Goal: Task Accomplishment & Management: Manage account settings

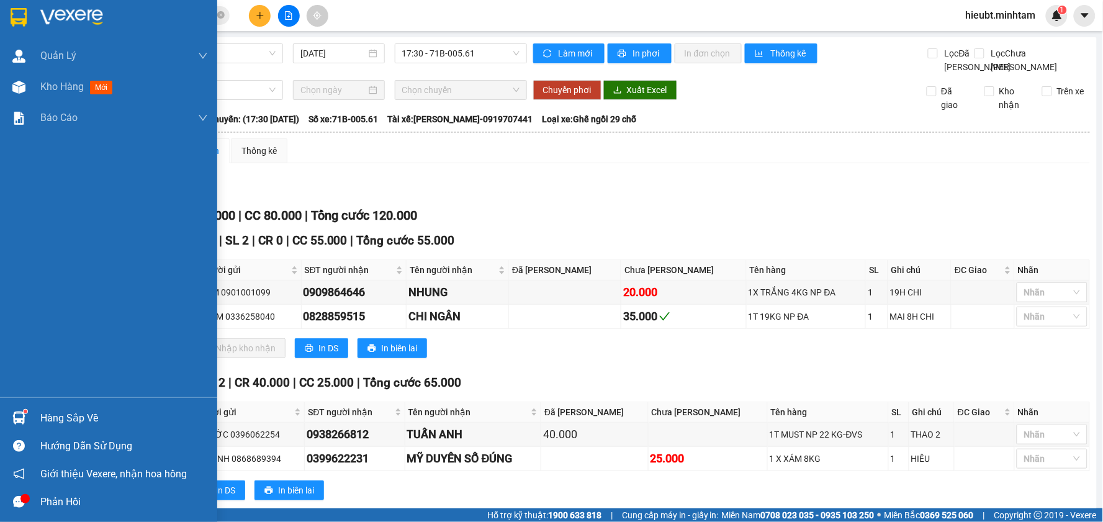
click at [30, 8] on div at bounding box center [108, 20] width 217 height 40
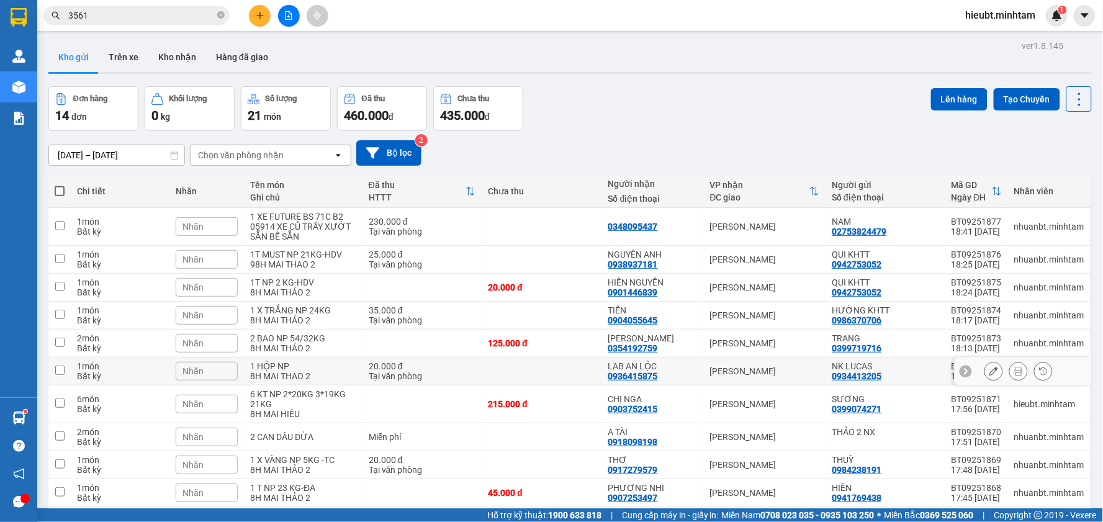
scroll to position [57, 0]
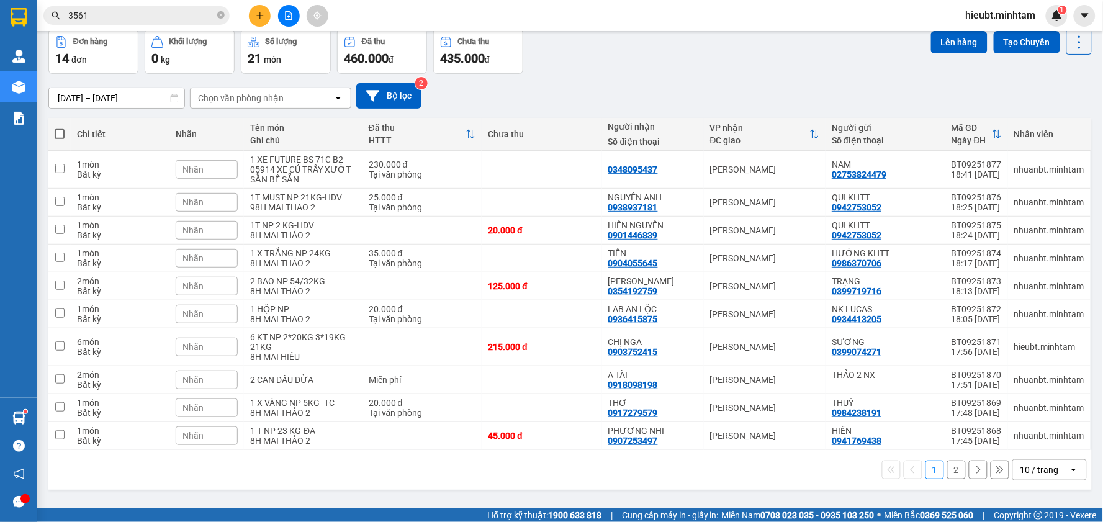
click at [1040, 470] on div "10 / trang" at bounding box center [1039, 470] width 38 height 12
click at [1028, 443] on span "100 / trang" at bounding box center [1032, 446] width 45 height 12
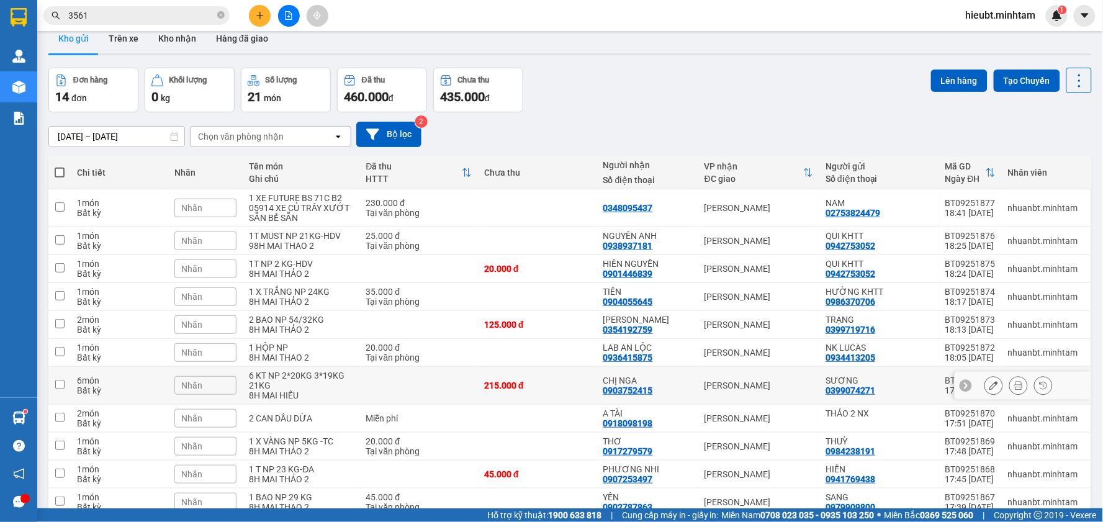
scroll to position [0, 0]
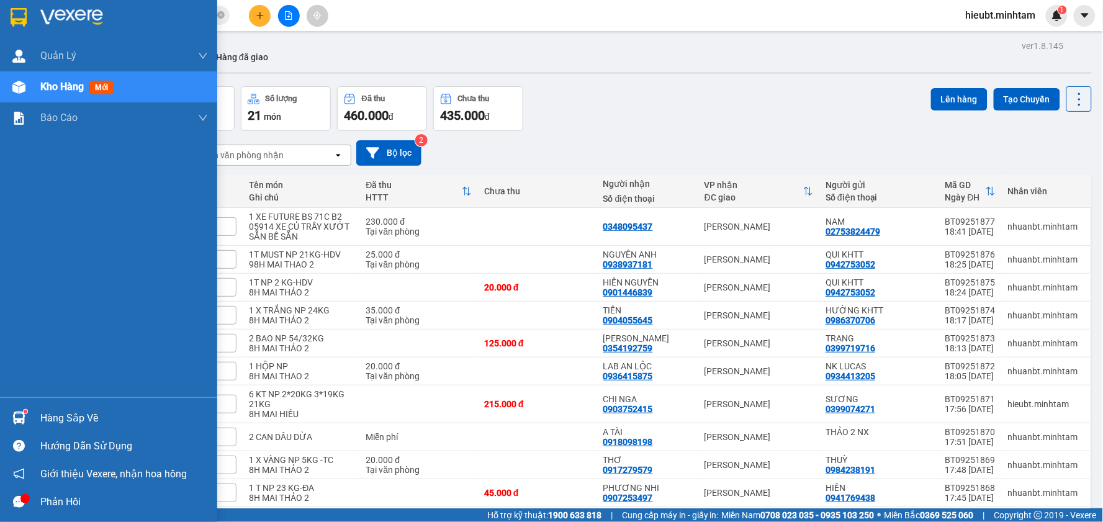
click at [17, 19] on img at bounding box center [19, 17] width 16 height 19
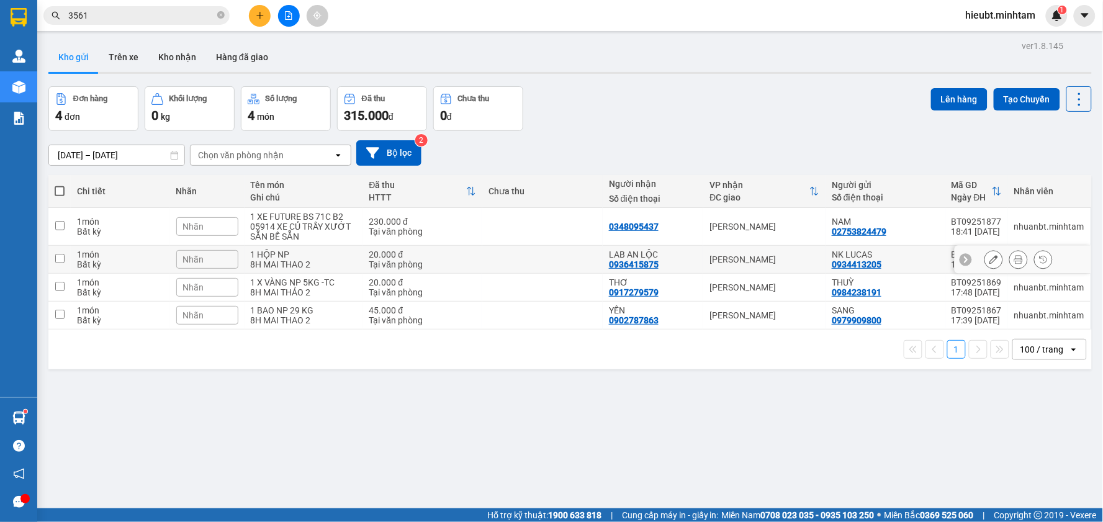
click at [326, 263] on div "8H MAI THAO 2" at bounding box center [304, 264] width 106 height 10
checkbox input "true"
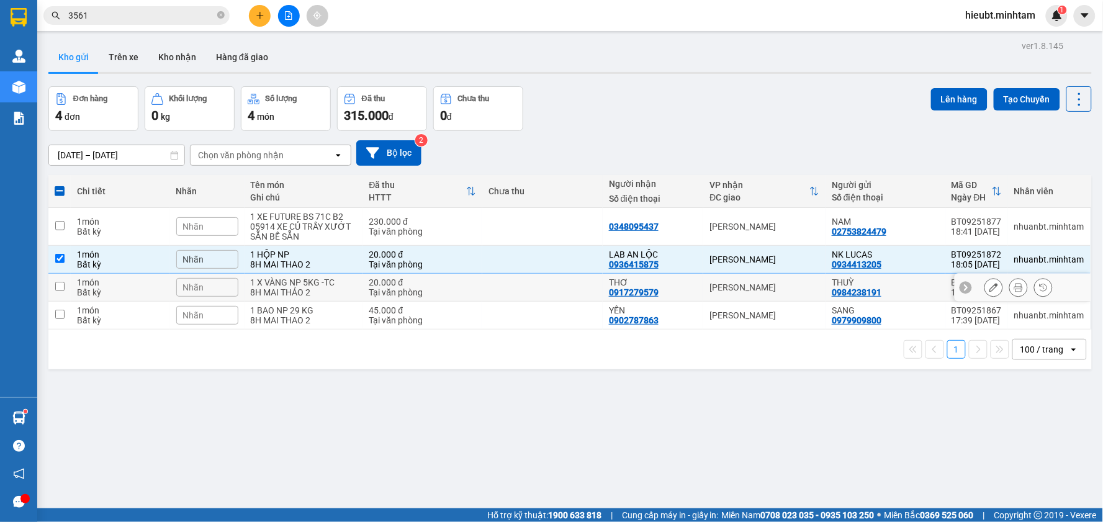
click at [362, 292] on td "20.000 đ Tại văn phòng" at bounding box center [422, 288] width 120 height 28
checkbox input "true"
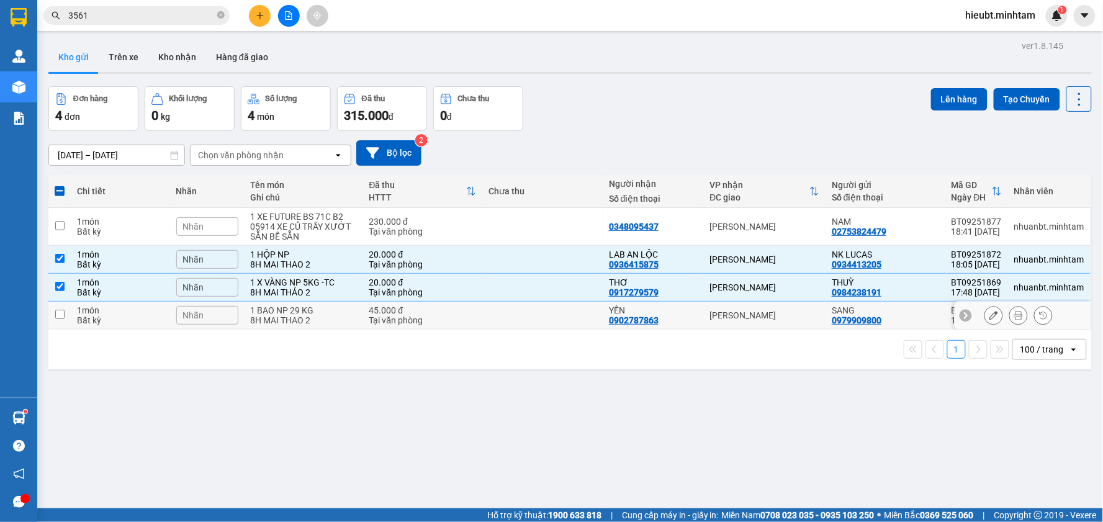
click at [371, 313] on div "45.000 đ" at bounding box center [422, 310] width 107 height 10
checkbox input "true"
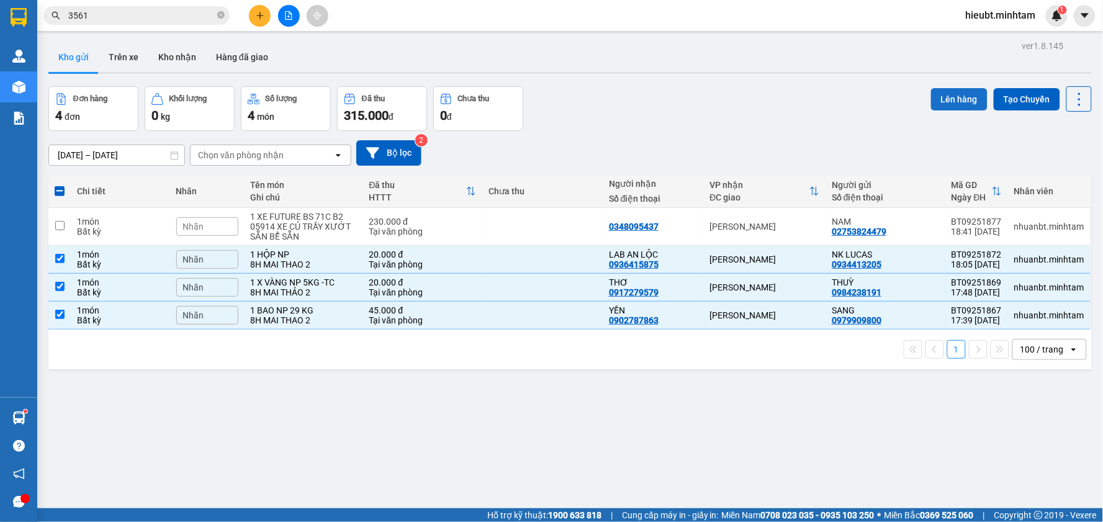
click at [936, 95] on button "Lên hàng" at bounding box center [959, 99] width 56 height 22
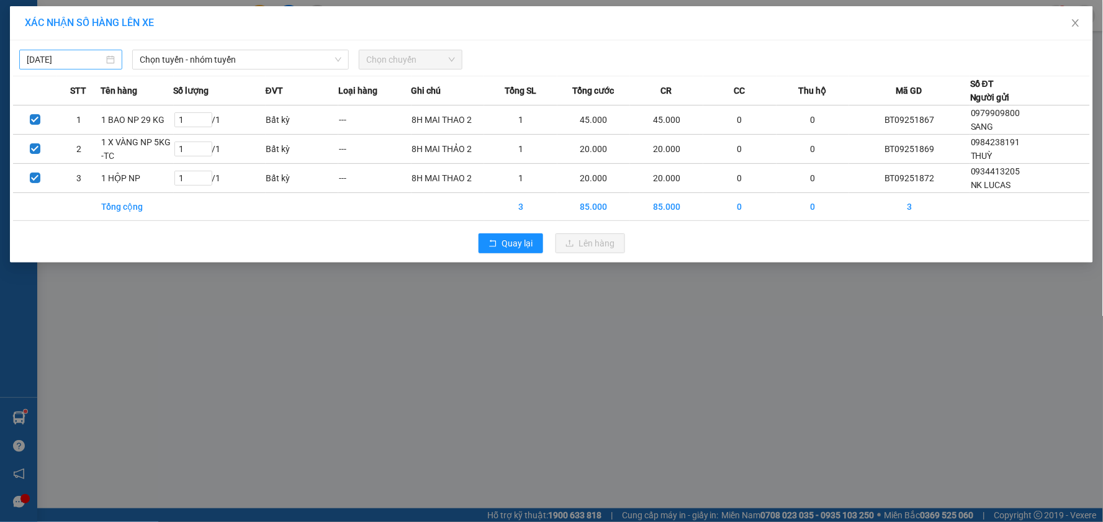
click at [102, 64] on input "[DATE]" at bounding box center [65, 60] width 77 height 14
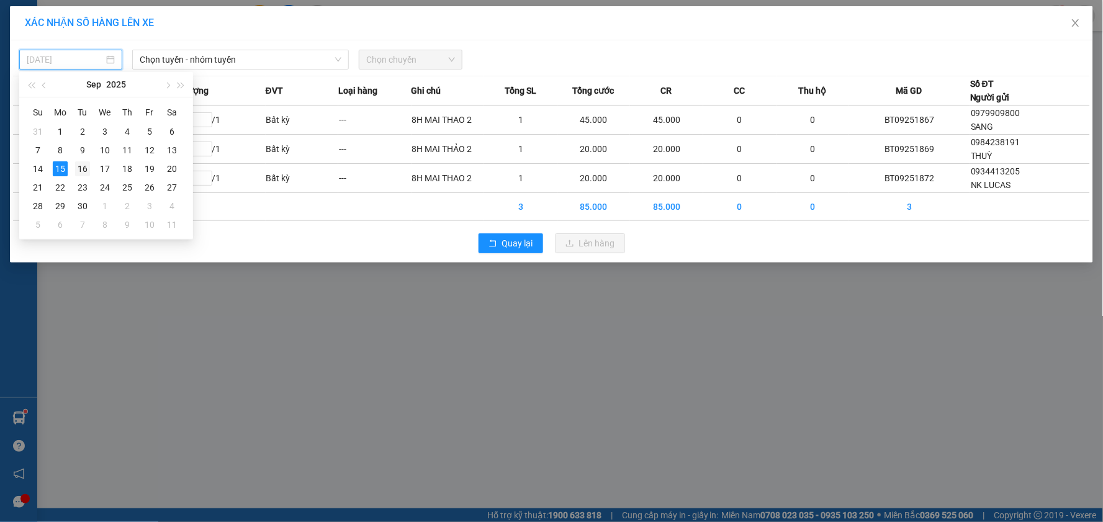
click at [79, 162] on div "16" at bounding box center [82, 168] width 15 height 15
type input "[DATE]"
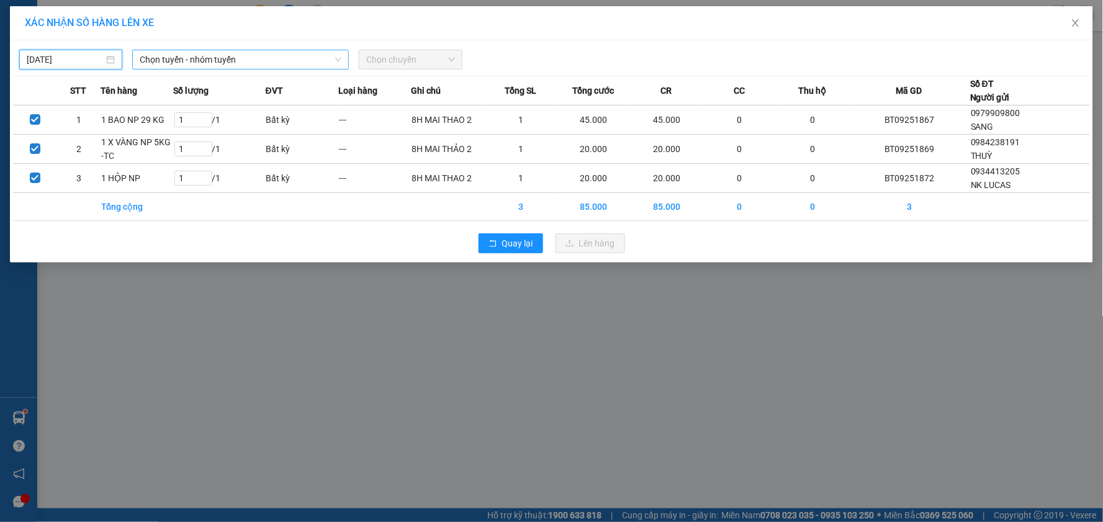
click at [195, 56] on span "Chọn tuyến - nhóm tuyến" at bounding box center [241, 59] width 202 height 19
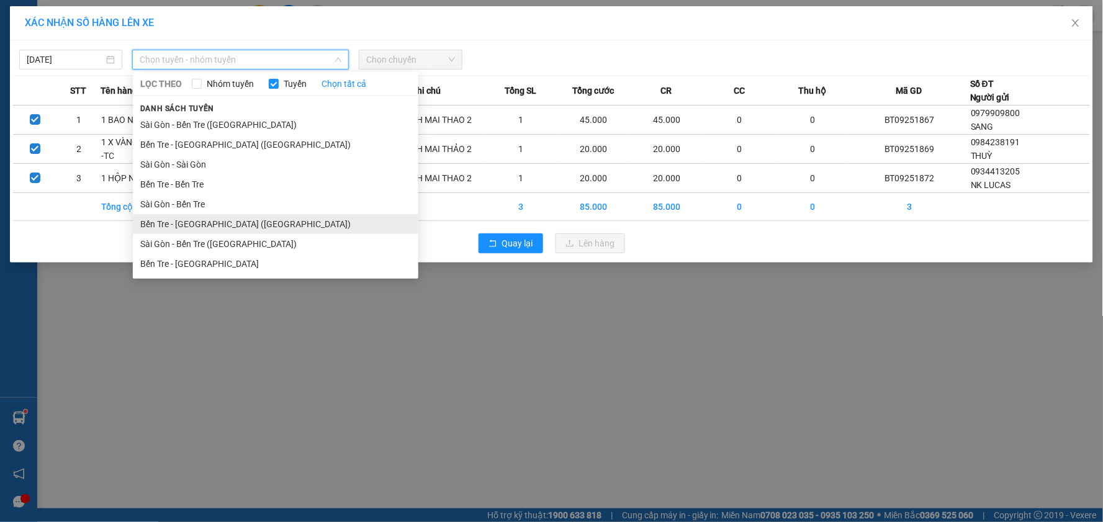
click at [215, 227] on li "Bến Tre - [GEOGRAPHIC_DATA] ([GEOGRAPHIC_DATA])" at bounding box center [276, 224] width 286 height 20
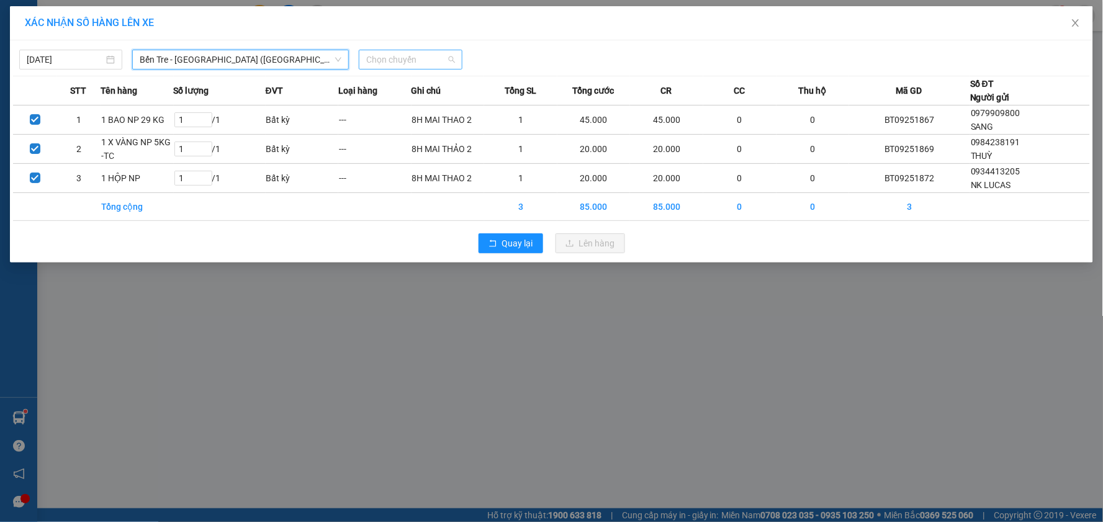
click at [410, 60] on span "Chọn chuyến" at bounding box center [410, 59] width 88 height 19
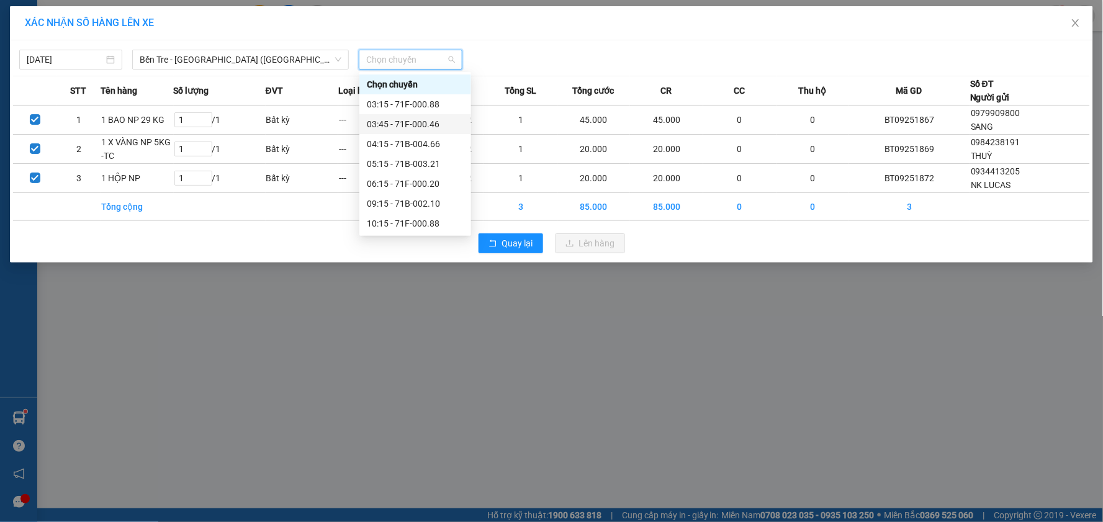
click at [408, 120] on div "03:45 - 71F-000.46" at bounding box center [415, 124] width 97 height 14
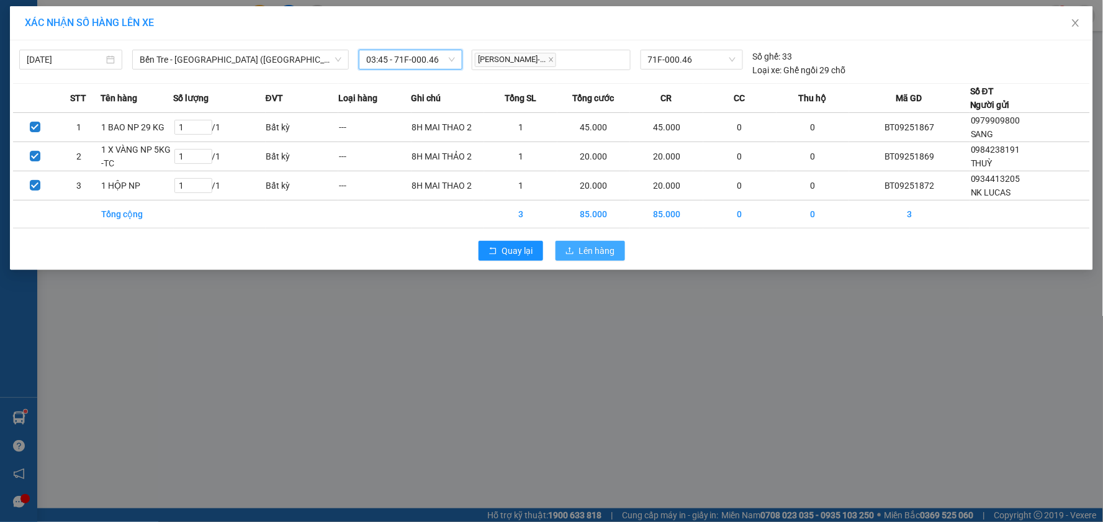
click at [582, 253] on span "Lên hàng" at bounding box center [597, 251] width 36 height 14
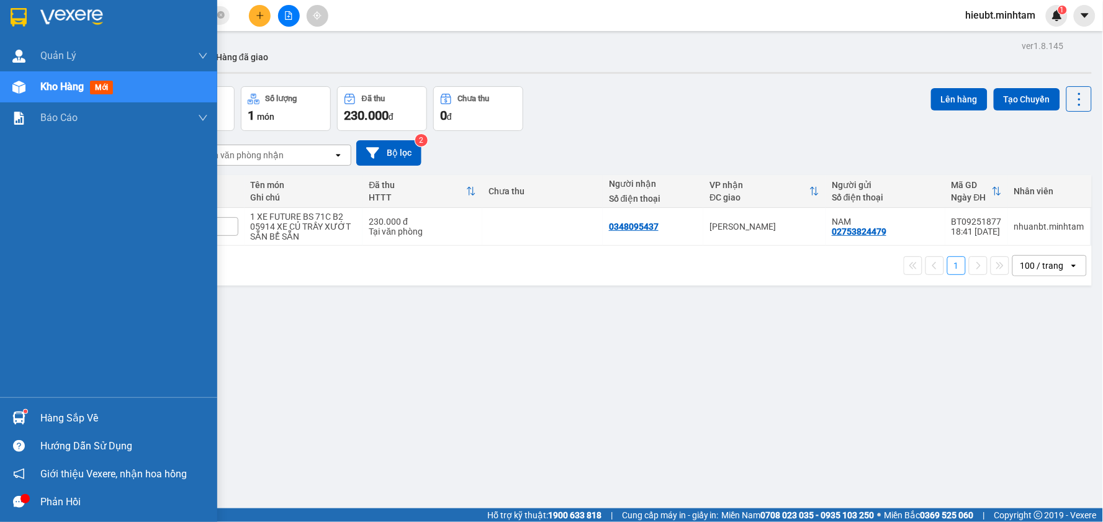
click at [16, 413] on img at bounding box center [18, 418] width 13 height 13
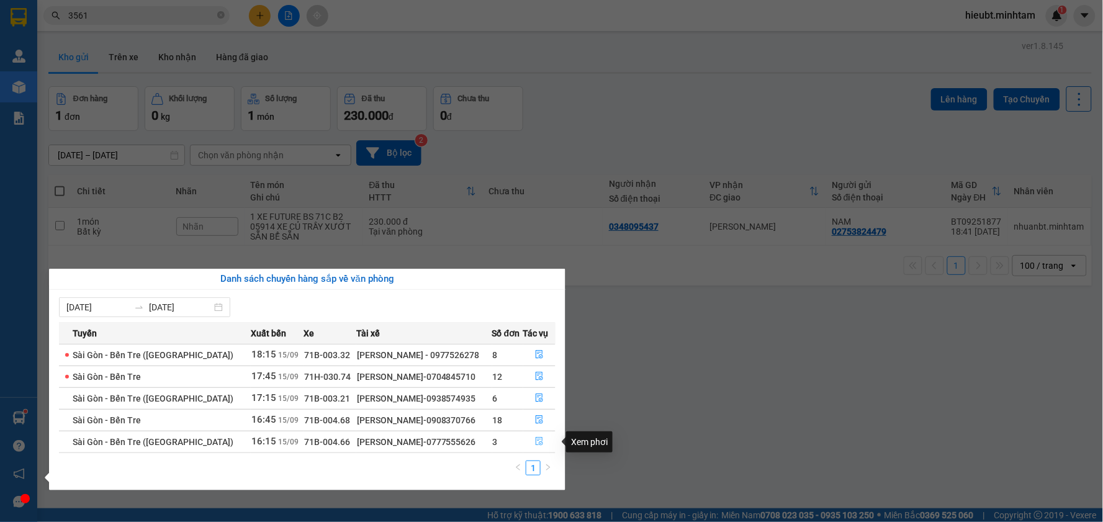
click at [538, 445] on icon "file-done" at bounding box center [539, 441] width 7 height 9
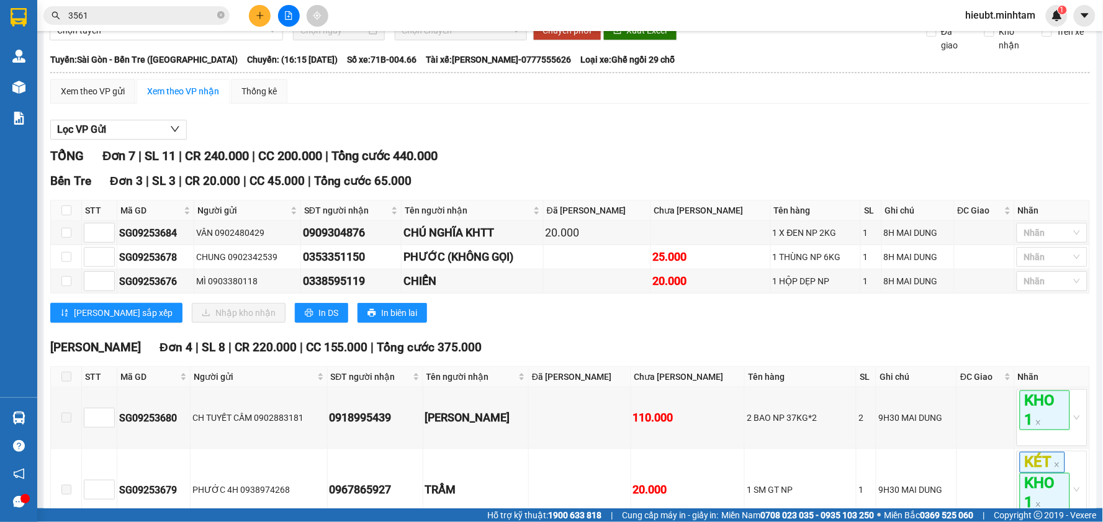
scroll to position [91, 0]
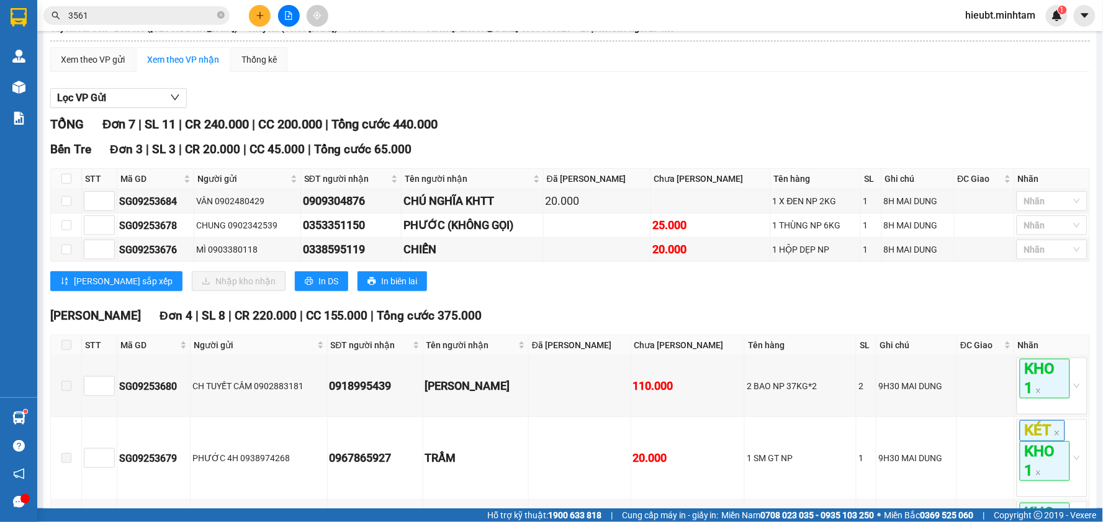
drag, startPoint x: 41, startPoint y: 4, endPoint x: 34, endPoint y: 10, distance: 8.8
click at [37, 9] on div "Kết quả tìm kiếm ( 14 ) Bộ lọc Mã ĐH Trạng thái Món hàng Tổng cước Chưa cước Nh…" at bounding box center [121, 16] width 242 height 22
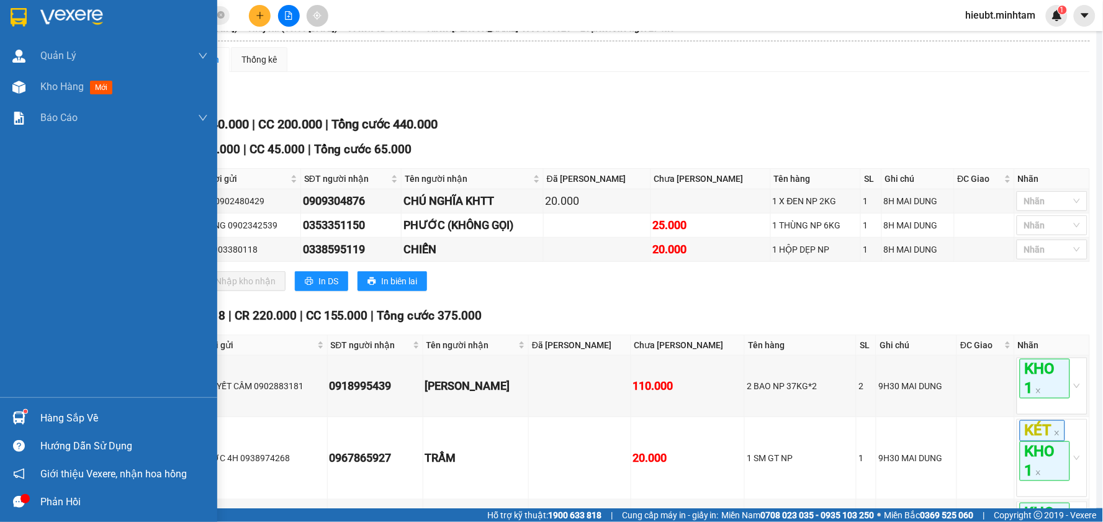
click at [34, 10] on div at bounding box center [108, 20] width 217 height 40
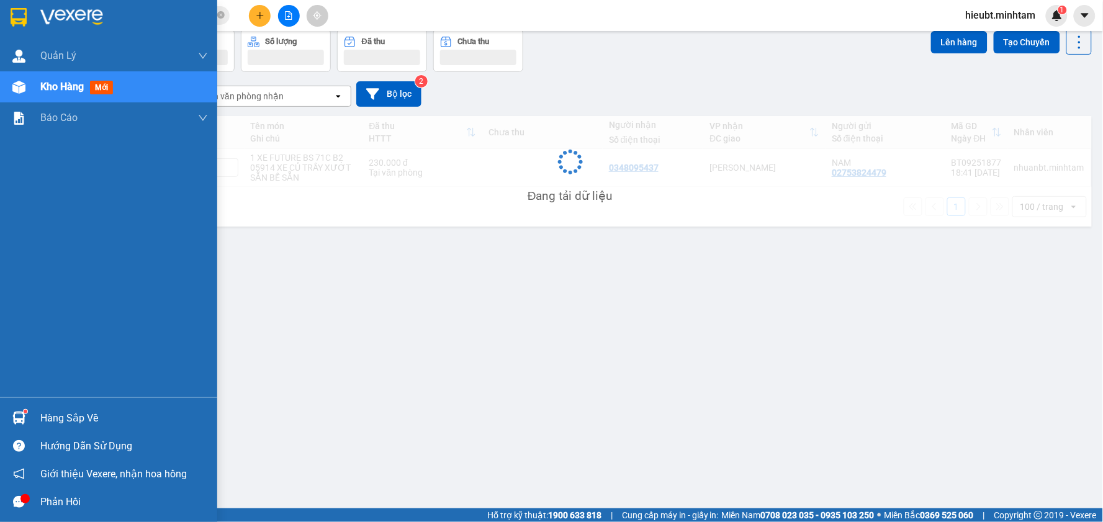
scroll to position [57, 0]
click at [56, 415] on div "Hàng sắp về" at bounding box center [124, 418] width 168 height 19
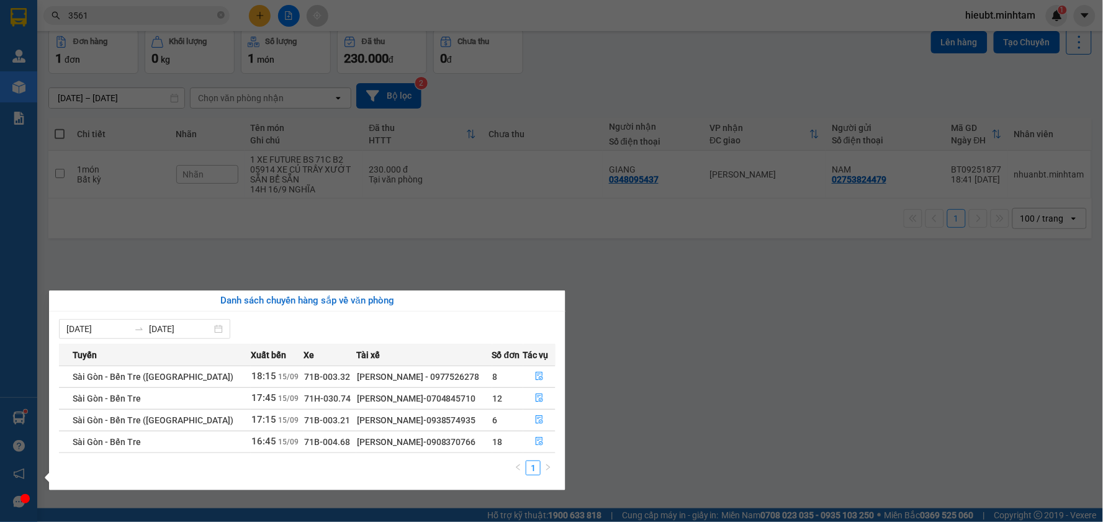
drag, startPoint x: 426, startPoint y: 245, endPoint x: 278, endPoint y: 143, distance: 179.4
click at [420, 245] on section "Kết quả tìm kiếm ( 14 ) Bộ lọc Mã ĐH Trạng thái Món hàng Tổng cước Chưa cước Nh…" at bounding box center [551, 261] width 1103 height 522
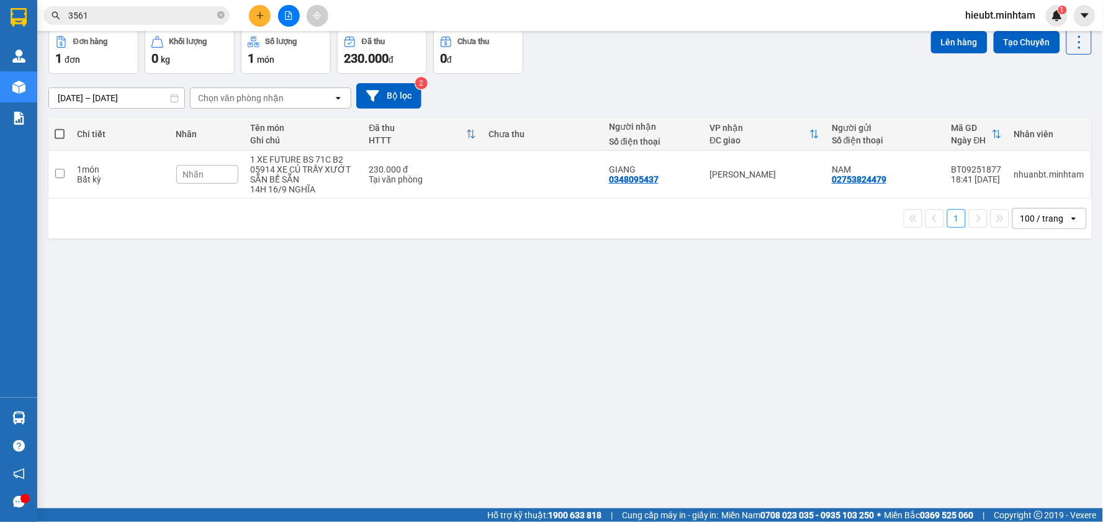
click at [112, 7] on span "3561" at bounding box center [136, 15] width 186 height 19
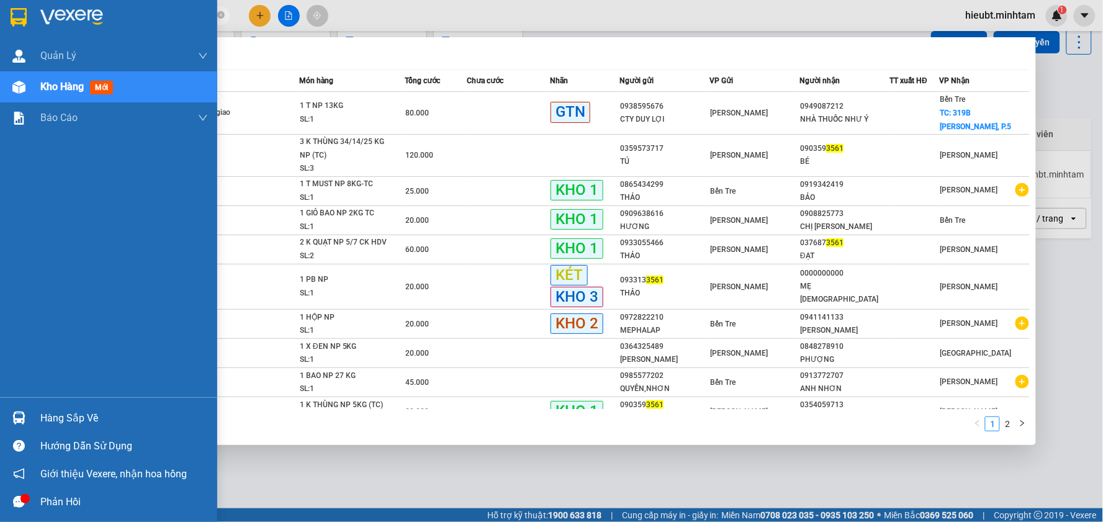
click at [23, 14] on img at bounding box center [19, 17] width 16 height 19
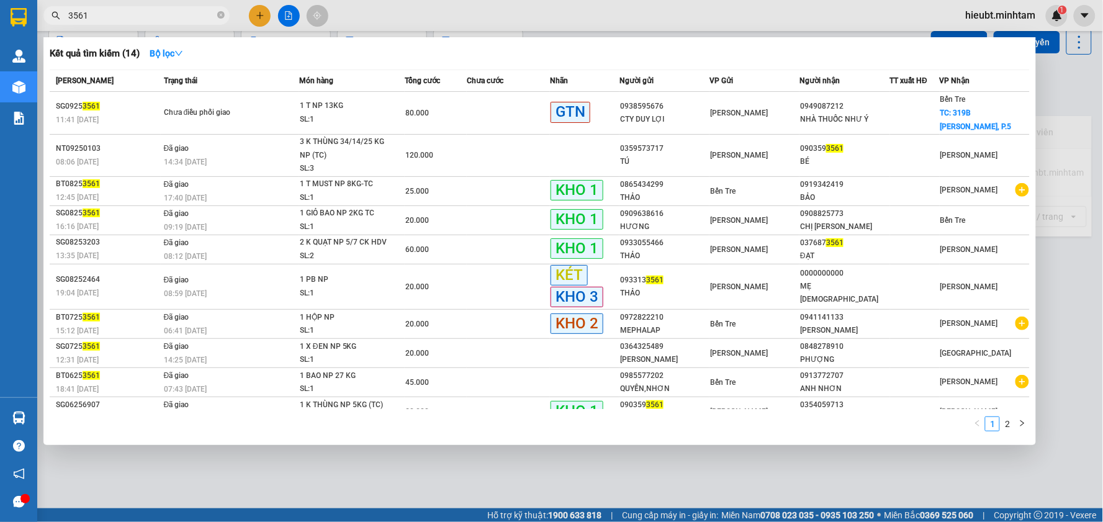
click at [282, 17] on div at bounding box center [551, 261] width 1103 height 522
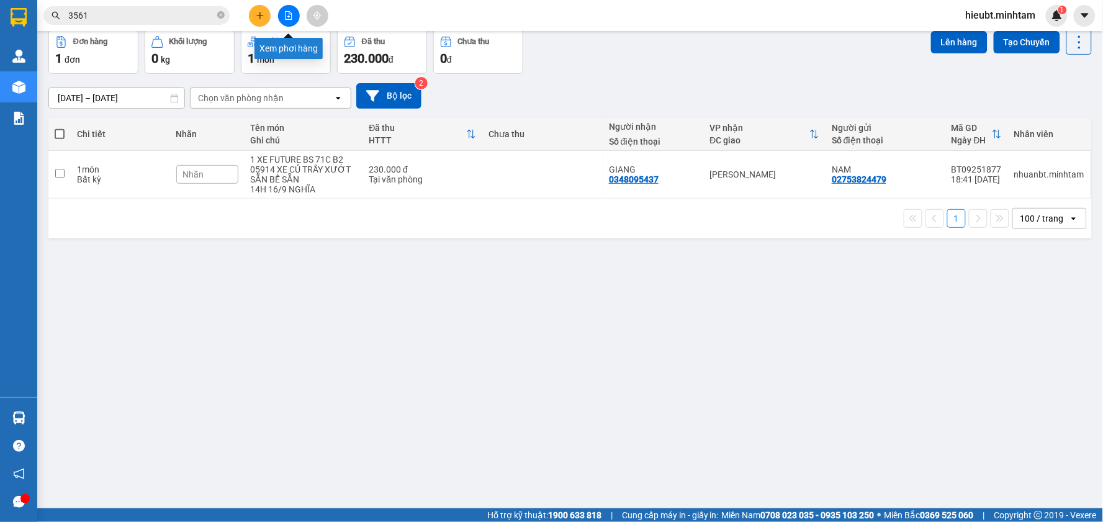
click at [283, 16] on button at bounding box center [289, 16] width 22 height 22
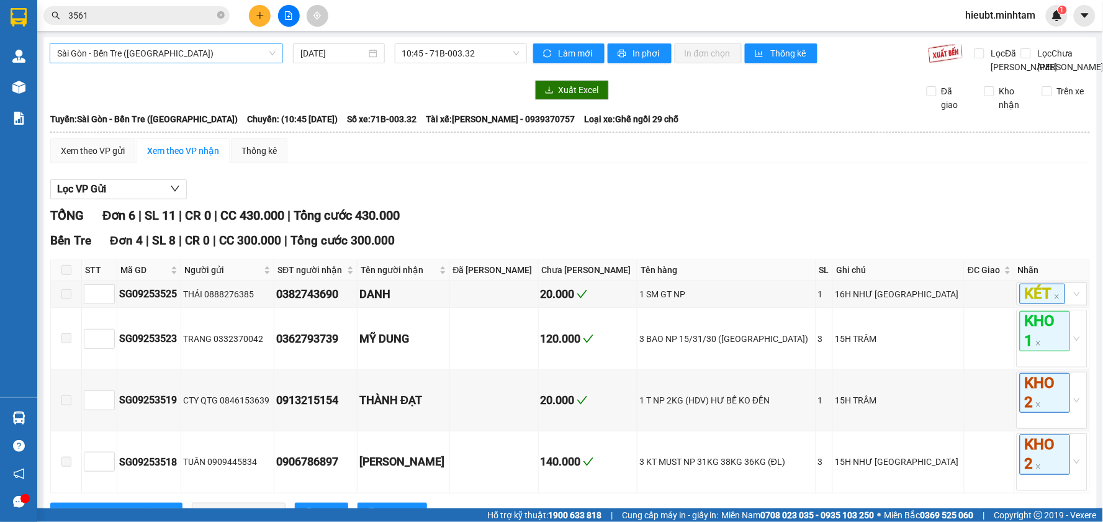
click at [149, 51] on span "Sài Gòn - Bến Tre ([GEOGRAPHIC_DATA])" at bounding box center [166, 53] width 218 height 19
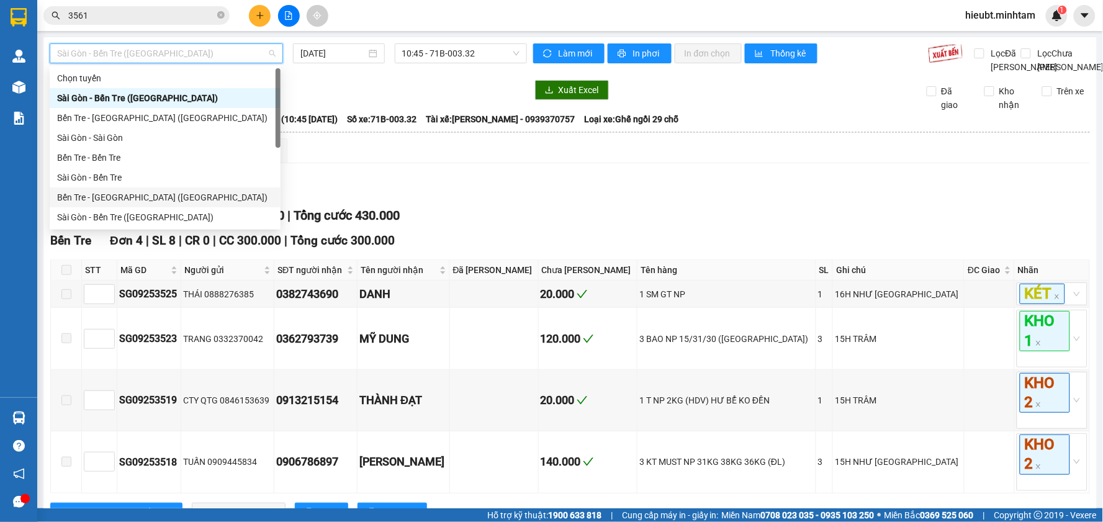
click at [145, 200] on div "Bến Tre - [GEOGRAPHIC_DATA] ([GEOGRAPHIC_DATA])" at bounding box center [165, 198] width 216 height 14
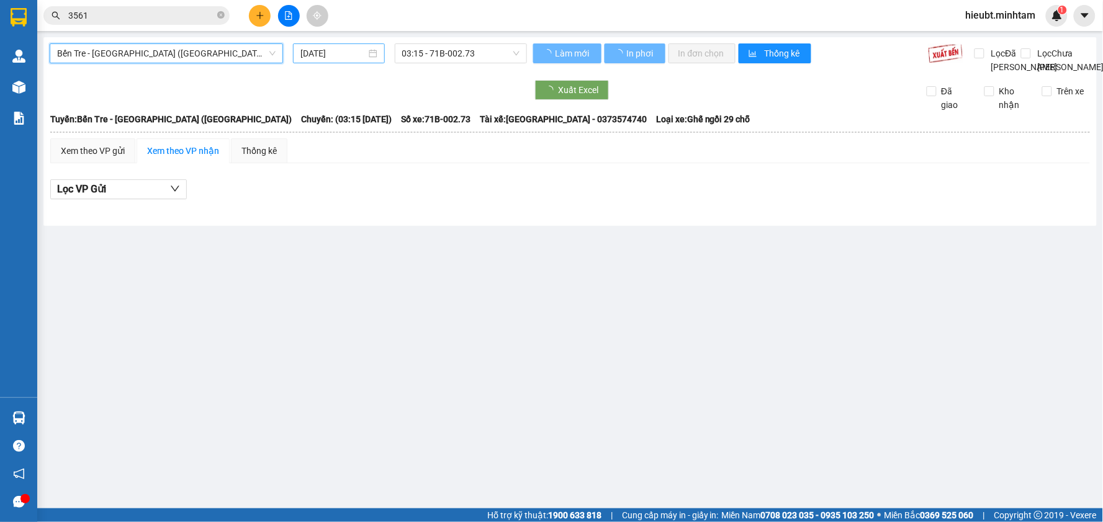
click at [305, 55] on input "[DATE]" at bounding box center [332, 54] width 65 height 14
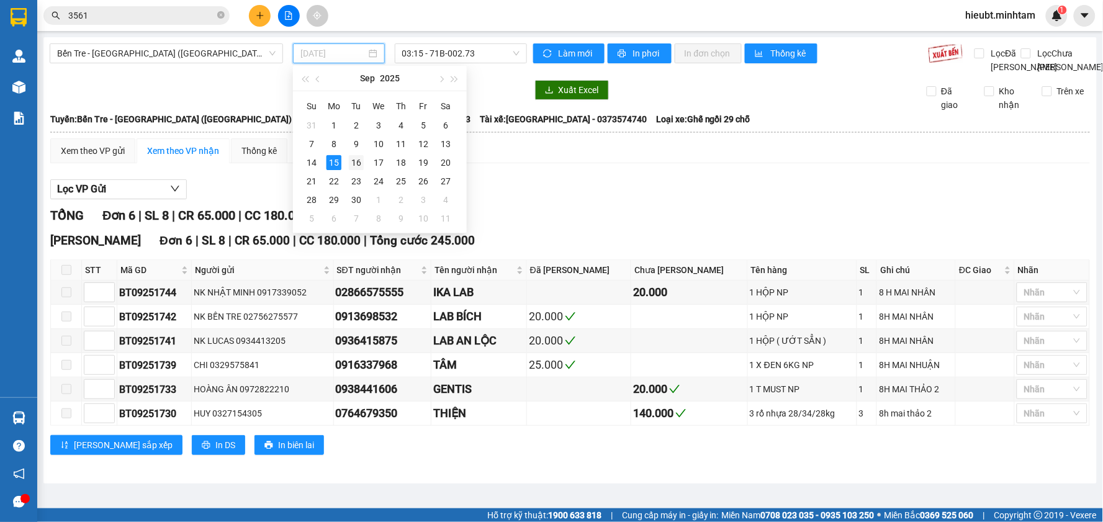
click at [349, 156] on div "16" at bounding box center [356, 162] width 15 height 15
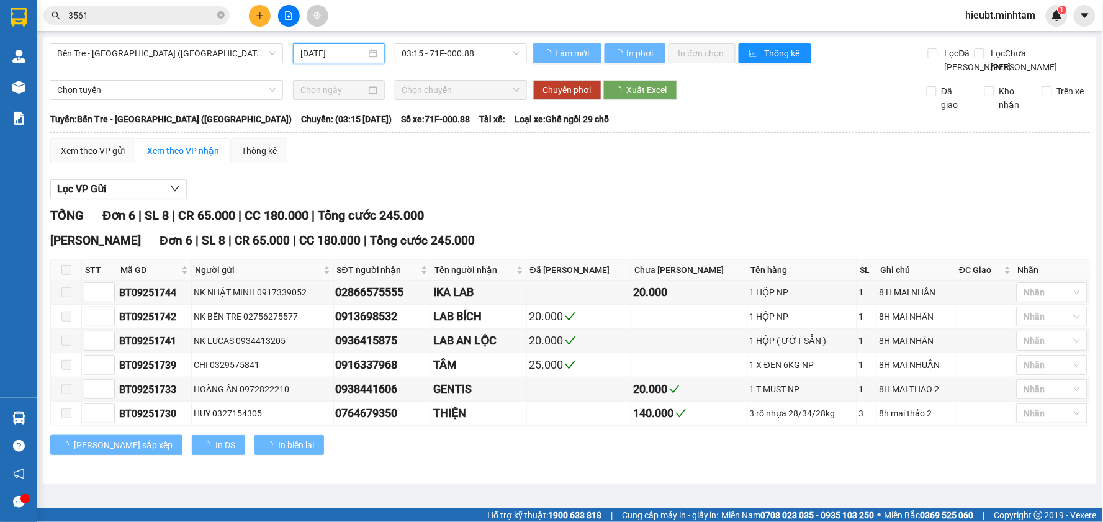
type input "[DATE]"
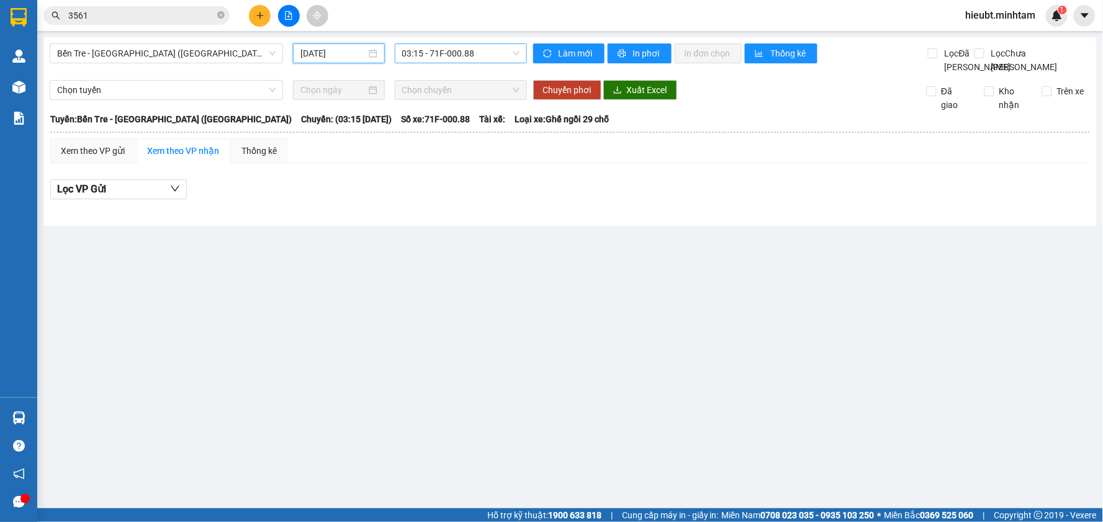
click at [436, 59] on span "03:15 - 71F-000.88" at bounding box center [460, 53] width 117 height 19
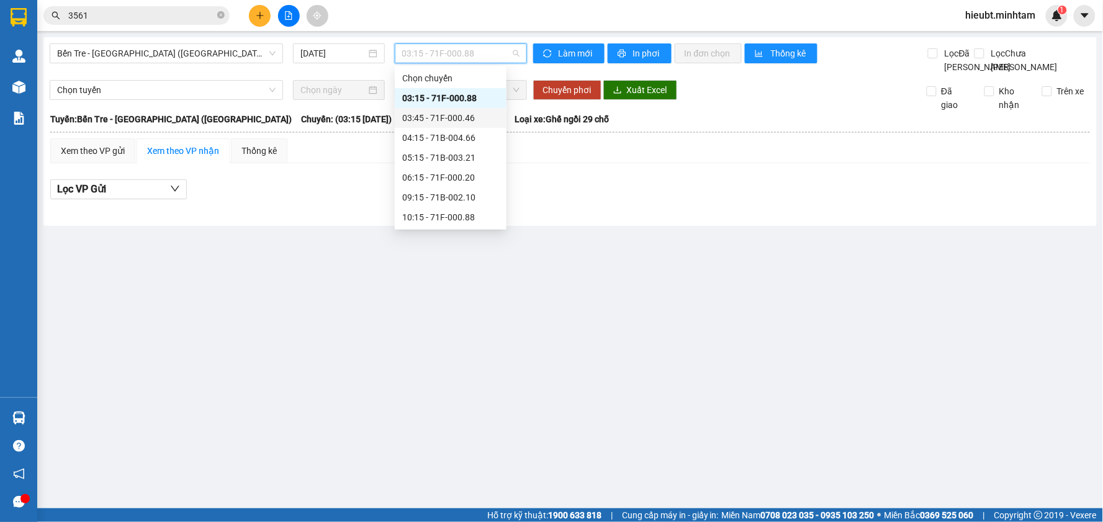
click at [437, 115] on div "03:45 - 71F-000.46" at bounding box center [450, 118] width 97 height 14
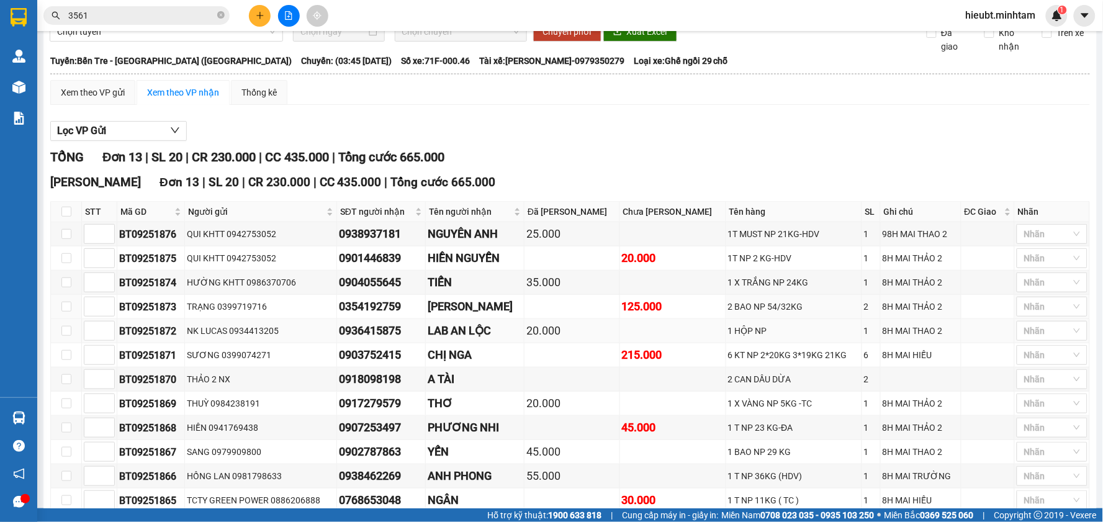
scroll to position [91, 0]
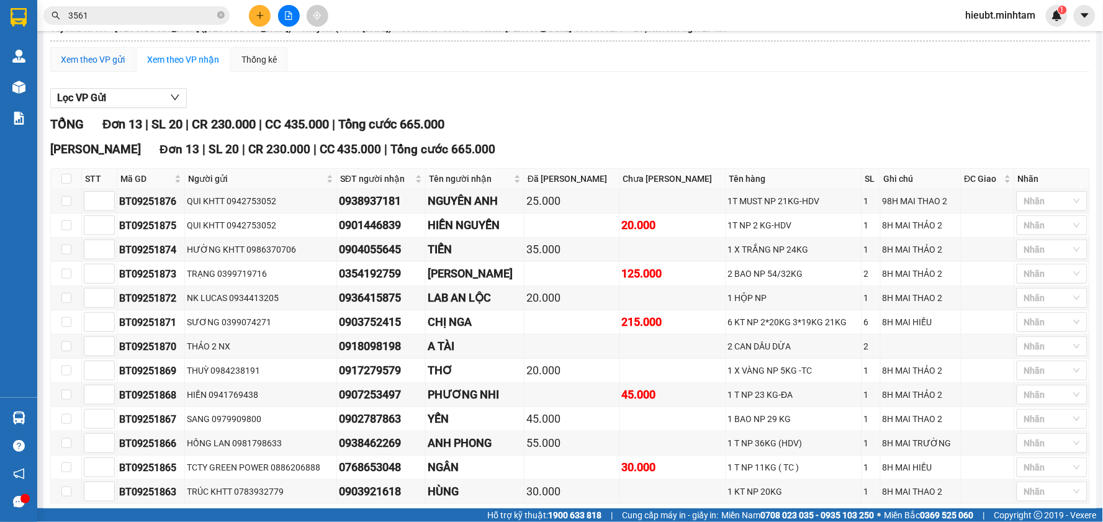
click at [78, 66] on div "Xem theo VP gửi" at bounding box center [93, 60] width 64 height 14
click at [65, 327] on input "checkbox" at bounding box center [66, 322] width 10 height 10
checkbox input "true"
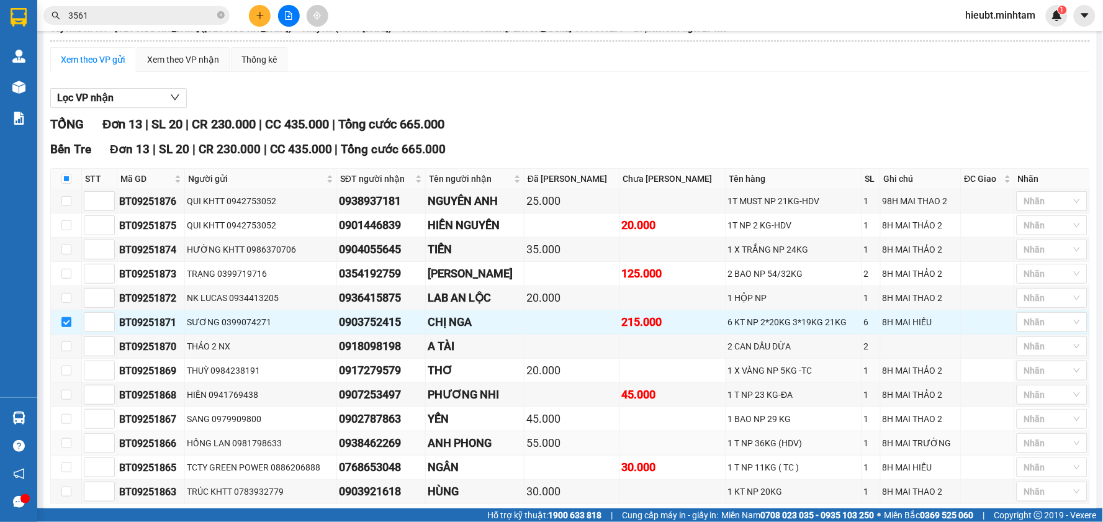
scroll to position [168, 0]
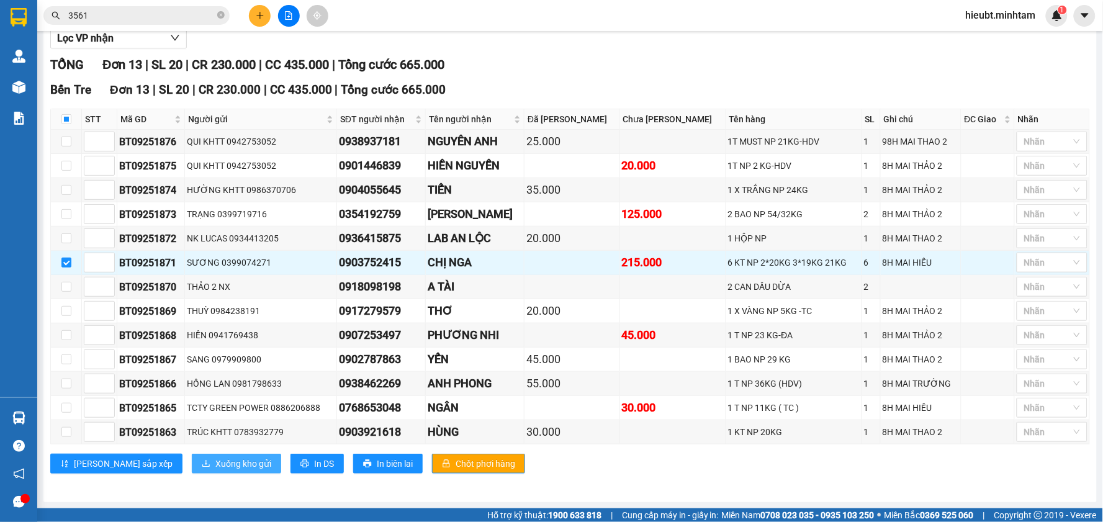
click at [215, 460] on span "Xuống kho gửi" at bounding box center [243, 464] width 56 height 14
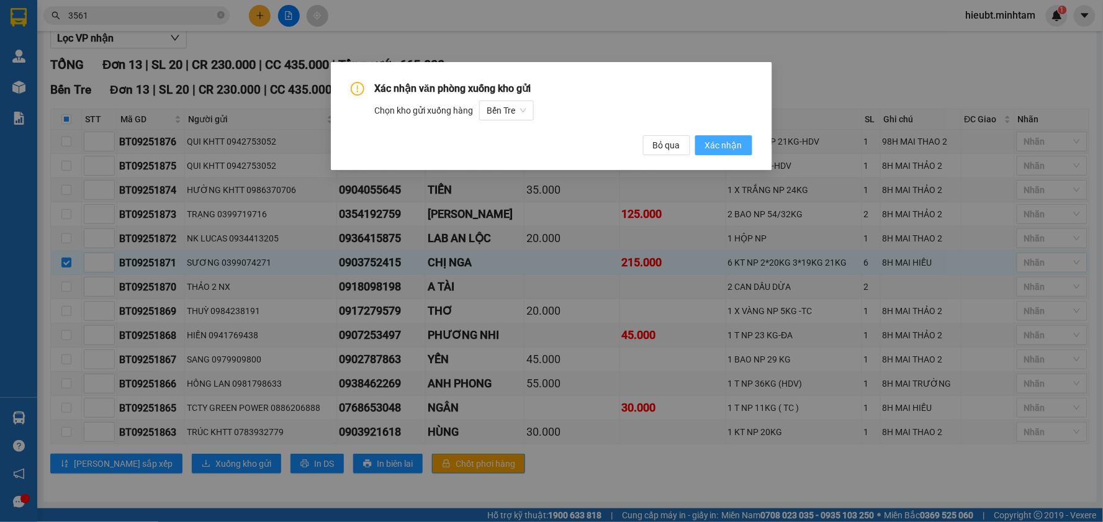
click at [718, 135] on button "Xác nhận" at bounding box center [723, 145] width 57 height 20
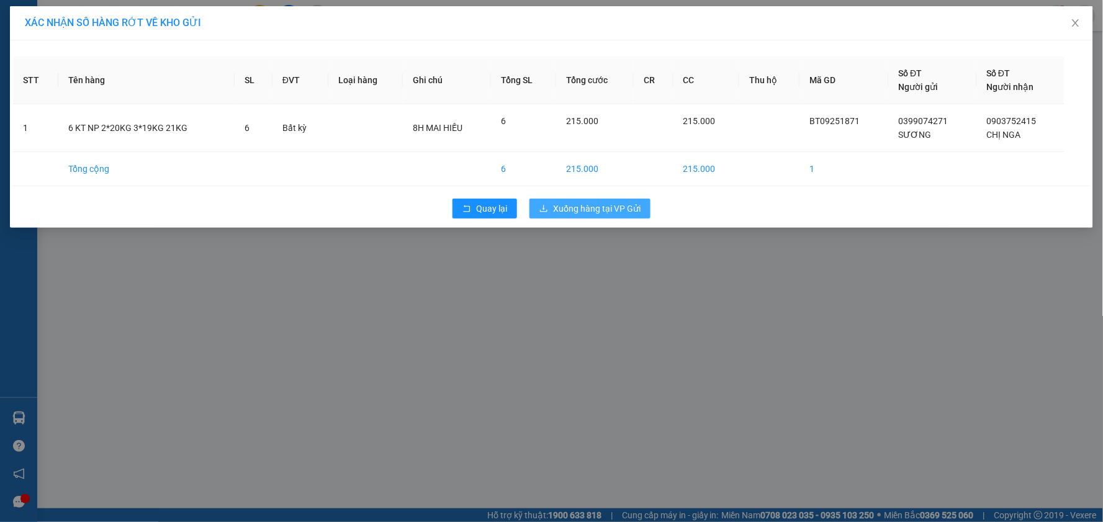
click at [585, 213] on span "Xuống hàng tại VP Gửi" at bounding box center [597, 209] width 88 height 14
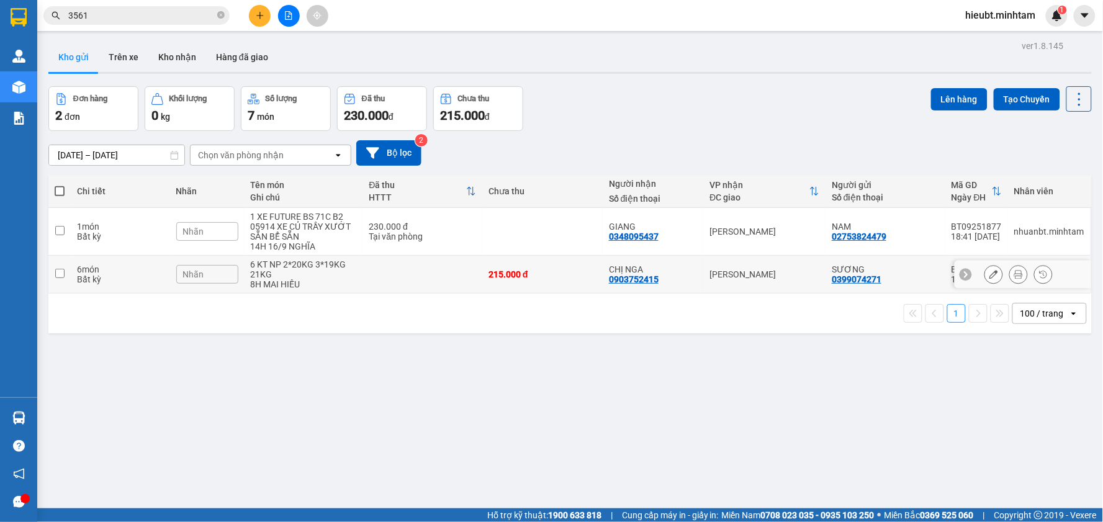
click at [361, 282] on tr "6 món Bất kỳ Nhãn 6 KT NP 2*20KG 3*19KG 21KG 8H MAI HIẾU 215.000 đ CHỊ NGA 0903…" at bounding box center [569, 275] width 1043 height 38
checkbox input "true"
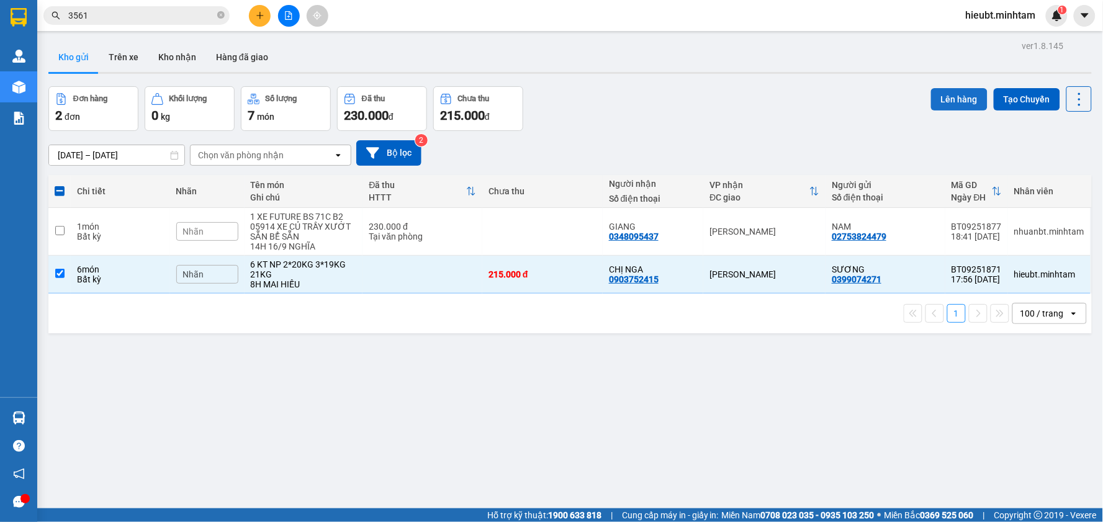
click at [957, 97] on button "Lên hàng" at bounding box center [959, 99] width 56 height 22
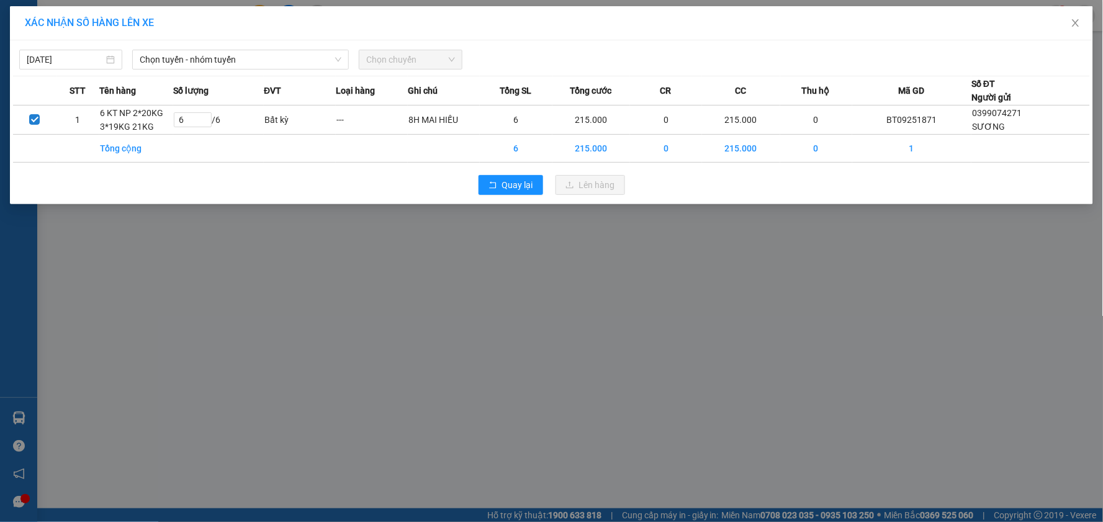
click at [86, 62] on body "Kết quả tìm kiếm ( 14 ) Bộ lọc Mã ĐH Trạng thái Món hàng Tổng cước Chưa cước Nh…" at bounding box center [551, 261] width 1103 height 522
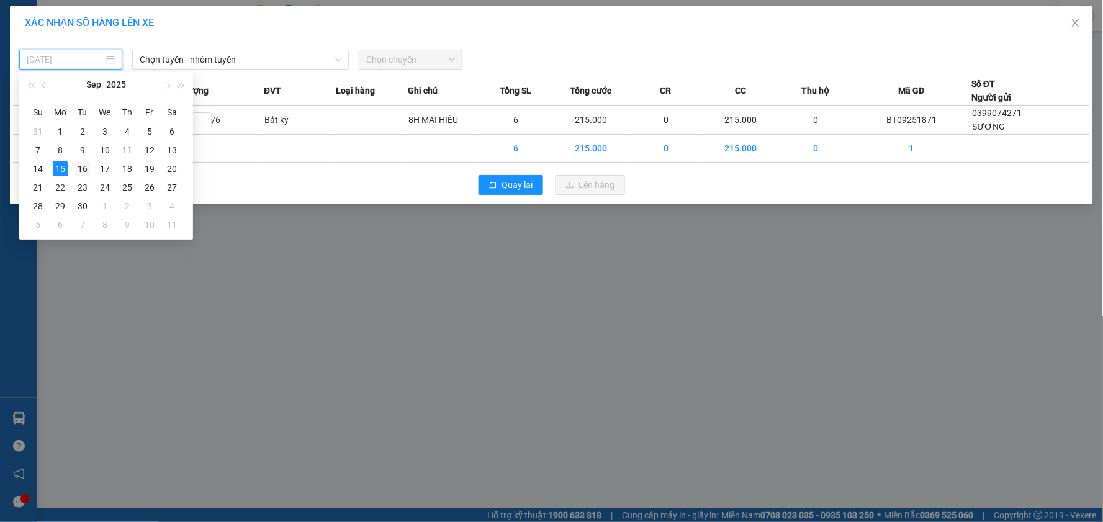
click at [78, 169] on div "16" at bounding box center [82, 168] width 15 height 15
type input "[DATE]"
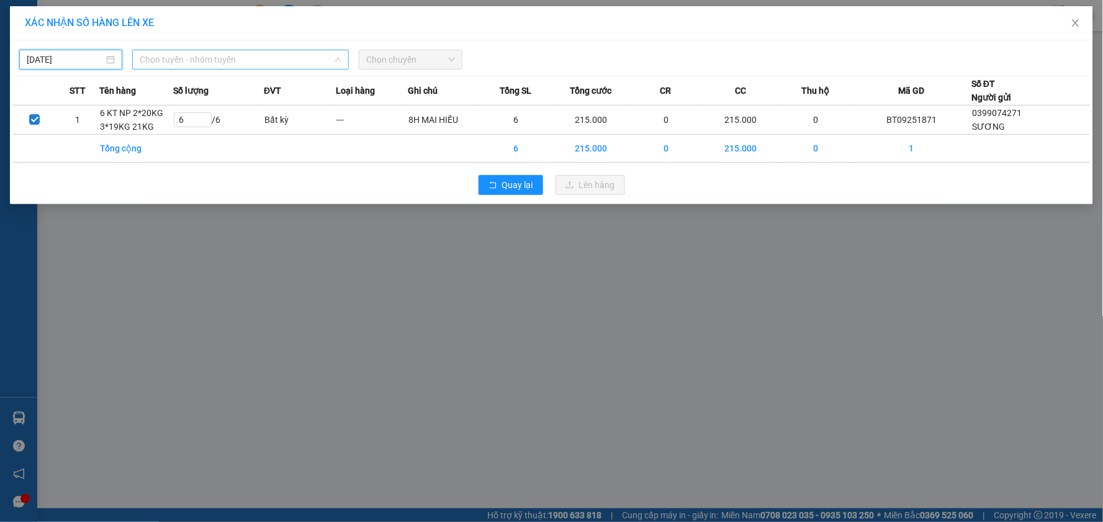
click at [247, 56] on span "Chọn tuyến - nhóm tuyến" at bounding box center [241, 59] width 202 height 19
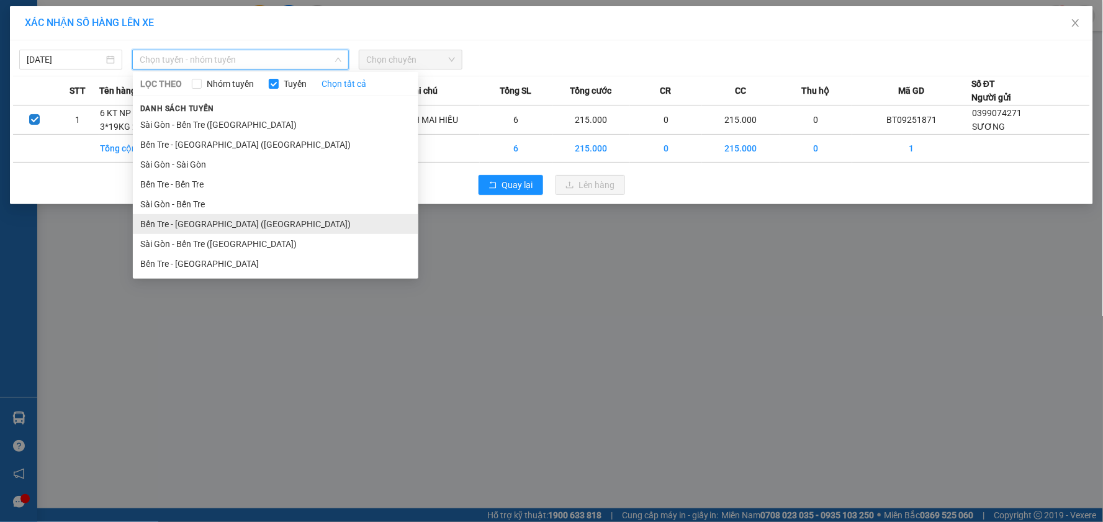
click at [206, 220] on li "Bến Tre - [GEOGRAPHIC_DATA] ([GEOGRAPHIC_DATA])" at bounding box center [276, 224] width 286 height 20
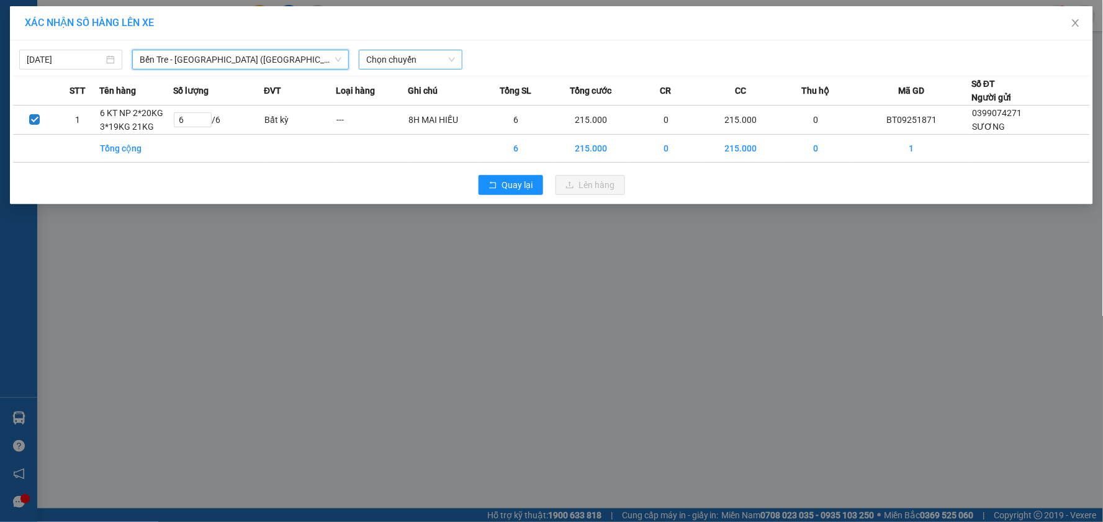
click at [371, 61] on span "Chọn chuyến" at bounding box center [410, 59] width 88 height 19
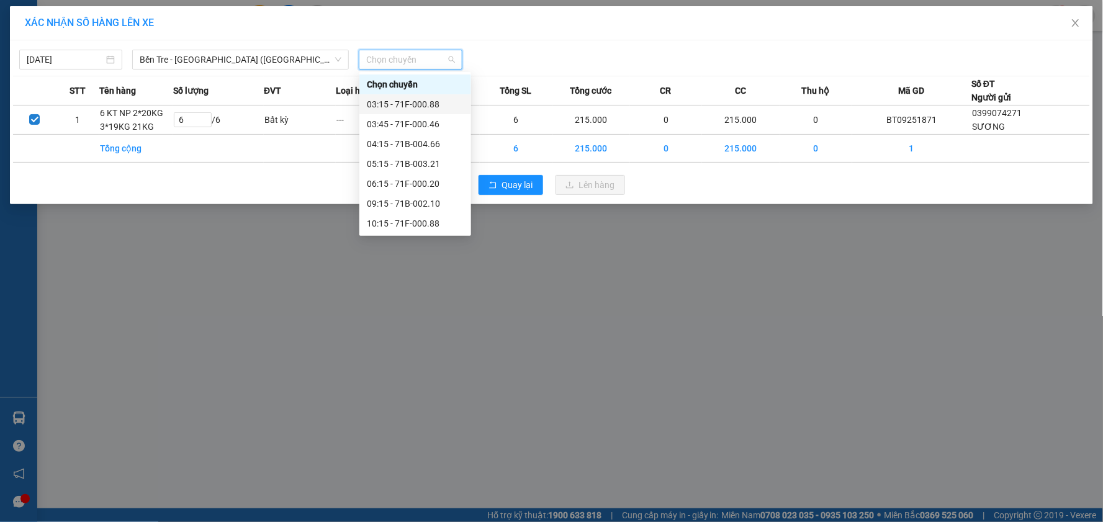
click at [385, 107] on div "03:15 - 71F-000.88" at bounding box center [415, 104] width 97 height 14
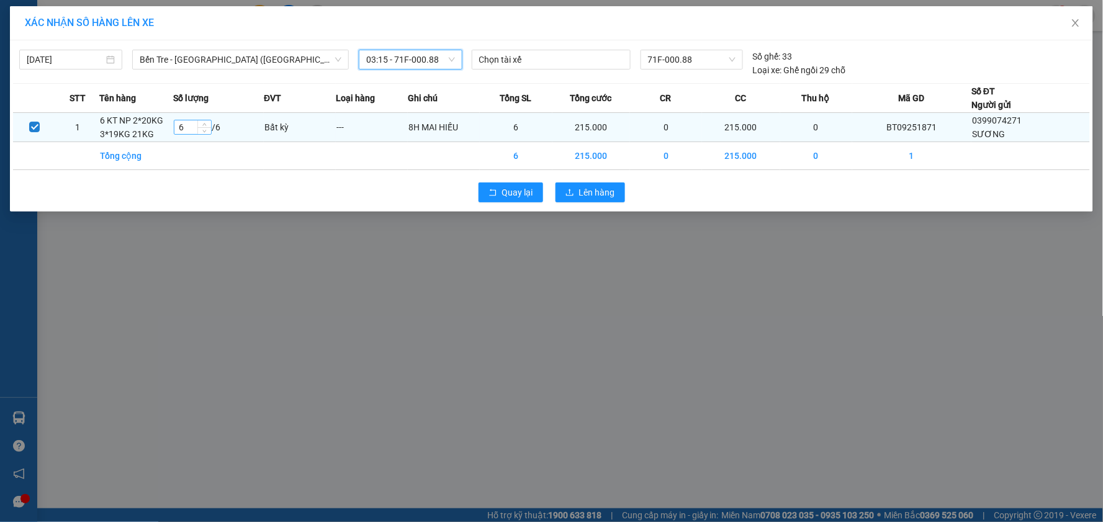
click at [196, 126] on input "6" at bounding box center [192, 127] width 37 height 14
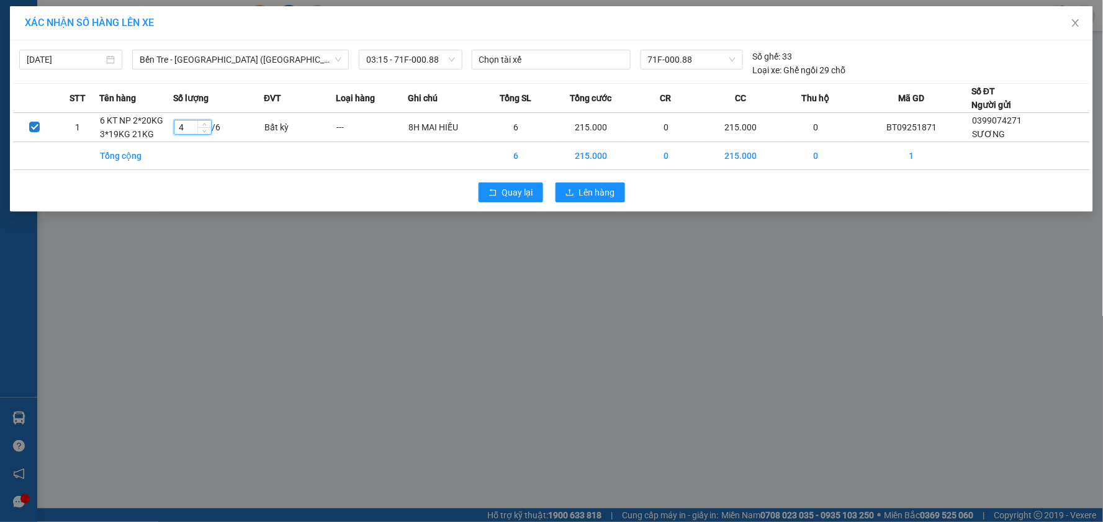
type input "3"
click at [578, 200] on button "Lên hàng" at bounding box center [591, 192] width 70 height 20
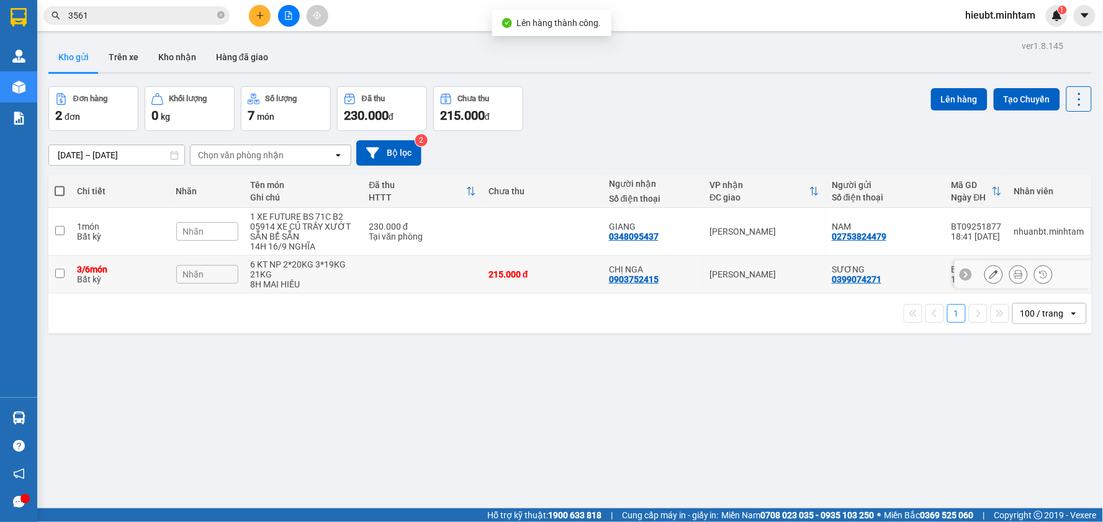
click at [249, 269] on td "6 KT NP 2*20KG 3*19KG 21KG 8H MAI HIẾU" at bounding box center [304, 275] width 119 height 38
checkbox input "true"
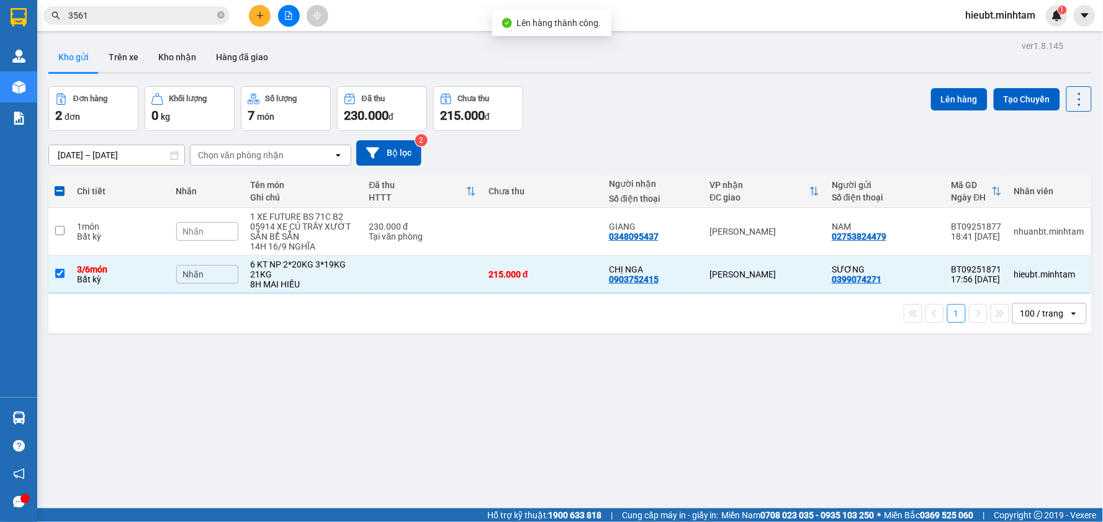
drag, startPoint x: 922, startPoint y: 91, endPoint x: 904, endPoint y: 92, distance: 18.7
click at [919, 91] on div "Đơn hàng 2 đơn Khối lượng 0 kg Số lượng 7 món Đã thu 230.000 đ Chưa thu 215.000…" at bounding box center [569, 108] width 1043 height 45
click at [950, 99] on button "Lên hàng" at bounding box center [959, 99] width 56 height 22
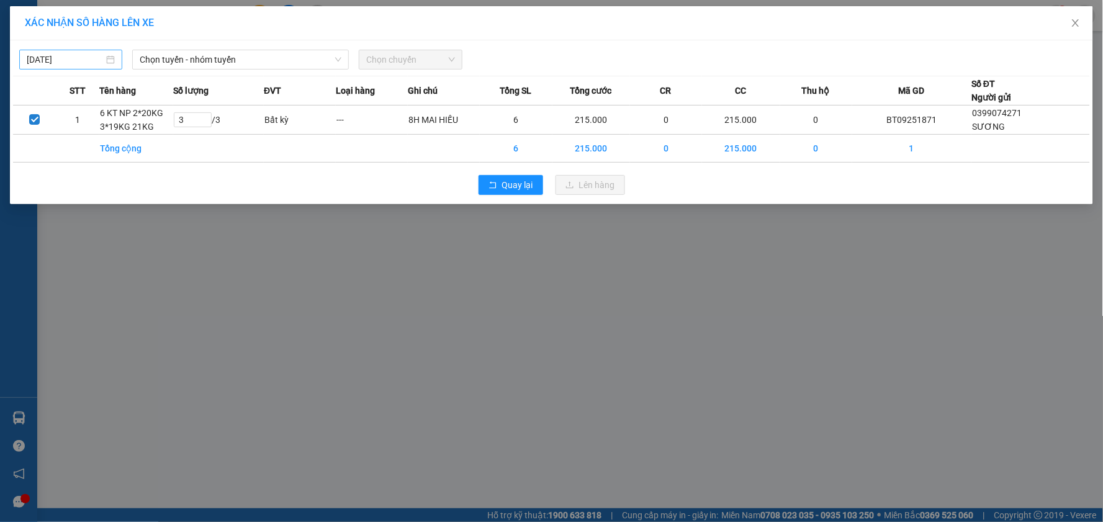
click at [79, 58] on input "[DATE]" at bounding box center [65, 60] width 77 height 14
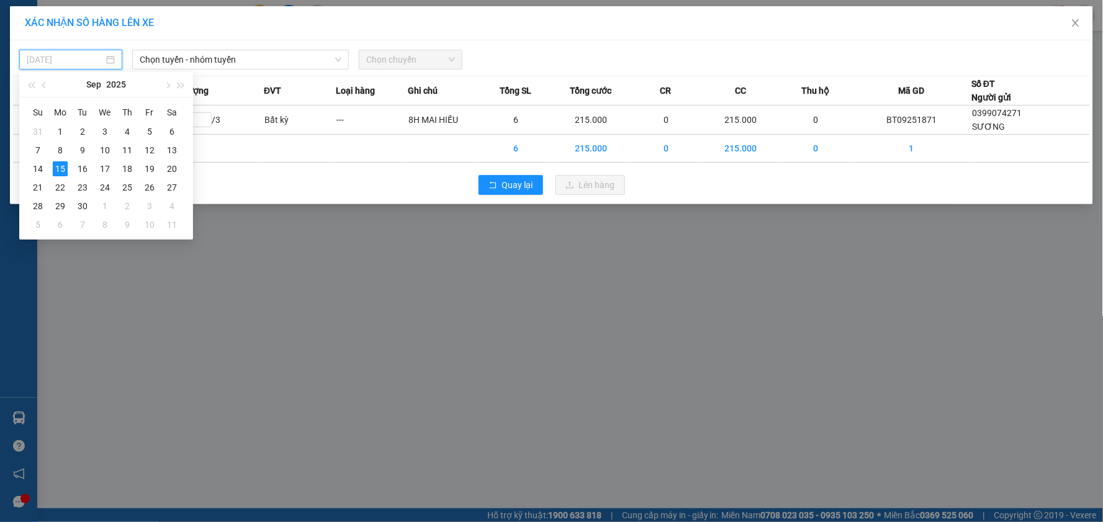
drag, startPoint x: 81, startPoint y: 166, endPoint x: 160, endPoint y: 93, distance: 107.1
click at [83, 165] on div "16" at bounding box center [82, 168] width 15 height 15
type input "[DATE]"
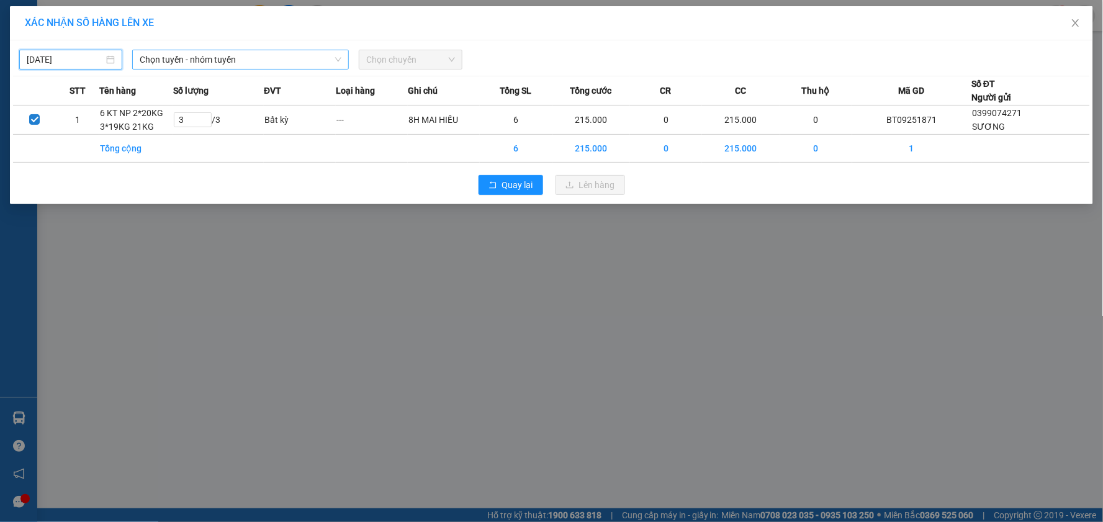
click at [218, 63] on span "Chọn tuyến - nhóm tuyến" at bounding box center [241, 59] width 202 height 19
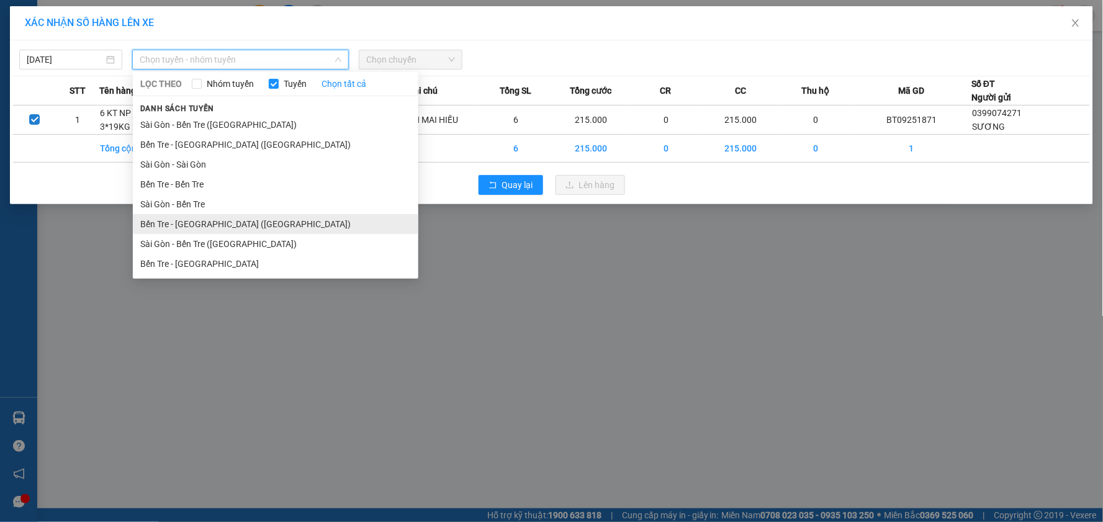
click at [194, 223] on li "Bến Tre - [GEOGRAPHIC_DATA] ([GEOGRAPHIC_DATA])" at bounding box center [276, 224] width 286 height 20
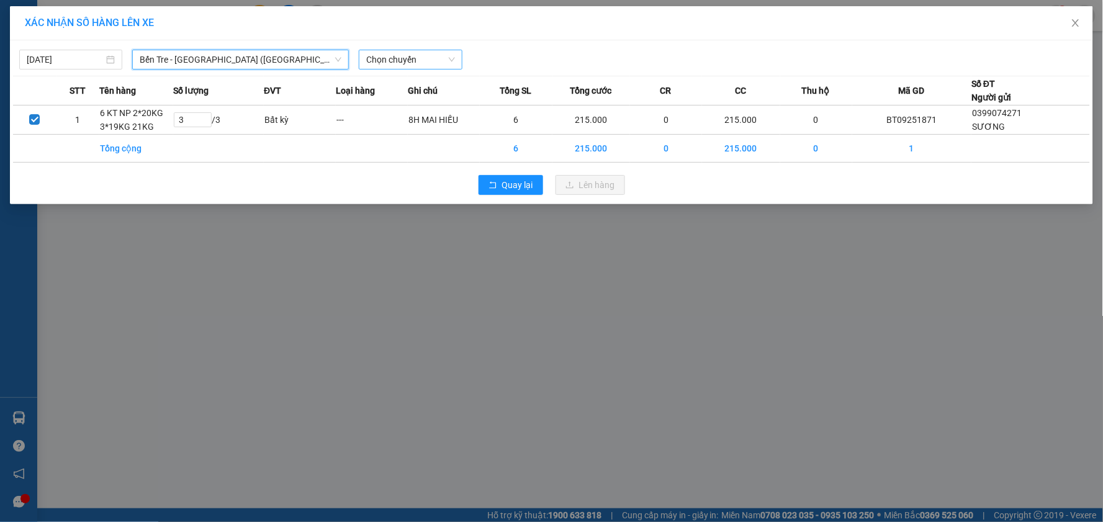
click at [380, 52] on span "Chọn chuyến" at bounding box center [410, 59] width 88 height 19
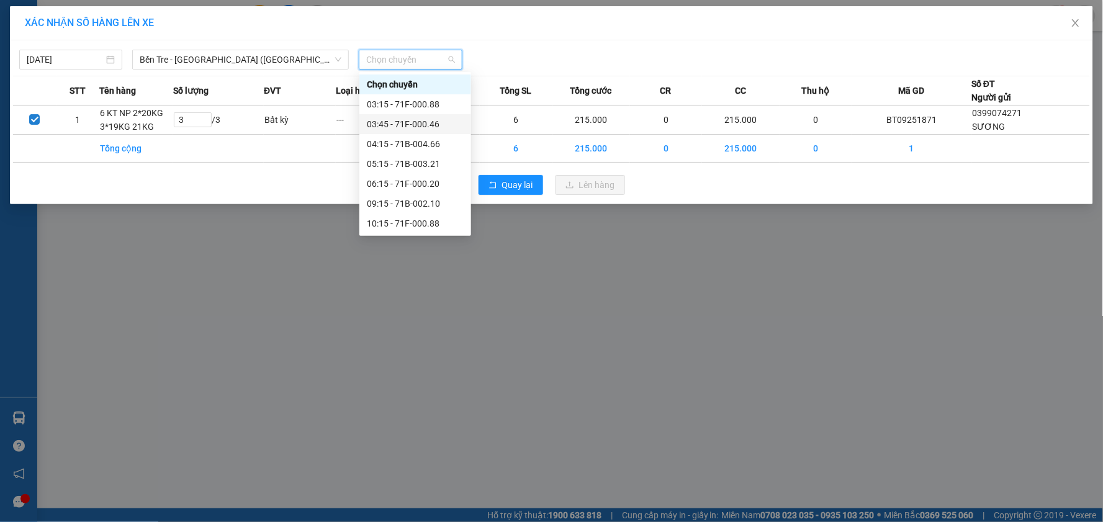
click at [386, 122] on div "03:45 - 71F-000.46" at bounding box center [415, 124] width 97 height 14
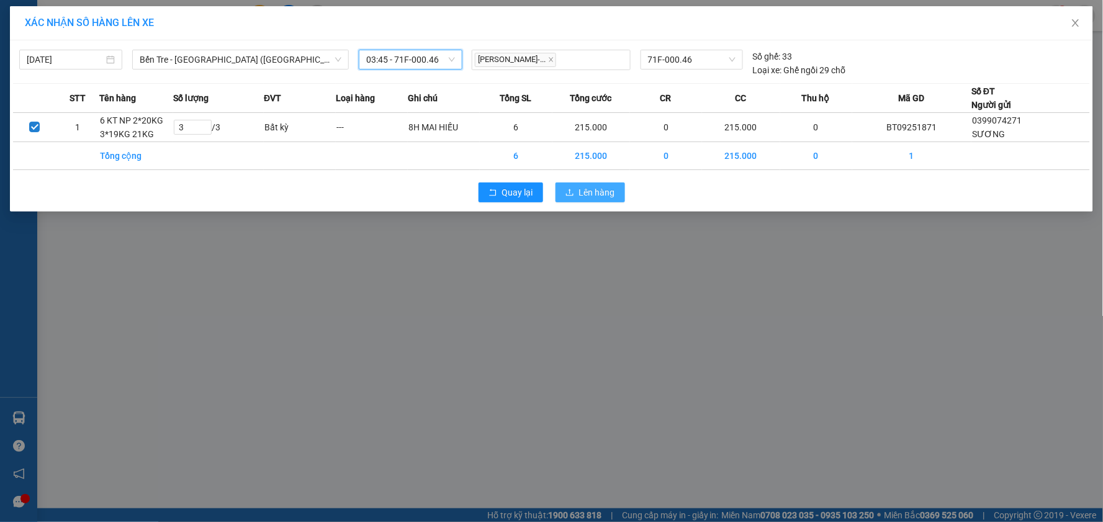
click at [588, 197] on span "Lên hàng" at bounding box center [597, 193] width 36 height 14
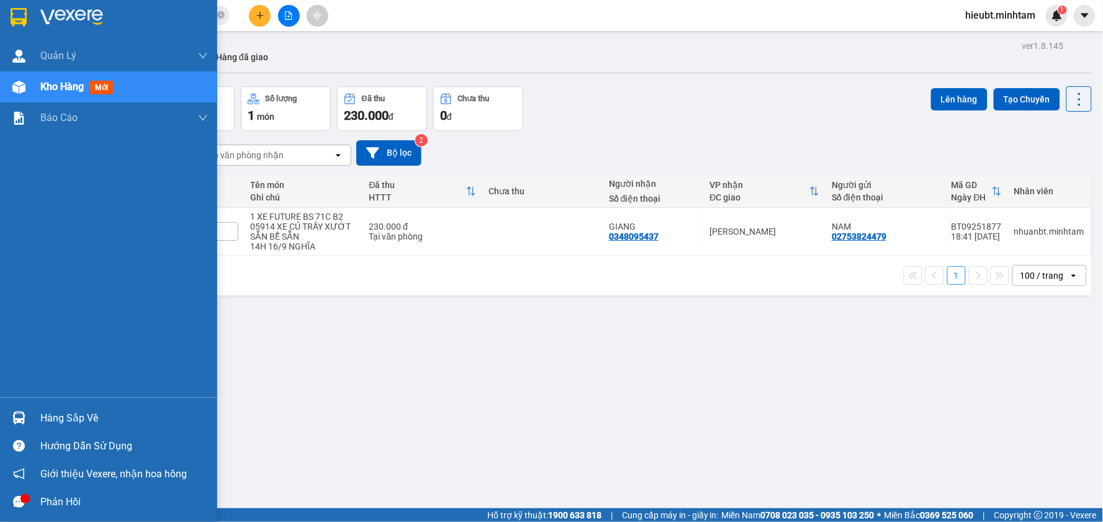
click at [33, 16] on div at bounding box center [108, 20] width 217 height 40
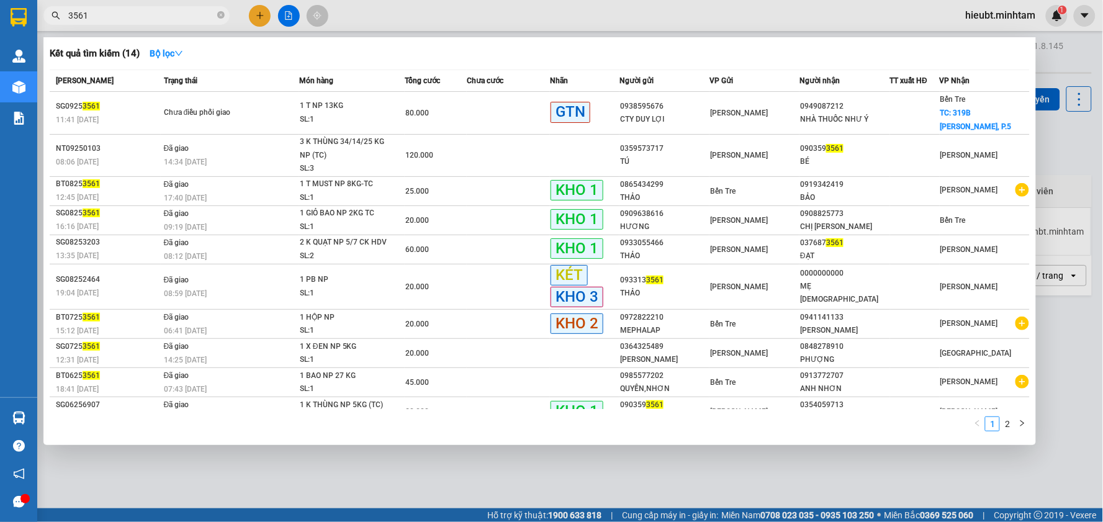
click at [183, 19] on input "3561" at bounding box center [141, 16] width 146 height 14
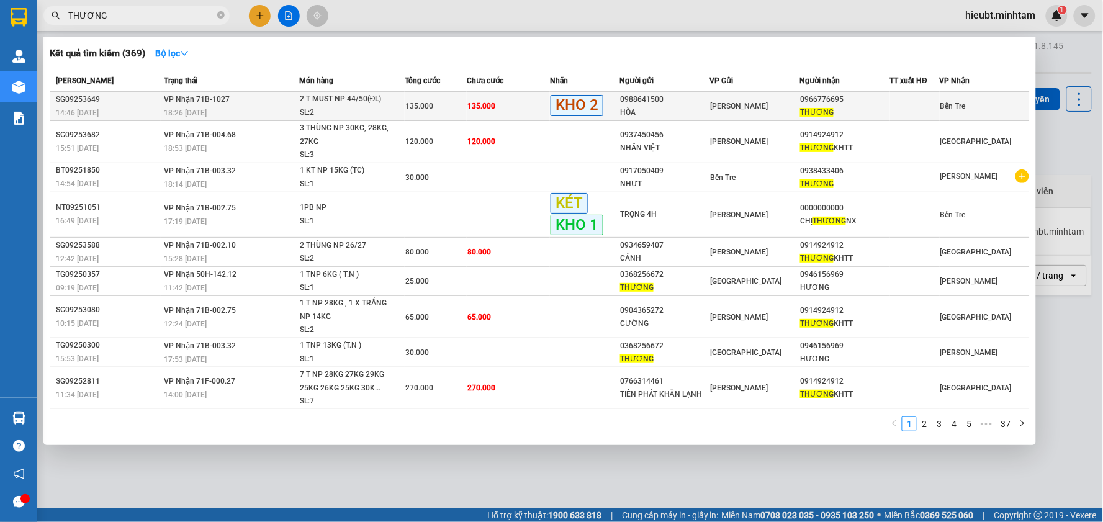
type input "THƯƠNG"
click at [344, 103] on div "2 T MUST NP 44/50(ĐL)" at bounding box center [346, 99] width 93 height 14
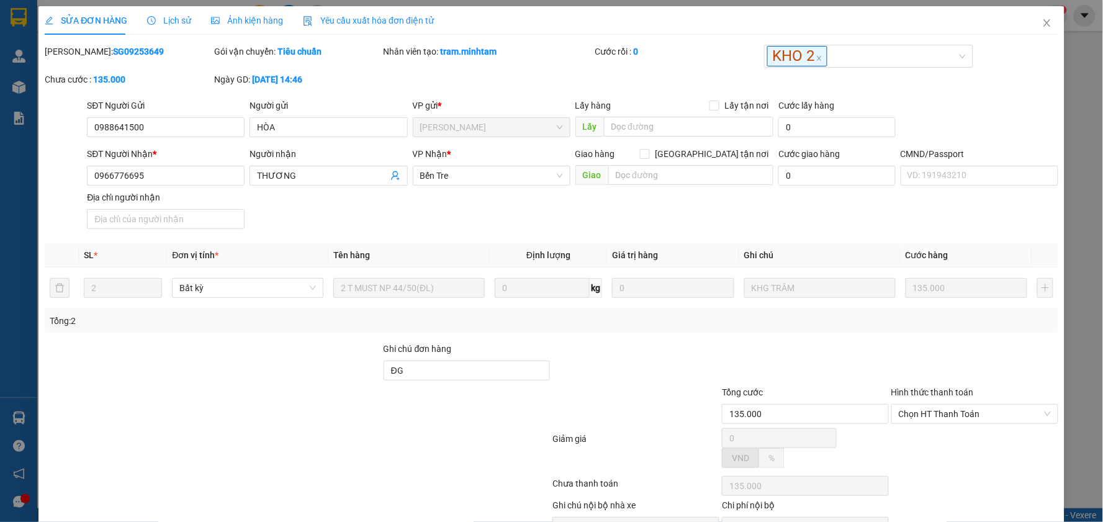
type input "0988641500"
type input "HÒA"
type input "0966776695"
type input "THƯƠNG"
type input "ĐG"
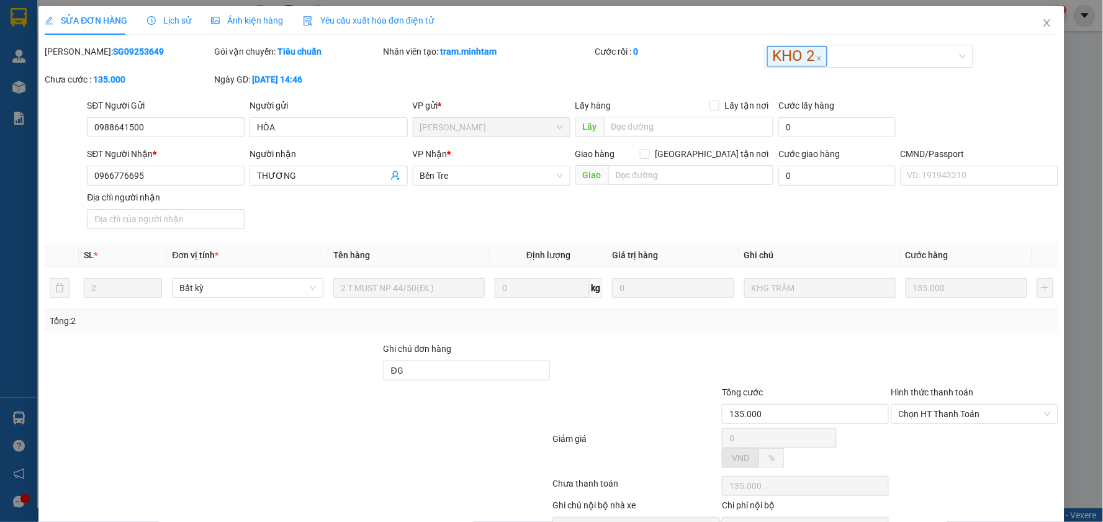
type input "135.000"
click at [1042, 19] on icon "close" at bounding box center [1047, 23] width 10 height 10
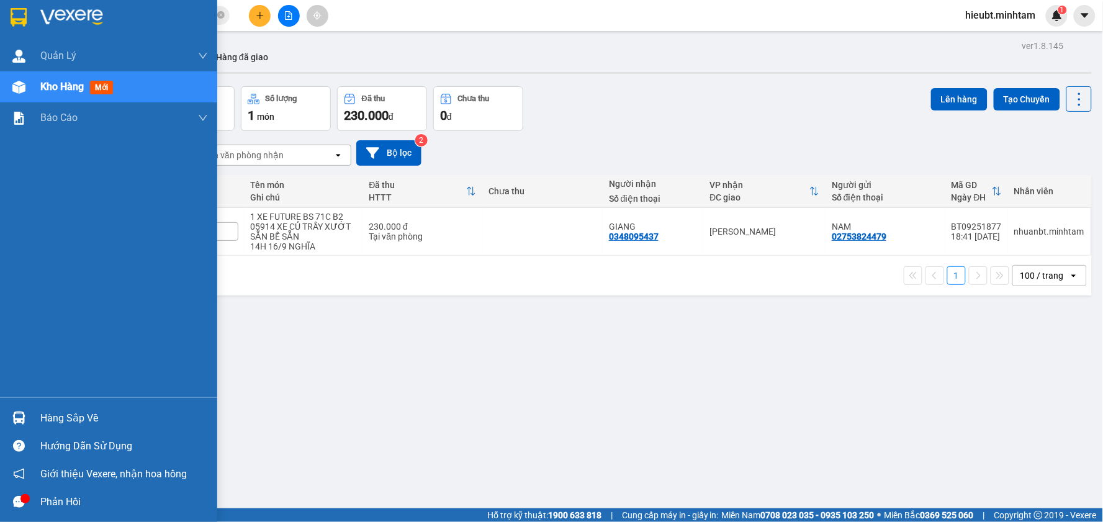
click at [11, 16] on img at bounding box center [19, 17] width 16 height 19
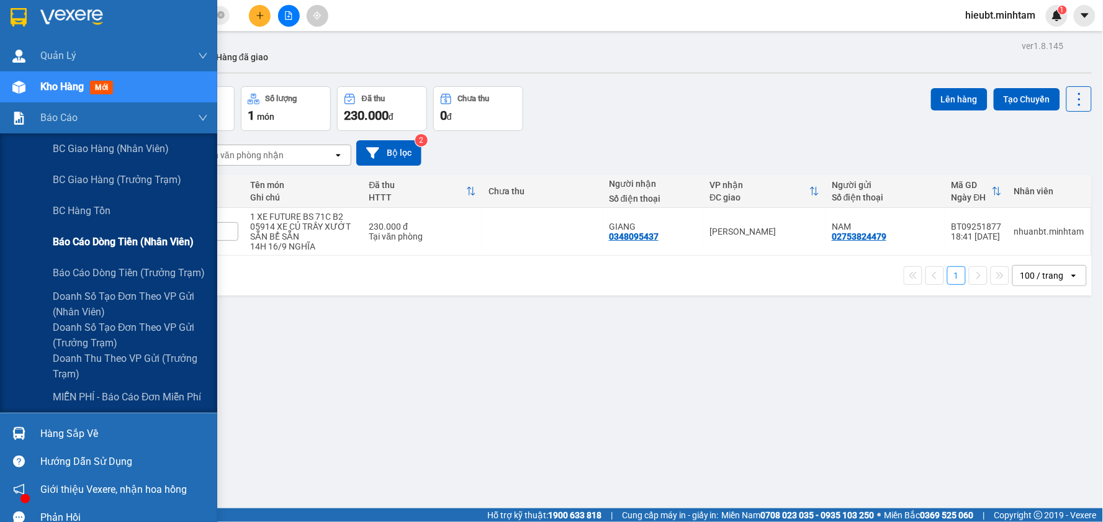
click at [72, 235] on span "Báo cáo dòng tiền (nhân viên)" at bounding box center [123, 242] width 141 height 16
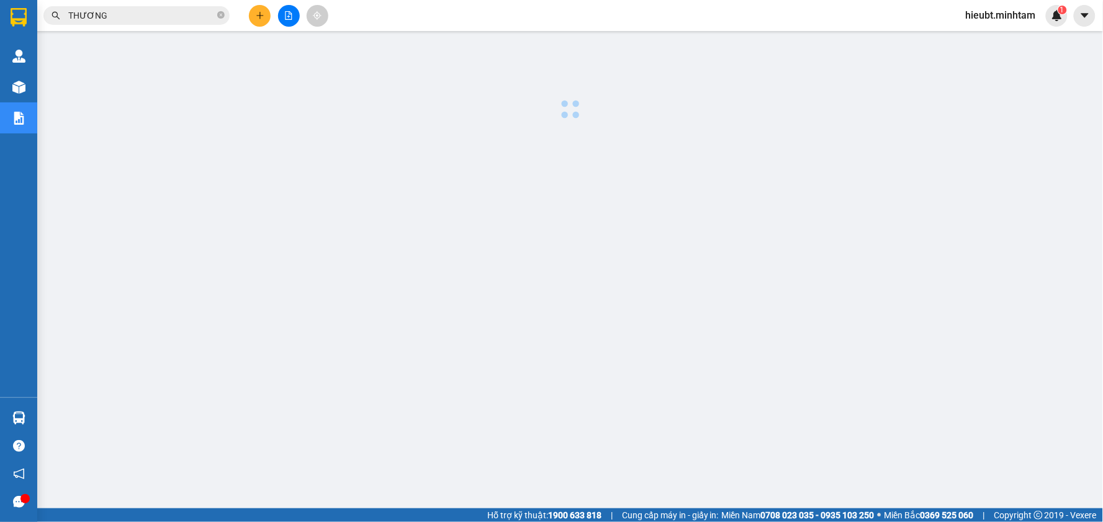
drag, startPoint x: 513, startPoint y: 360, endPoint x: 138, endPoint y: 189, distance: 411.6
click at [497, 357] on div at bounding box center [569, 316] width 1053 height 559
click at [143, 19] on input "THƯƠNG" at bounding box center [141, 16] width 146 height 14
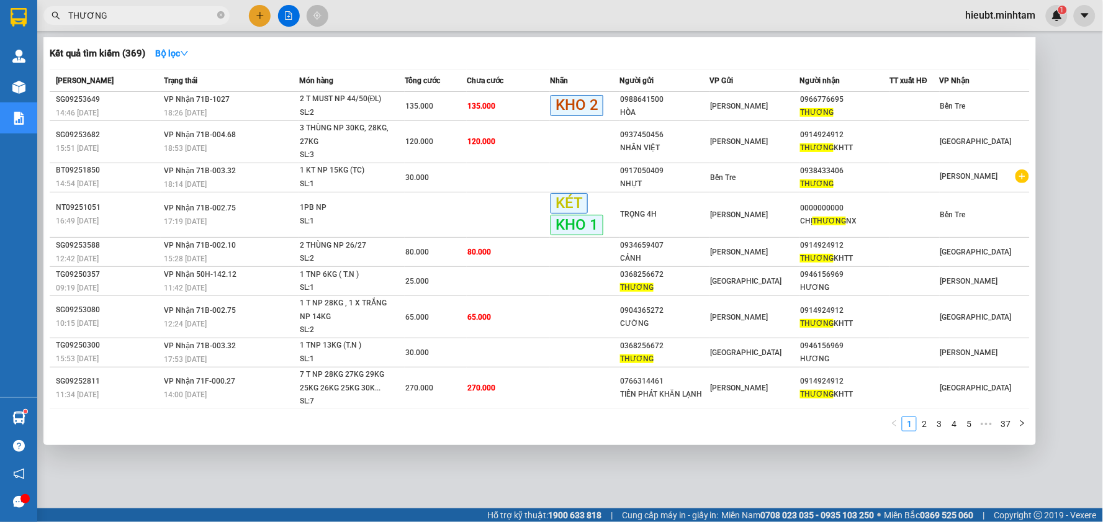
click at [143, 19] on input "THƯƠNG" at bounding box center [141, 16] width 146 height 14
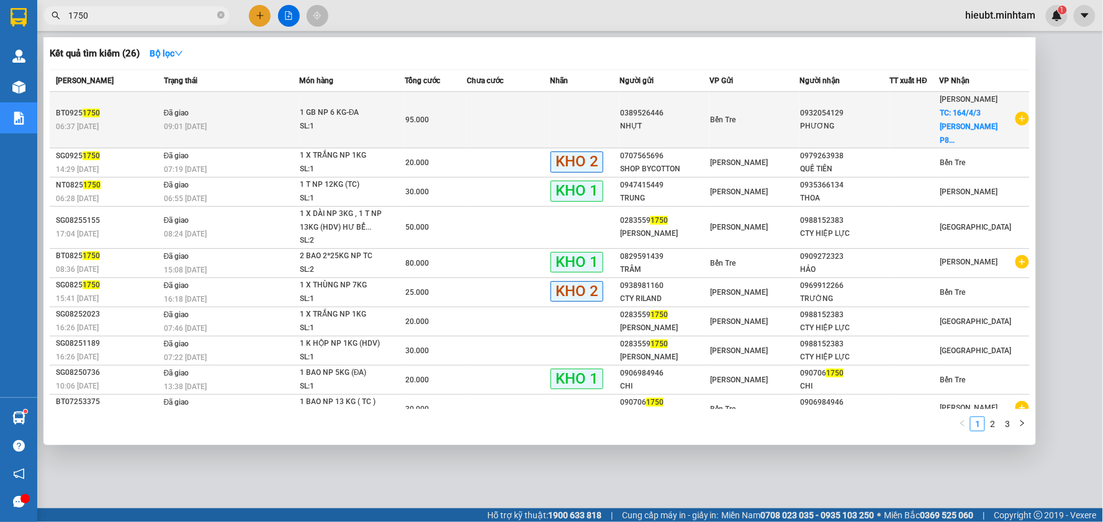
type input "1750"
click at [354, 126] on div "SL: 1" at bounding box center [346, 127] width 93 height 14
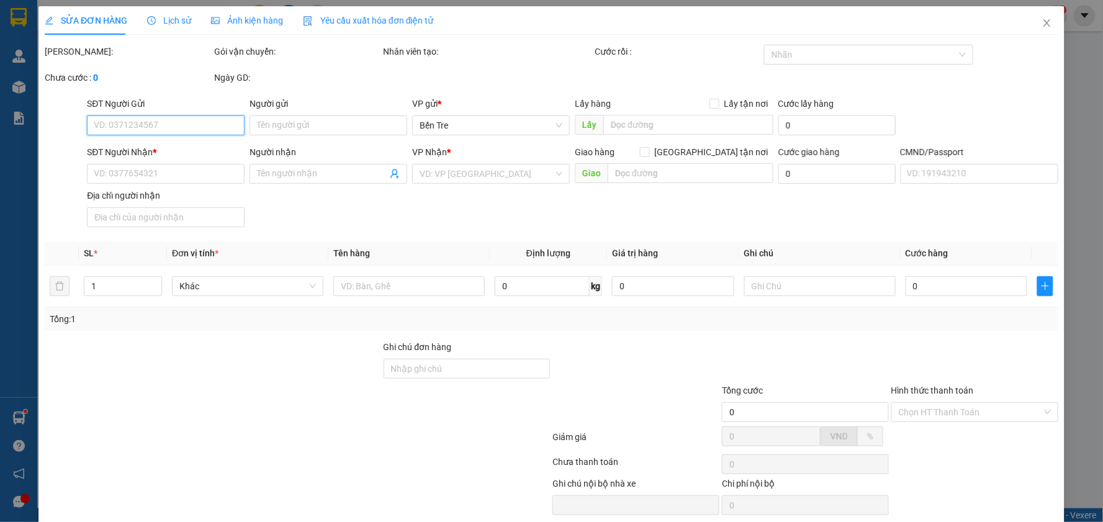
type input "0389526446"
type input "NHỰT"
type input "0932054129"
type input "PHƯƠNG"
checkbox input "true"
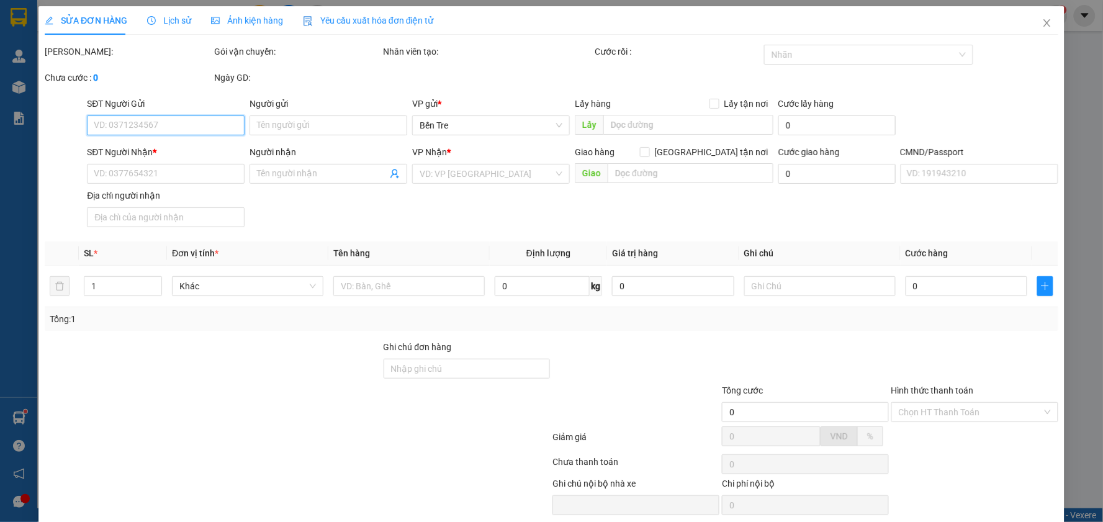
type input "164/4/3 [PERSON_NAME] P8 PHÚ NHUẬN"
type input "70.000"
type input "95.000"
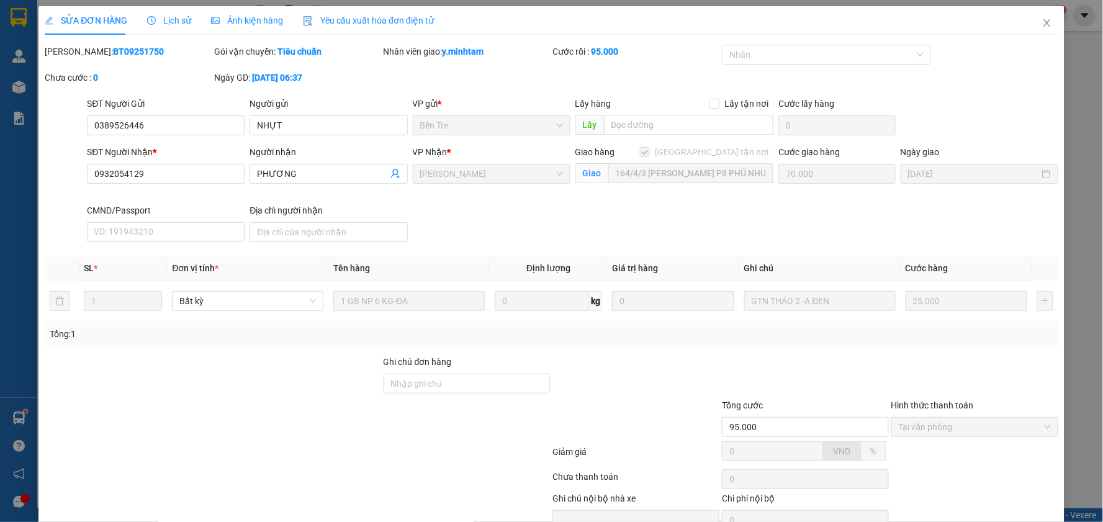
click at [135, 88] on div "Chưa cước : 0" at bounding box center [127, 84] width 169 height 26
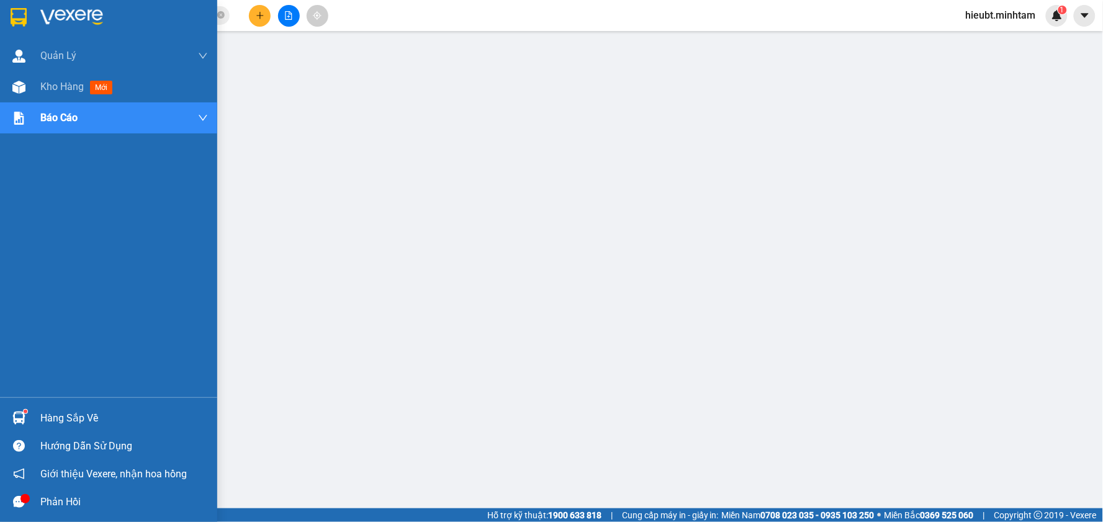
click at [19, 10] on img at bounding box center [19, 17] width 16 height 19
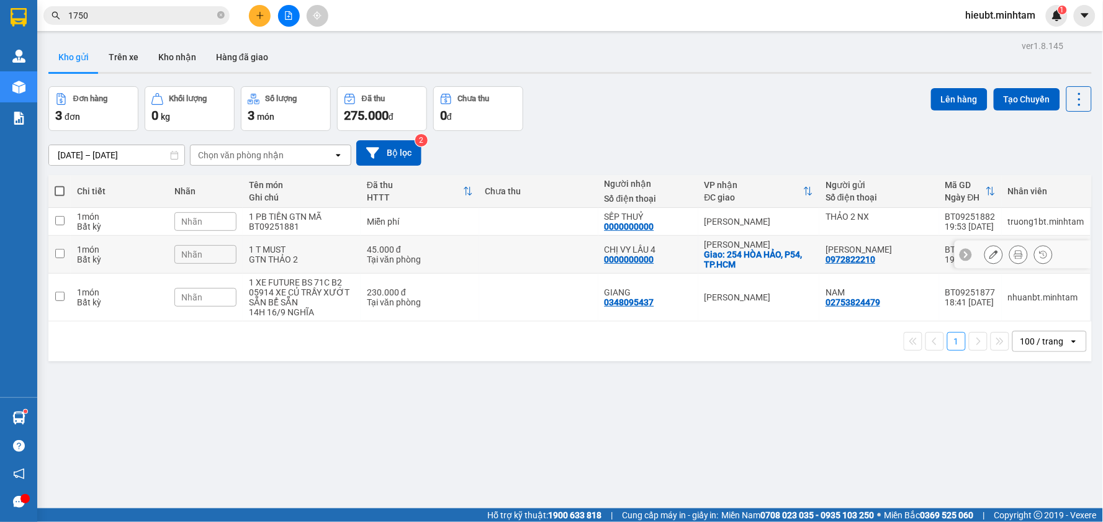
click at [336, 262] on div "GTN THẢO 2" at bounding box center [302, 259] width 106 height 10
checkbox input "true"
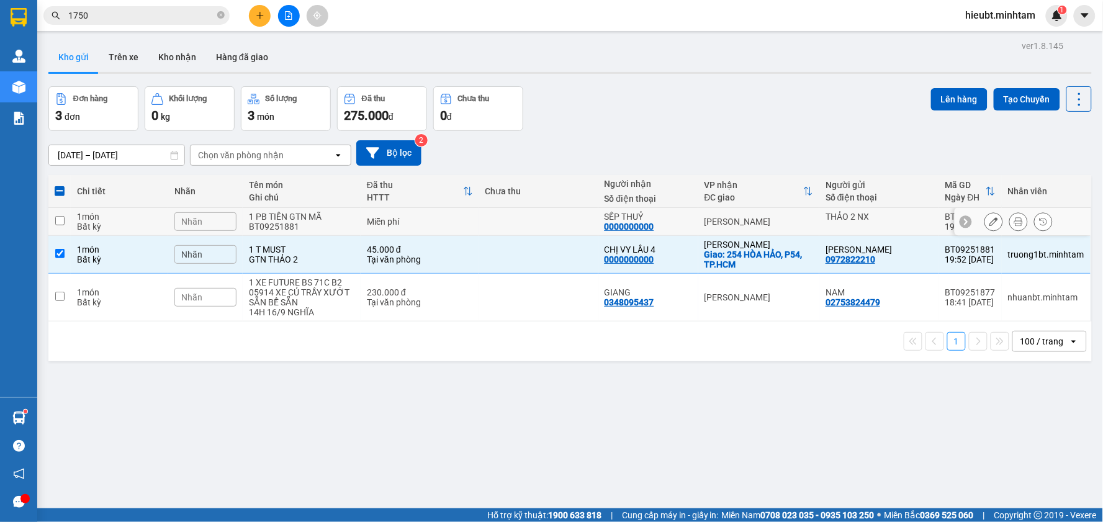
click at [230, 218] on div "Nhãn" at bounding box center [205, 221] width 62 height 19
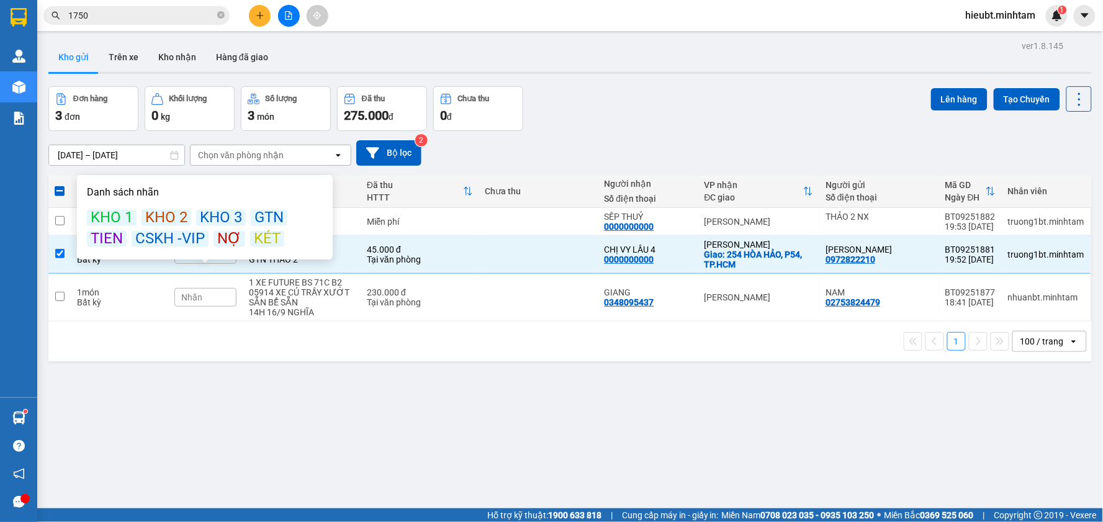
drag, startPoint x: 253, startPoint y: 240, endPoint x: 592, endPoint y: 155, distance: 348.7
click at [258, 240] on div "KÉT" at bounding box center [267, 239] width 34 height 16
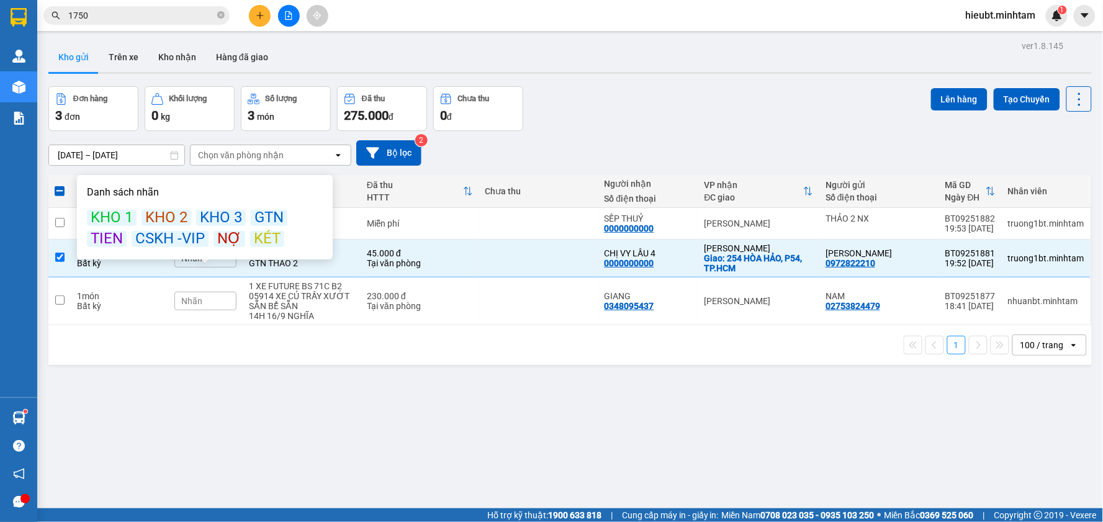
click at [765, 115] on div "Đơn hàng 3 đơn Khối lượng 0 kg Số lượng 3 món Đã thu 275.000 đ Chưa thu 0 đ Lên…" at bounding box center [569, 108] width 1043 height 45
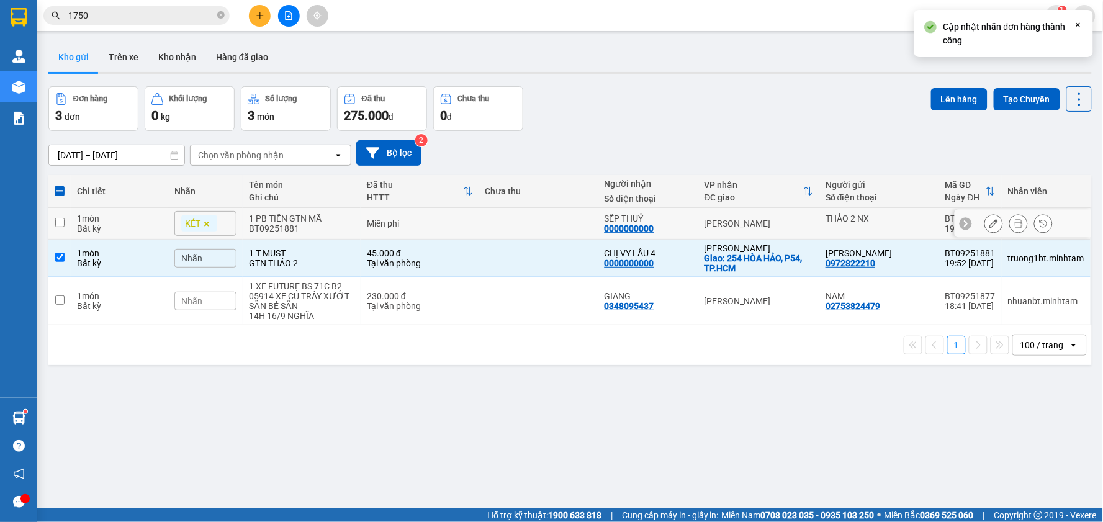
click at [479, 225] on td at bounding box center [538, 224] width 119 height 32
checkbox input "true"
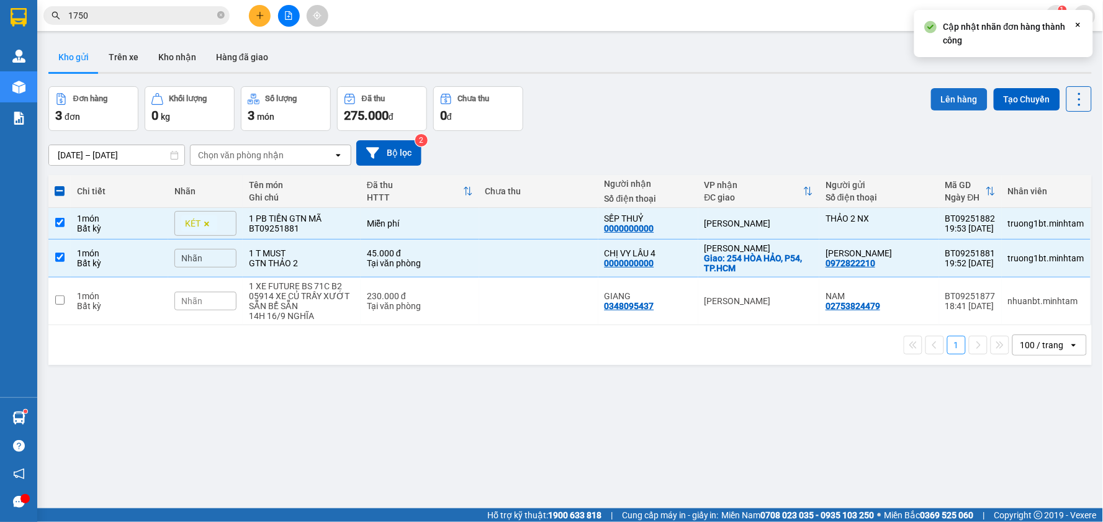
click at [934, 93] on button "Lên hàng" at bounding box center [959, 99] width 56 height 22
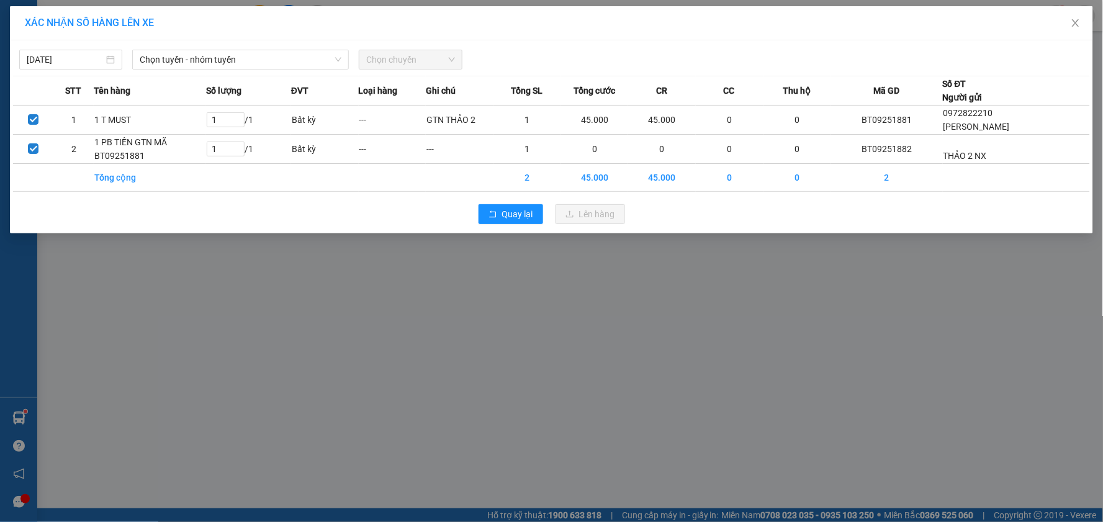
drag, startPoint x: 498, startPoint y: 351, endPoint x: 493, endPoint y: 346, distance: 7.0
click at [493, 346] on div "XÁC NHẬN SỐ HÀNG LÊN XE [DATE] Chọn tuyến - nhóm tuyến Chọn chuyến STT Tên hàng…" at bounding box center [551, 261] width 1103 height 522
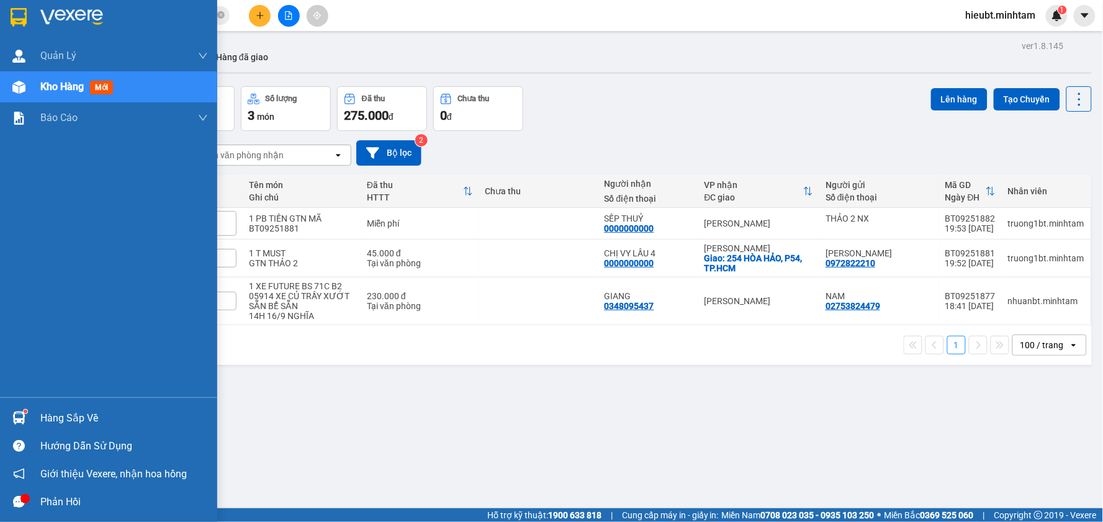
click at [20, 8] on img at bounding box center [19, 17] width 16 height 19
drag, startPoint x: 25, startPoint y: 418, endPoint x: 46, endPoint y: 416, distance: 21.2
click at [26, 418] on div at bounding box center [19, 418] width 22 height 22
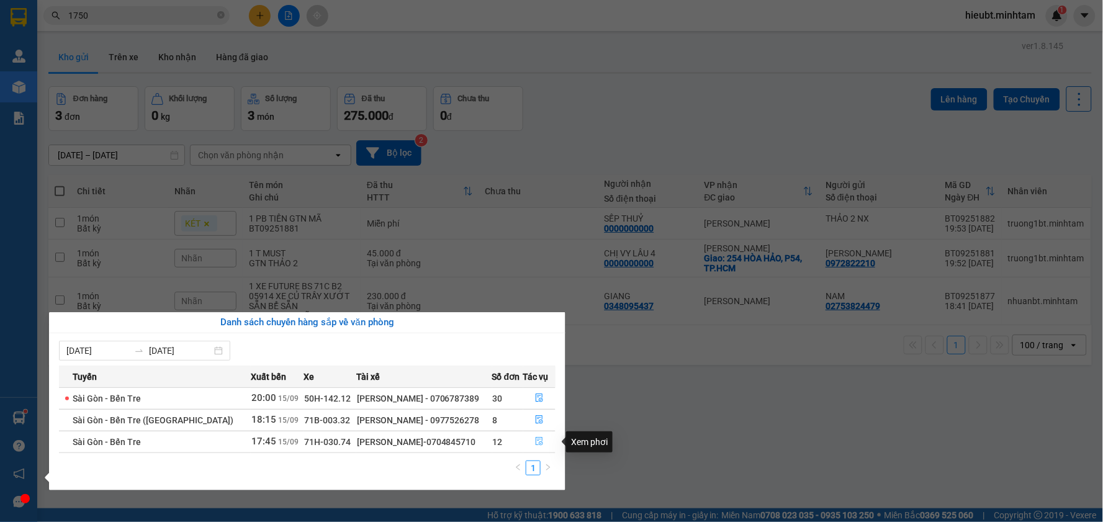
click at [535, 438] on icon "file-done" at bounding box center [539, 441] width 9 height 9
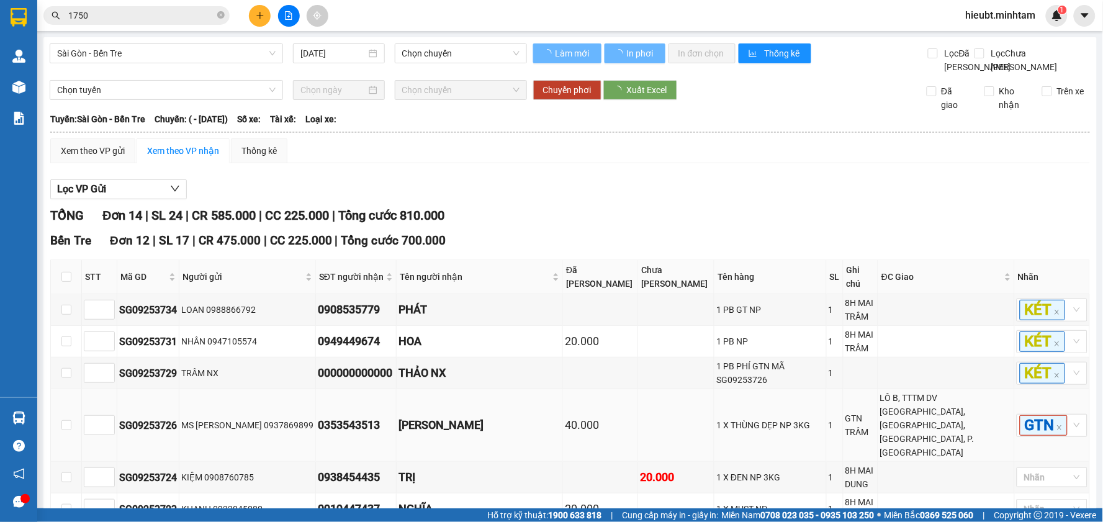
type input "[DATE]"
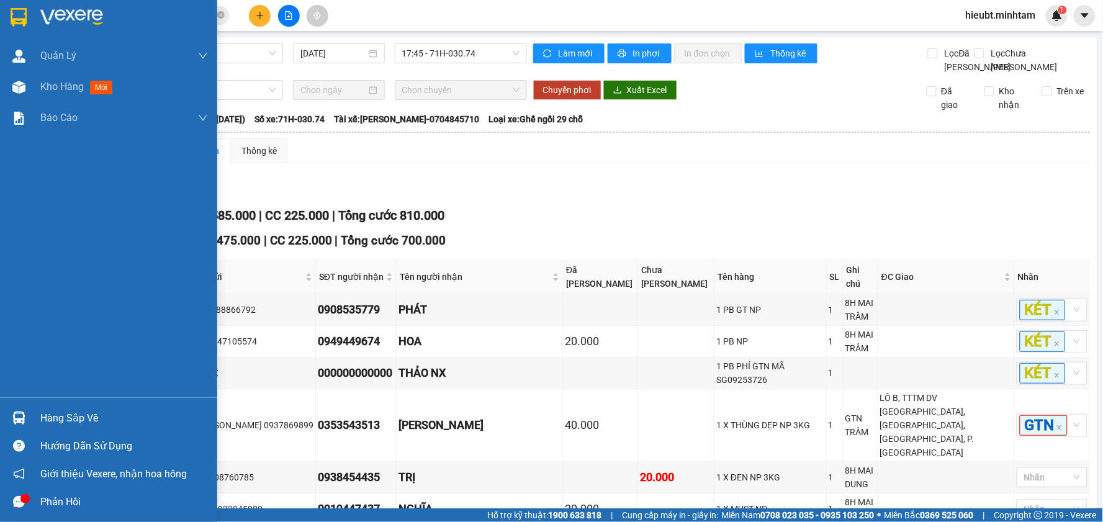
click at [28, 423] on div at bounding box center [19, 418] width 22 height 22
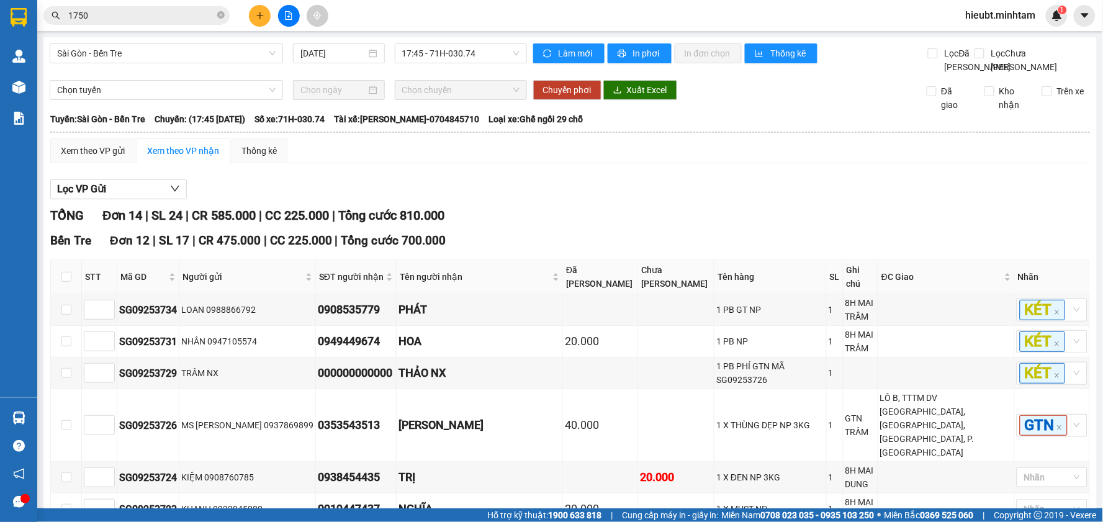
click at [298, 17] on section "Kết quả tìm kiếm ( 26 ) Bộ lọc Mã ĐH Trạng thái Món hàng Tổng cước Chưa cước Nh…" at bounding box center [551, 261] width 1103 height 522
click at [264, 17] on icon "plus" at bounding box center [260, 15] width 9 height 9
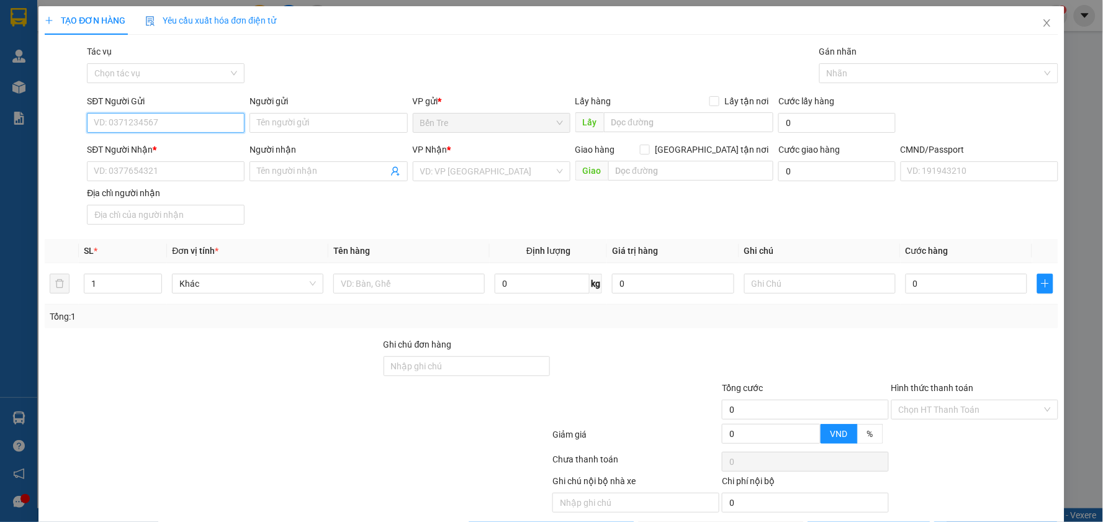
click at [197, 129] on input "SĐT Người Gửi" at bounding box center [166, 123] width 158 height 20
click at [191, 122] on input "7431" at bounding box center [166, 123] width 158 height 20
click at [187, 147] on div "0377777431 - NK BẾN TRE" at bounding box center [164, 148] width 141 height 14
type input "0377777431"
type input "NK BẾN TRE"
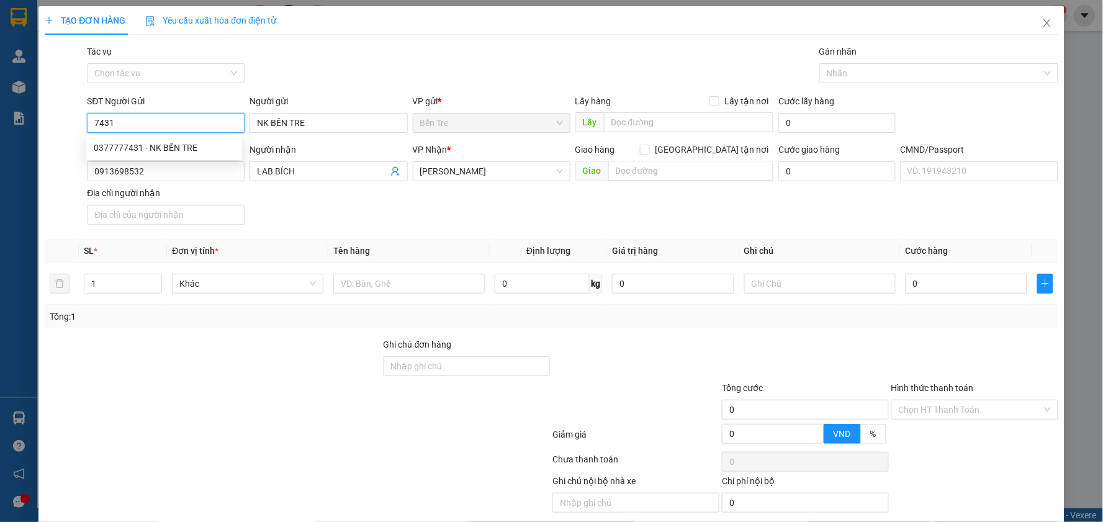
type input "0913698532"
type input "LAB BÍCH"
type input "0377777431"
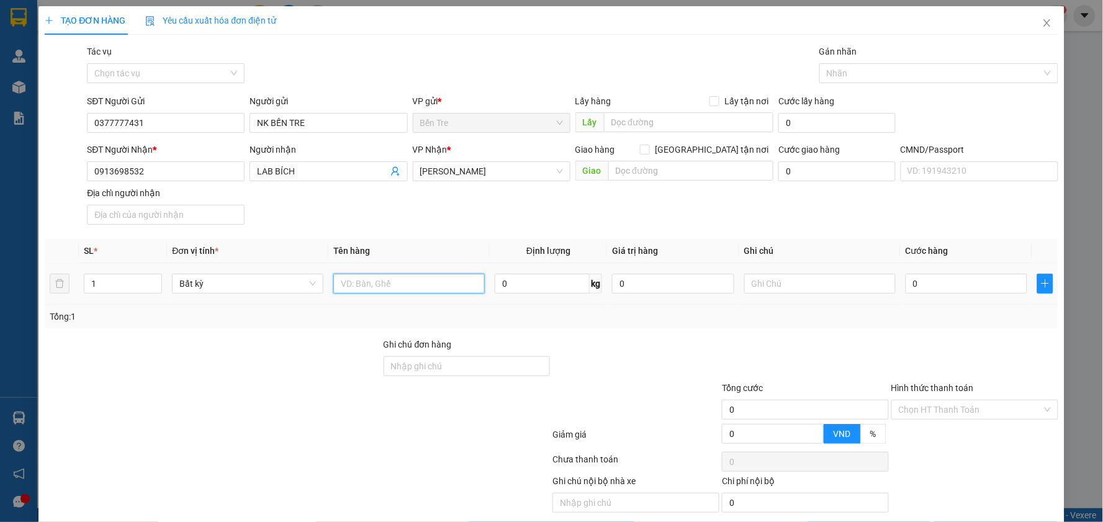
click at [383, 282] on input "text" at bounding box center [408, 284] width 151 height 20
click at [361, 280] on input "text" at bounding box center [408, 284] width 151 height 20
type input "1 HỘP NP"
click at [916, 287] on input "0" at bounding box center [967, 284] width 122 height 20
type input "2"
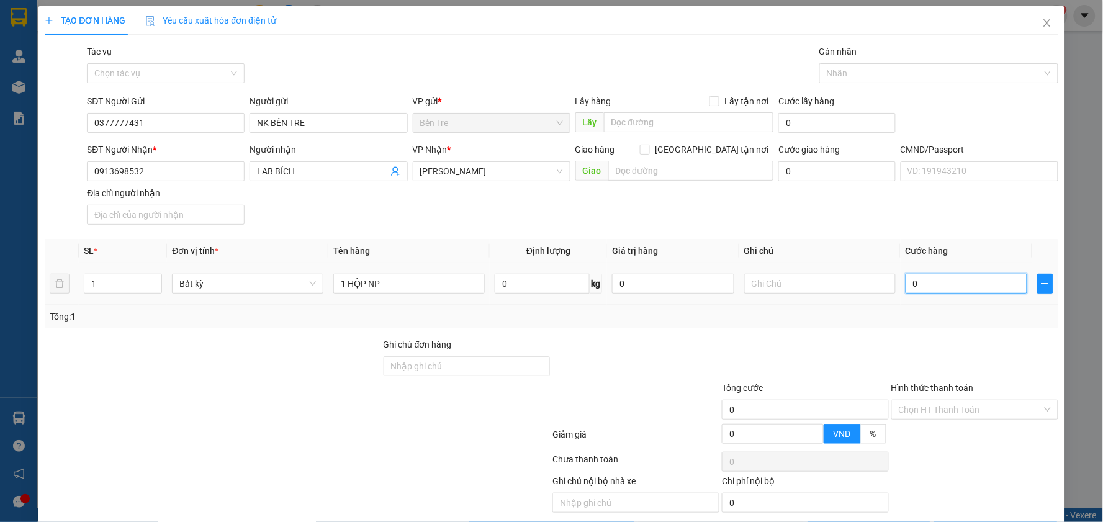
type input "2"
type input "220"
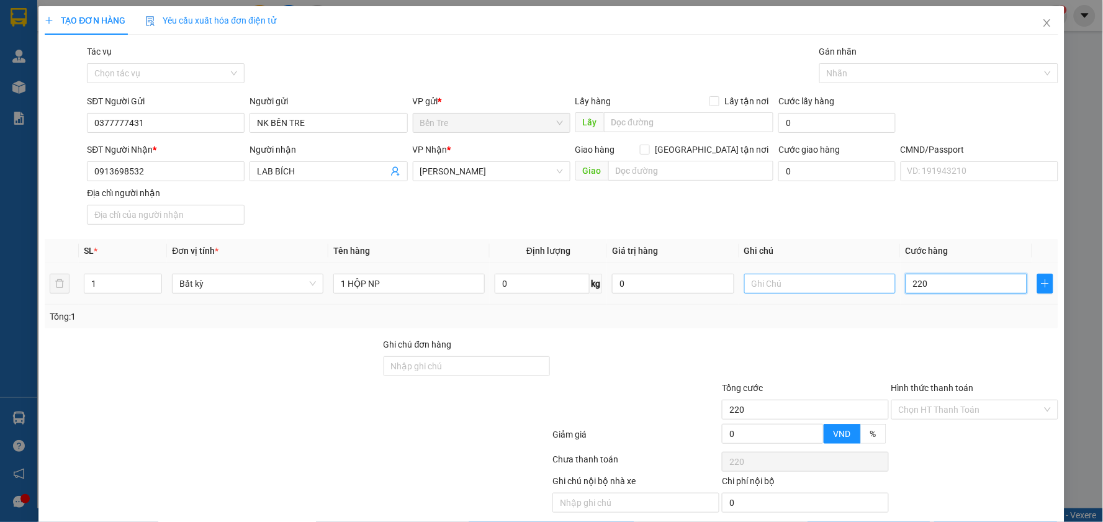
type input "22"
type input "2"
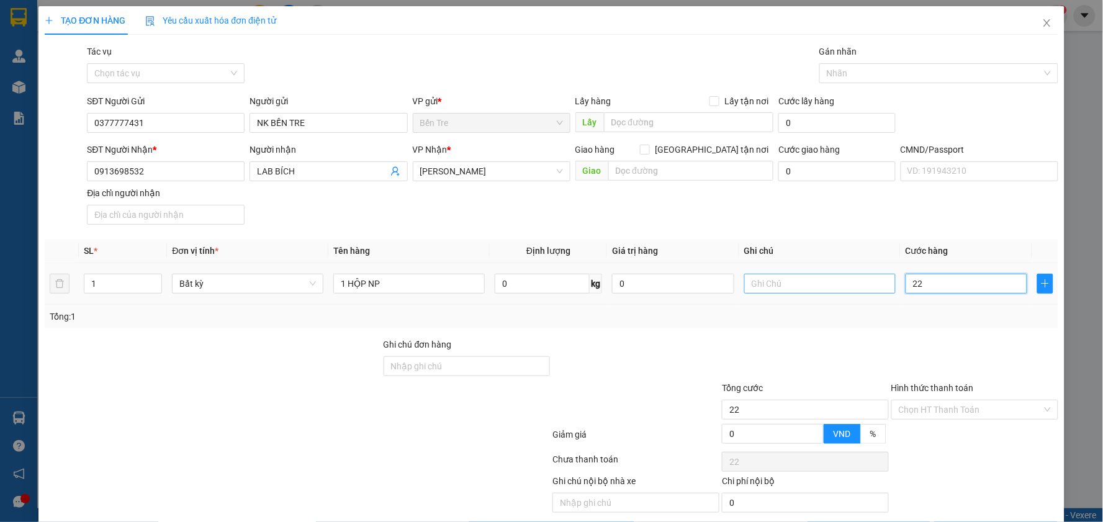
type input "2"
type input "20"
type input "20.000"
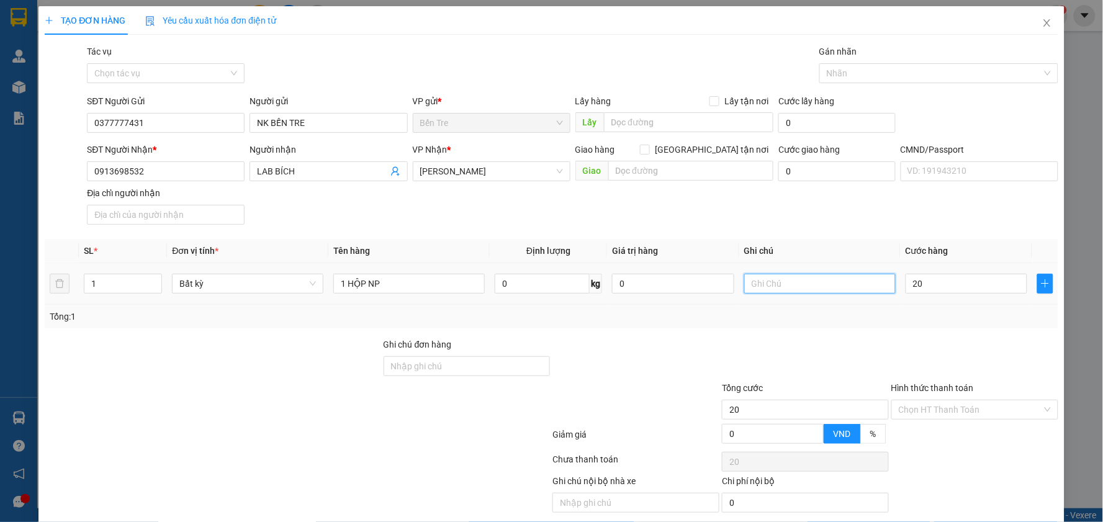
type input "20.000"
click at [762, 282] on input "text" at bounding box center [819, 284] width 151 height 20
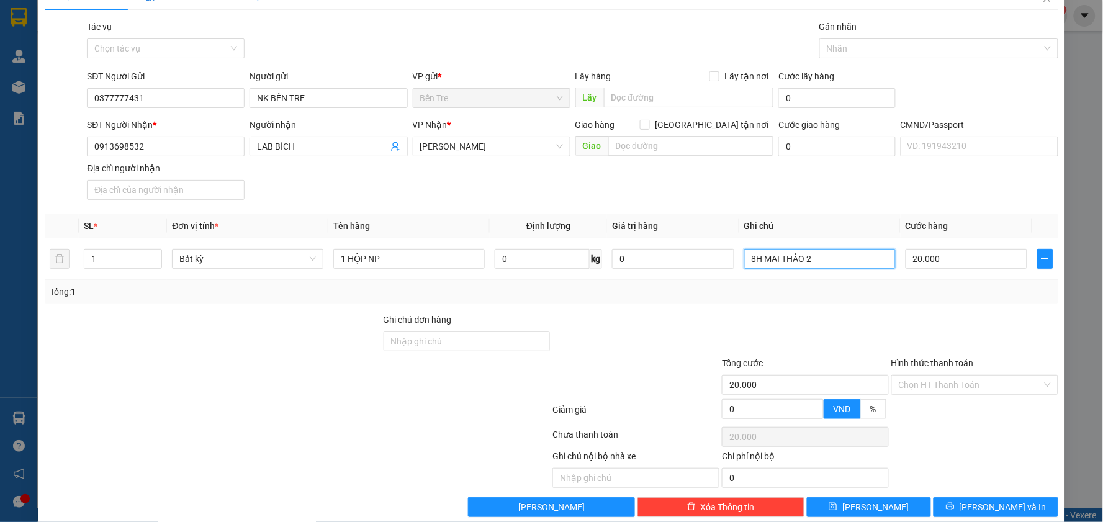
scroll to position [44, 0]
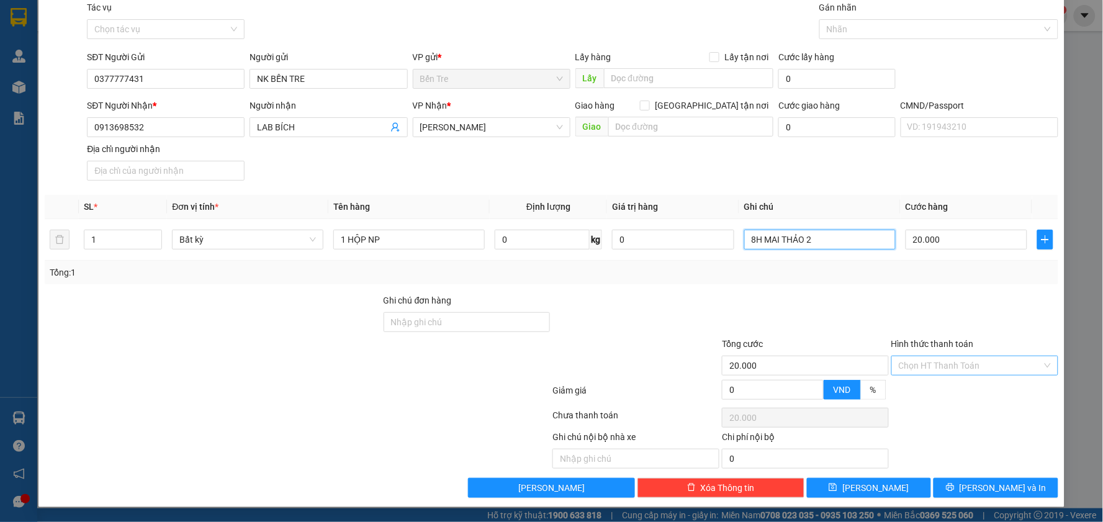
type input "8H MAI THẢO 2"
click at [958, 361] on input "Hình thức thanh toán" at bounding box center [970, 365] width 143 height 19
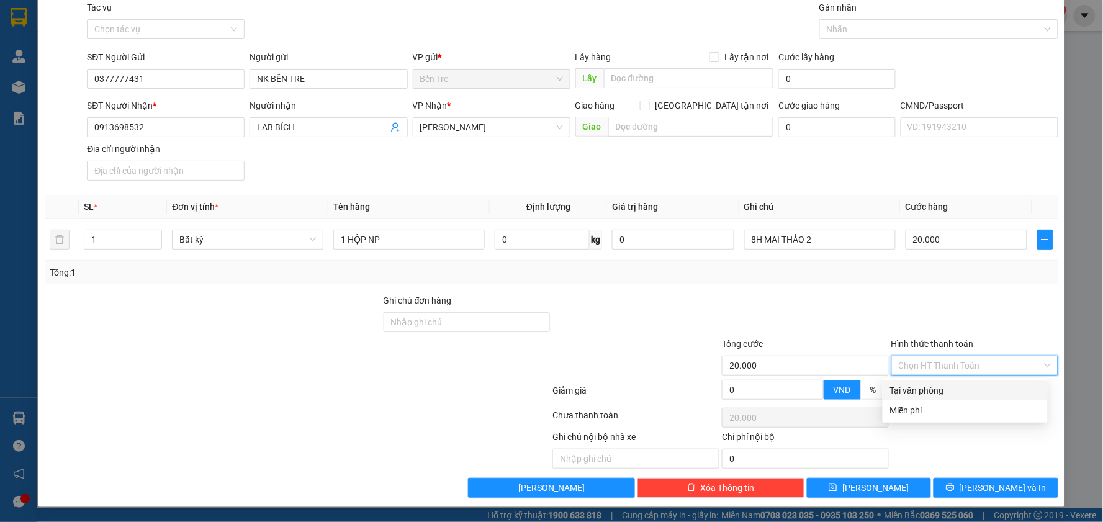
click at [955, 387] on div "Tại văn phòng" at bounding box center [965, 391] width 150 height 14
type input "0"
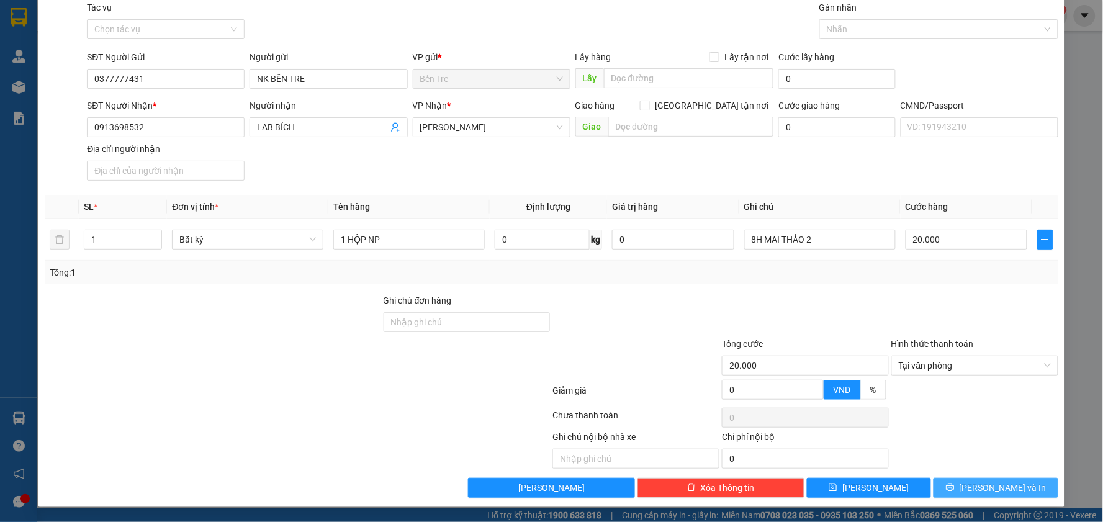
click at [979, 489] on span "[PERSON_NAME] và In" at bounding box center [1003, 488] width 87 height 14
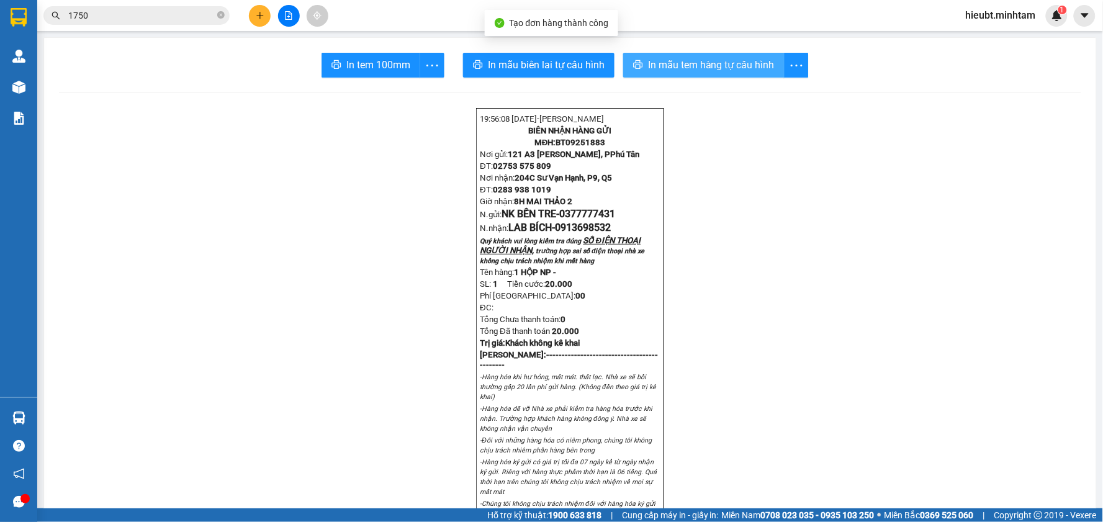
click at [685, 66] on span "In mẫu tem hàng tự cấu hình" at bounding box center [711, 65] width 127 height 16
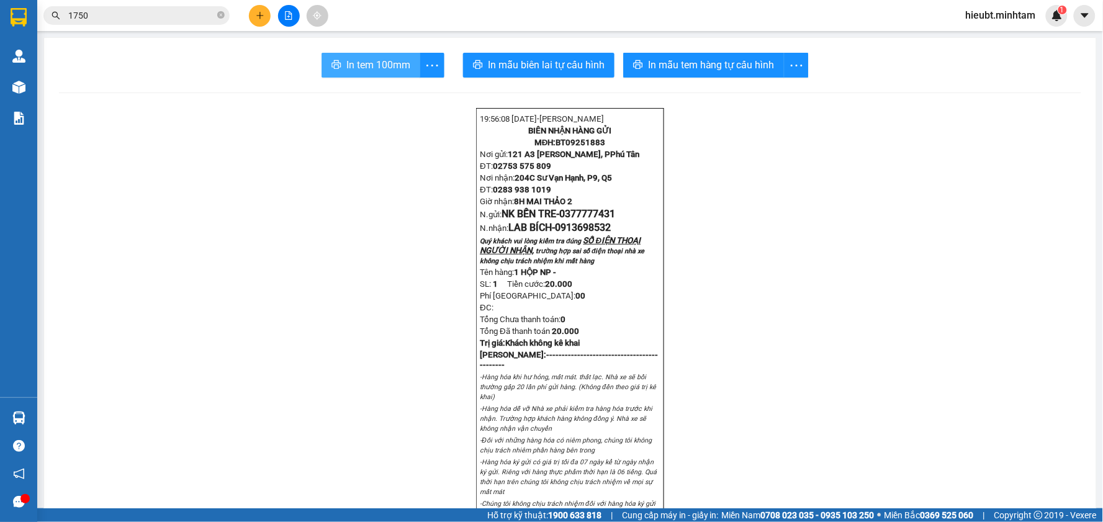
click at [395, 68] on span "In tem 100mm" at bounding box center [378, 65] width 64 height 16
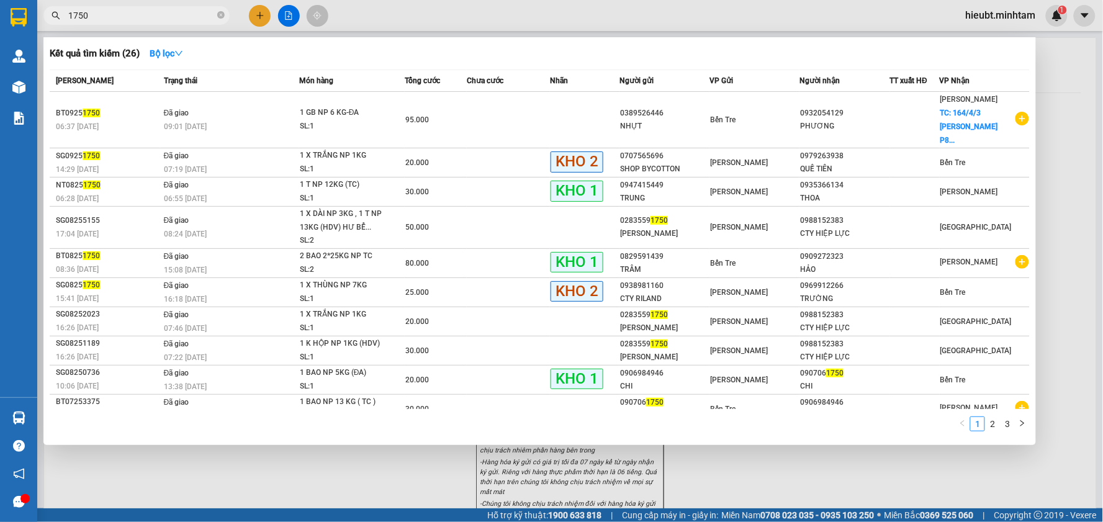
click at [196, 22] on span "1750" at bounding box center [136, 15] width 186 height 19
click at [195, 22] on span "1750" at bounding box center [136, 15] width 186 height 19
click at [194, 21] on input "1750" at bounding box center [141, 16] width 146 height 14
click at [187, 19] on input "1750" at bounding box center [141, 16] width 146 height 14
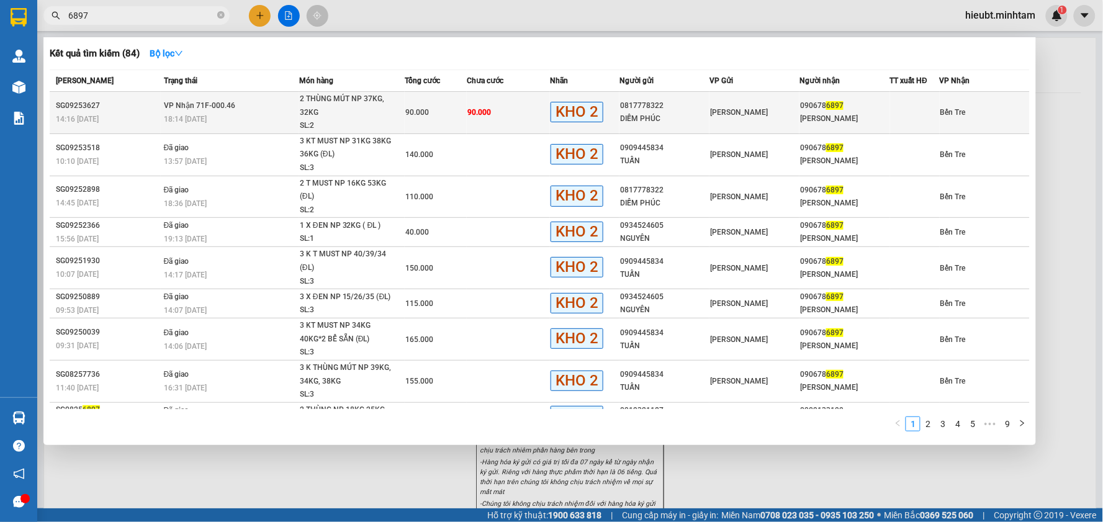
type input "6897"
click at [528, 113] on td "90.000" at bounding box center [508, 113] width 83 height 42
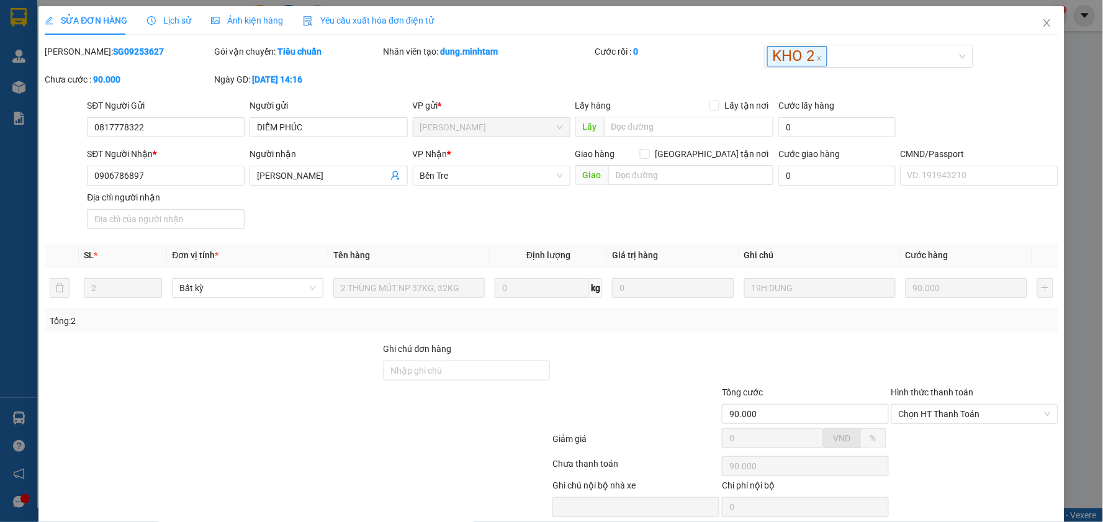
type input "0817778322"
type input "DIỄM PHÚC"
type input "0906786897"
type input "[PERSON_NAME]"
type input "90.000"
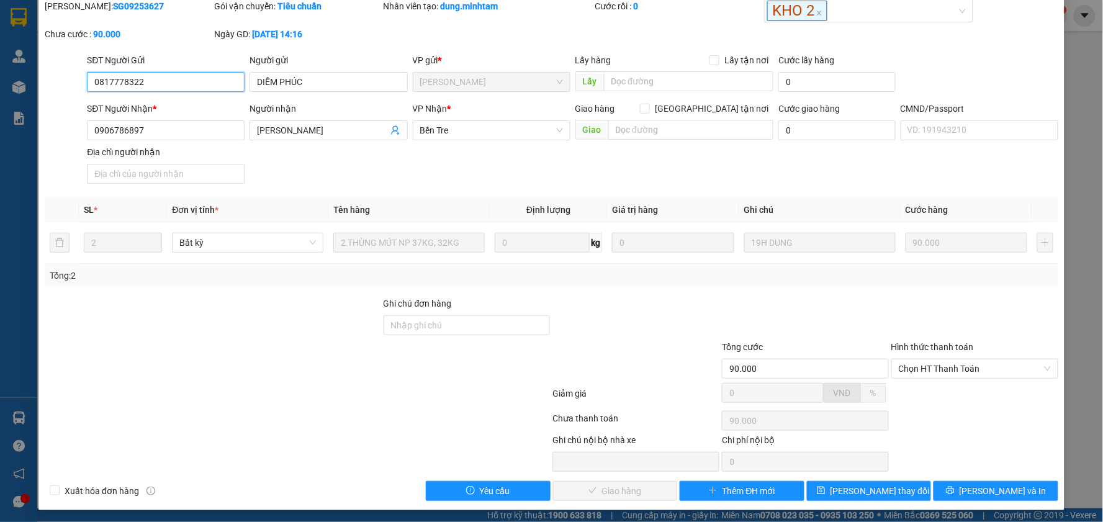
scroll to position [48, 0]
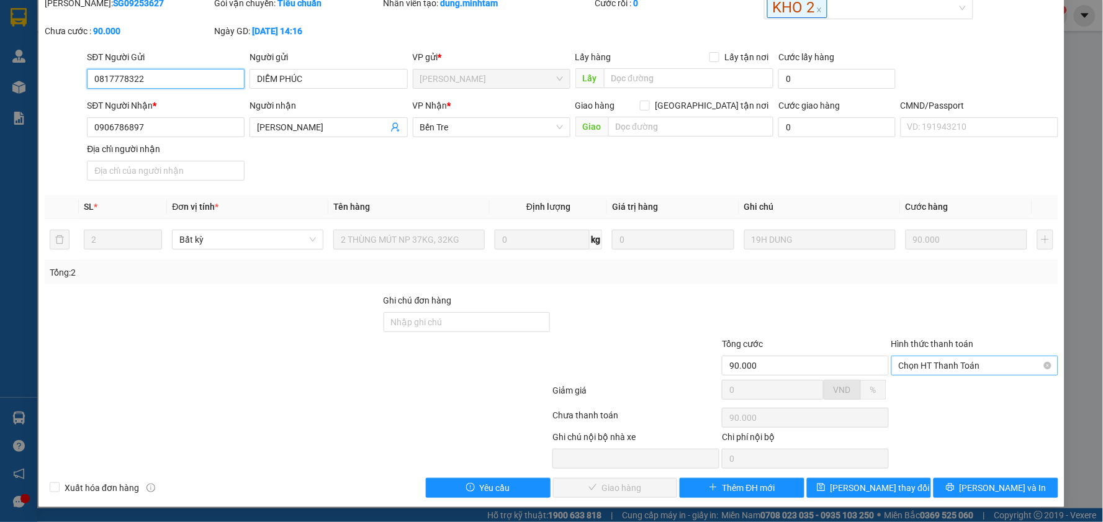
click at [936, 373] on span "Chọn HT Thanh Toán" at bounding box center [975, 365] width 152 height 19
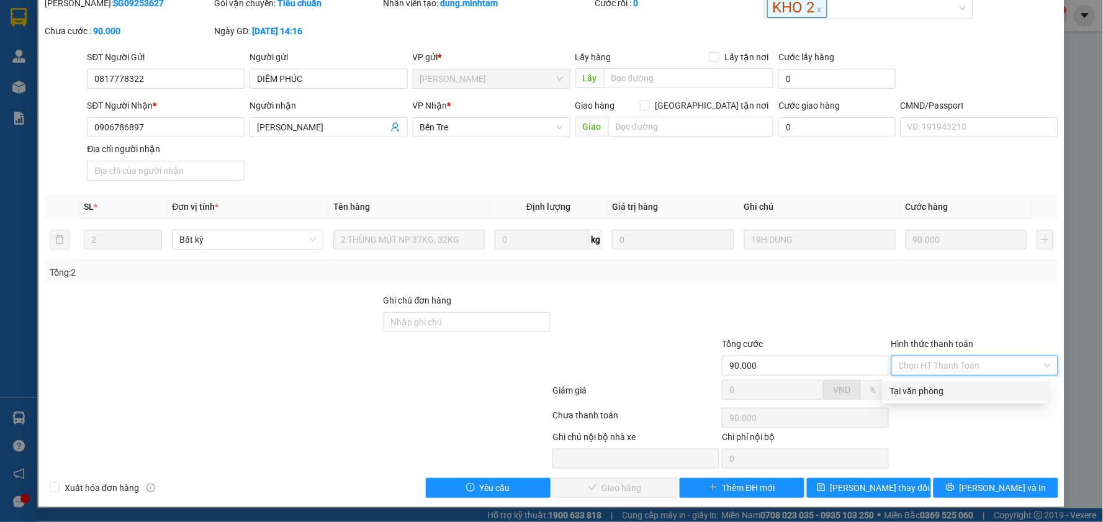
click at [927, 389] on div "Tại văn phòng" at bounding box center [965, 391] width 150 height 14
type input "0"
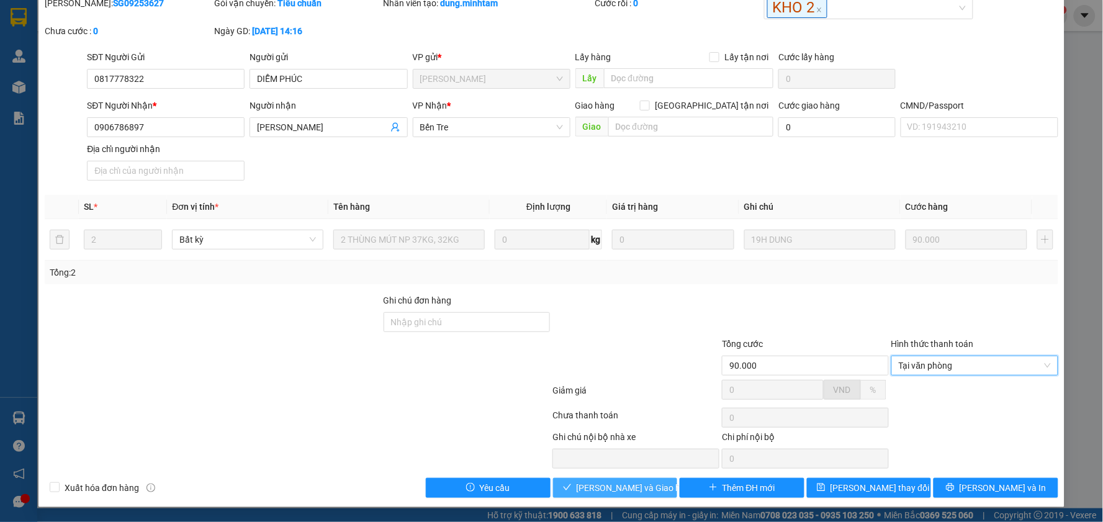
click at [649, 487] on button "[PERSON_NAME] và Giao hàng" at bounding box center [615, 488] width 125 height 20
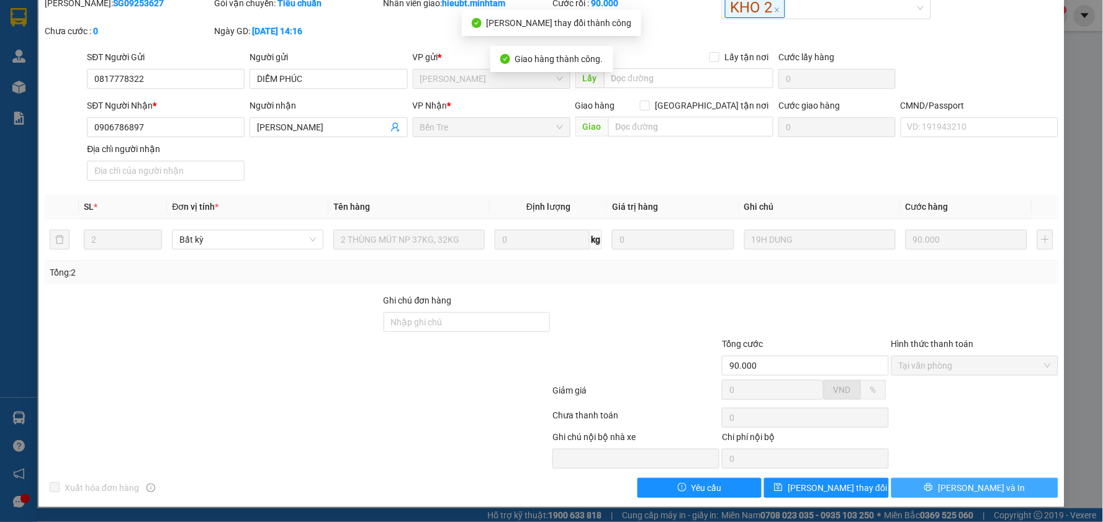
click at [951, 489] on button "[PERSON_NAME] và In" at bounding box center [974, 488] width 167 height 20
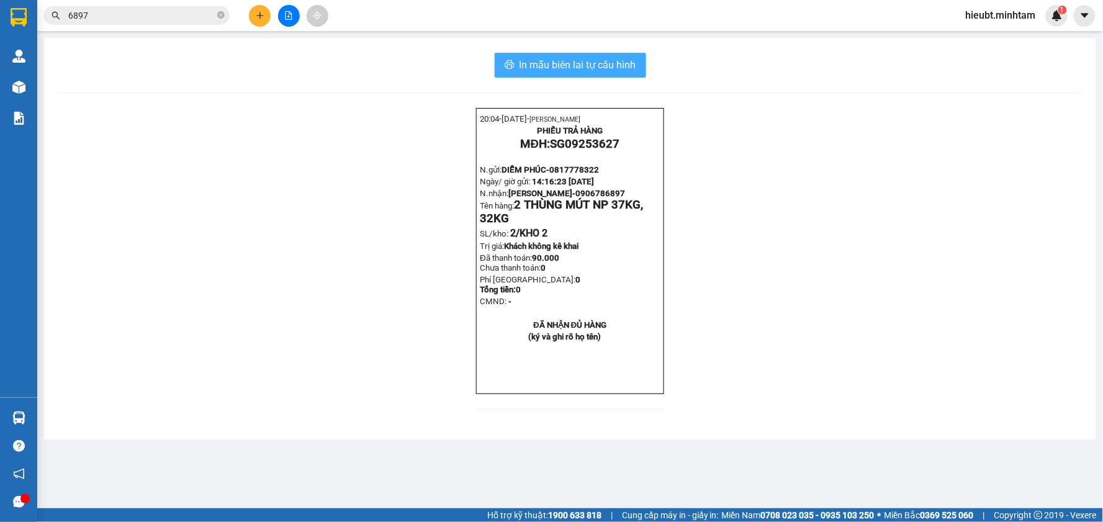
click at [590, 63] on span "In mẫu biên lai tự cấu hình" at bounding box center [578, 65] width 117 height 16
click at [598, 76] on button "In mẫu biên lai tự cấu hình" at bounding box center [570, 65] width 151 height 25
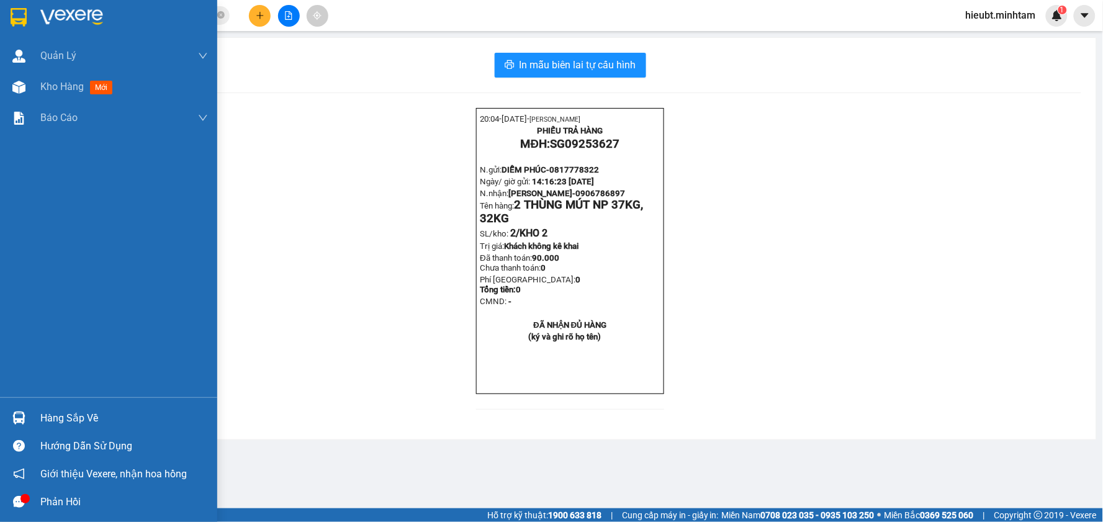
click at [29, 11] on div at bounding box center [19, 17] width 22 height 22
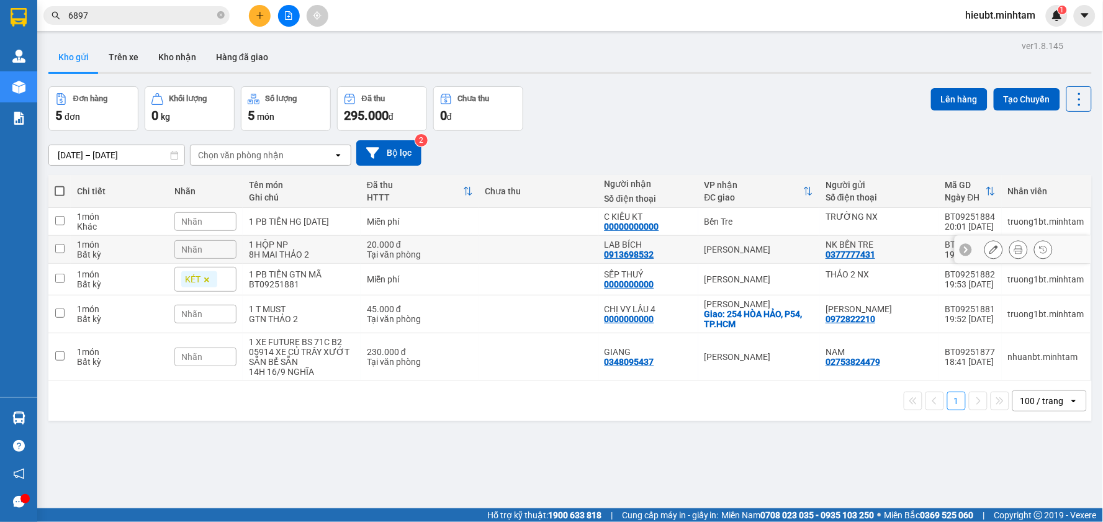
click at [299, 252] on div "8H MAI THẢO 2" at bounding box center [302, 255] width 106 height 10
checkbox input "true"
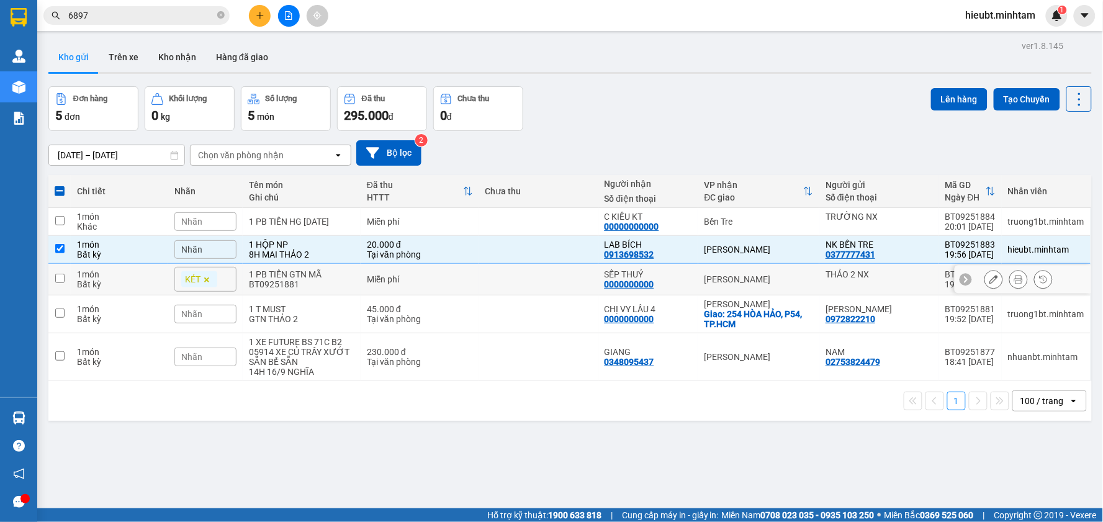
click at [318, 282] on div "1 PB TIỀN GTN MÃ BT09251881" at bounding box center [302, 279] width 106 height 20
checkbox input "true"
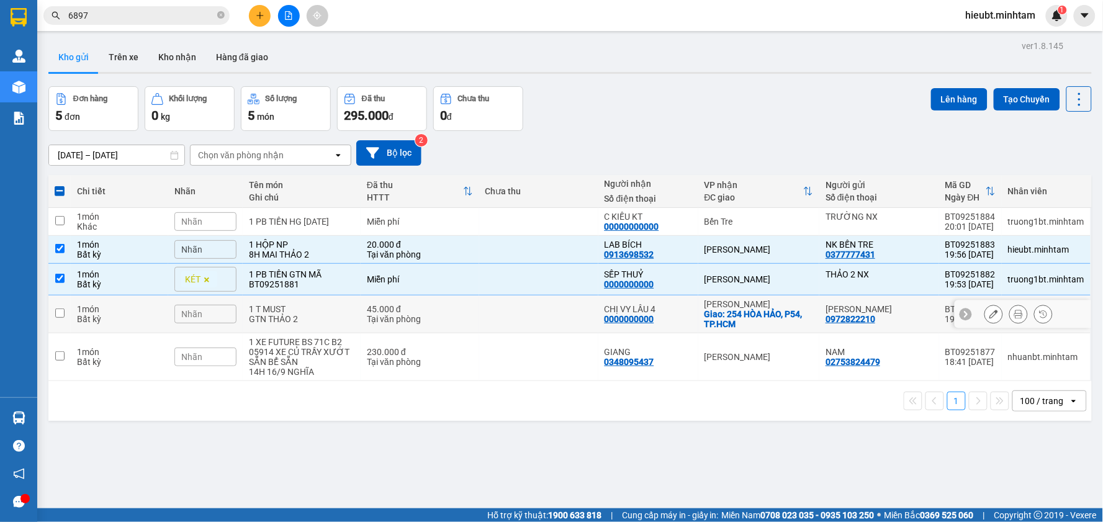
click at [318, 325] on td "1 T MUST GTN THẢO 2" at bounding box center [302, 314] width 118 height 38
checkbox input "true"
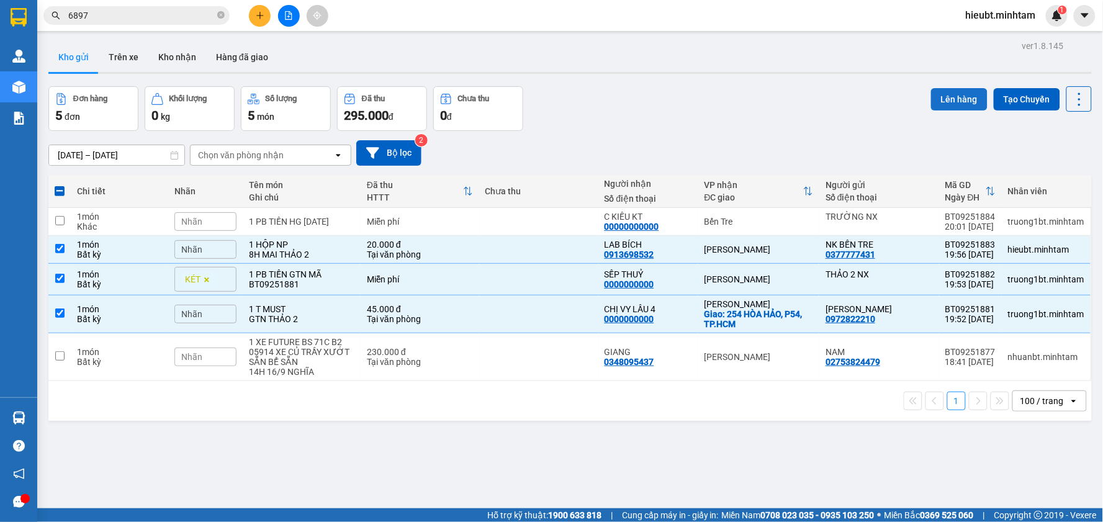
click at [963, 93] on button "Lên hàng" at bounding box center [959, 99] width 56 height 22
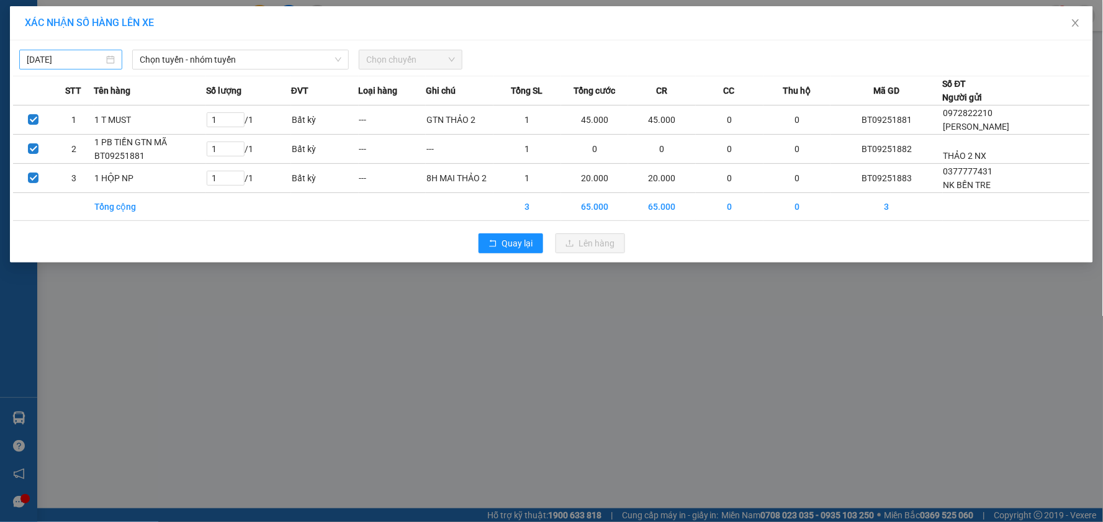
drag, startPoint x: 82, startPoint y: 60, endPoint x: 97, endPoint y: 66, distance: 16.7
click at [83, 60] on input "[DATE]" at bounding box center [65, 60] width 77 height 14
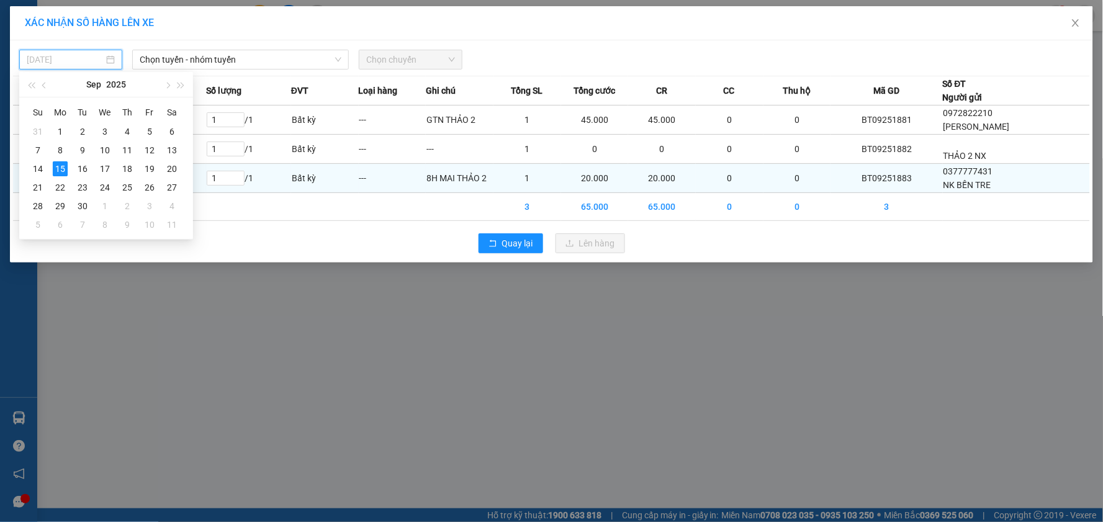
click at [82, 173] on div "16" at bounding box center [82, 168] width 15 height 15
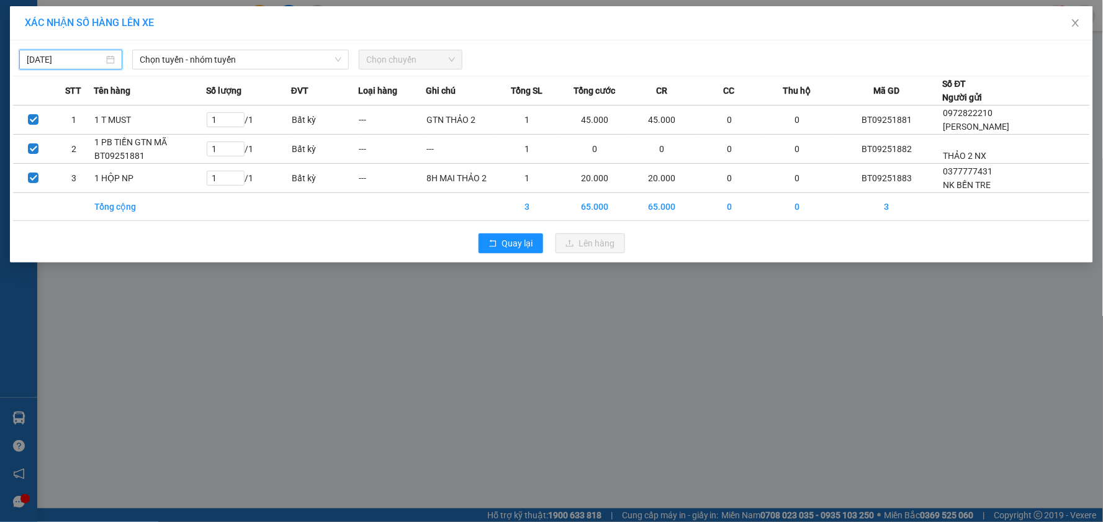
type input "[DATE]"
click at [214, 66] on span "Chọn tuyến - nhóm tuyến" at bounding box center [241, 59] width 202 height 19
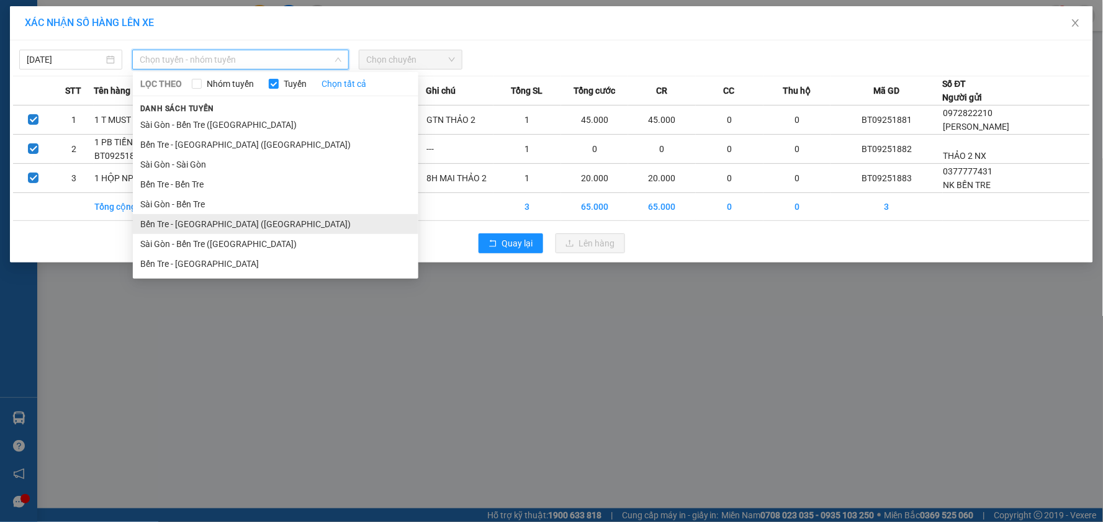
drag, startPoint x: 223, startPoint y: 227, endPoint x: 376, endPoint y: 114, distance: 189.4
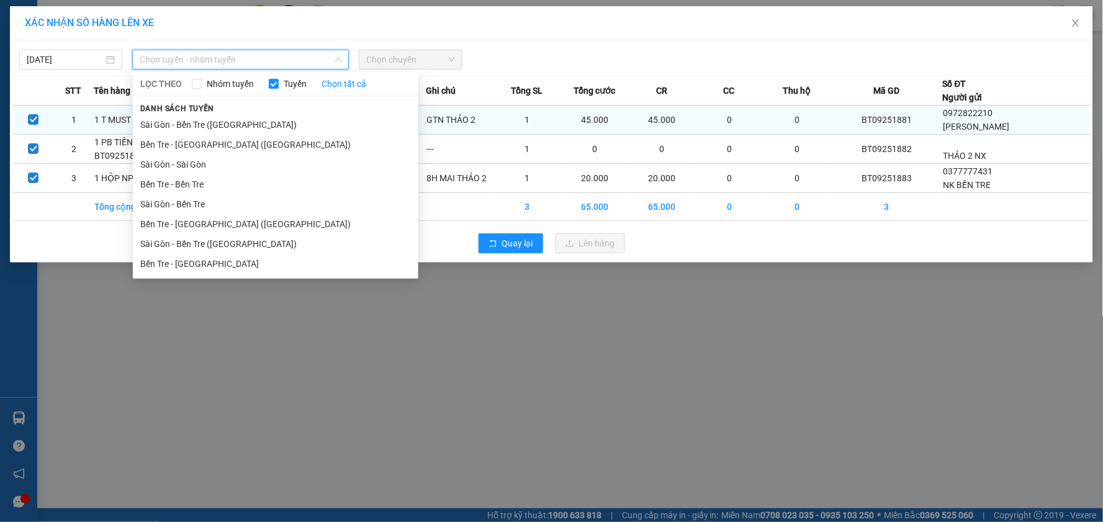
click at [223, 227] on li "Bến Tre - [GEOGRAPHIC_DATA] ([GEOGRAPHIC_DATA])" at bounding box center [276, 224] width 286 height 20
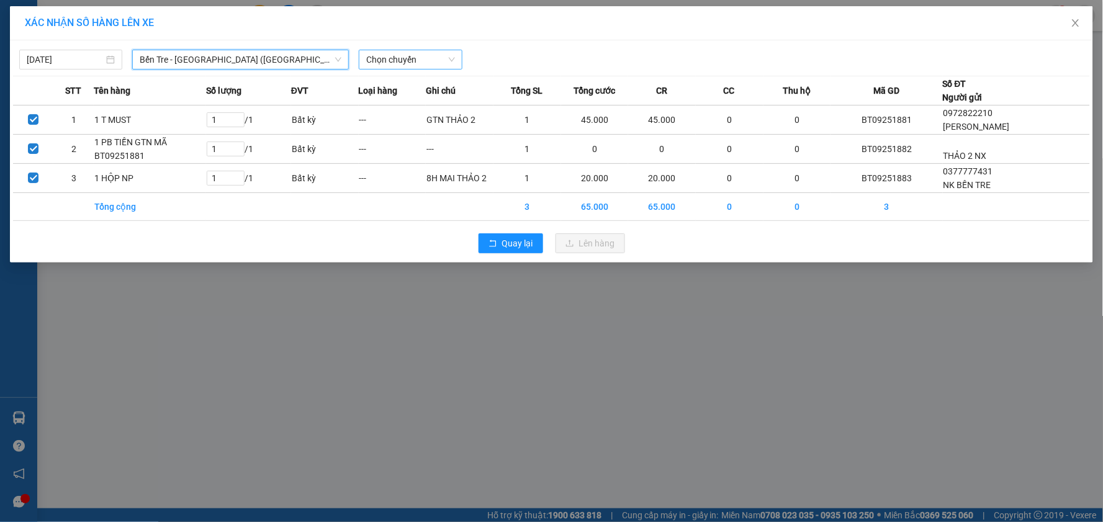
click at [419, 57] on span "Chọn chuyến" at bounding box center [410, 59] width 88 height 19
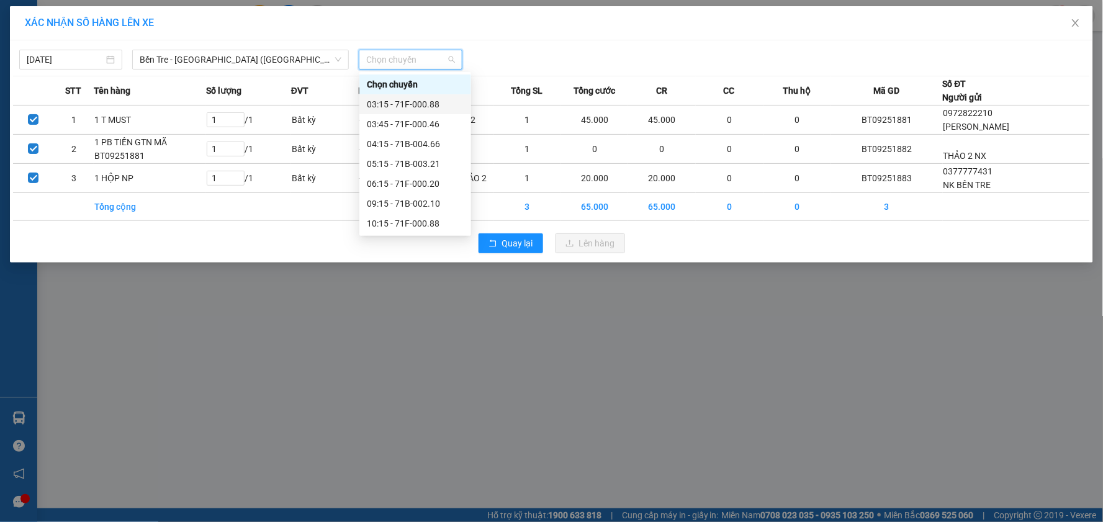
click at [423, 101] on div "03:15 - 71F-000.88" at bounding box center [415, 104] width 97 height 14
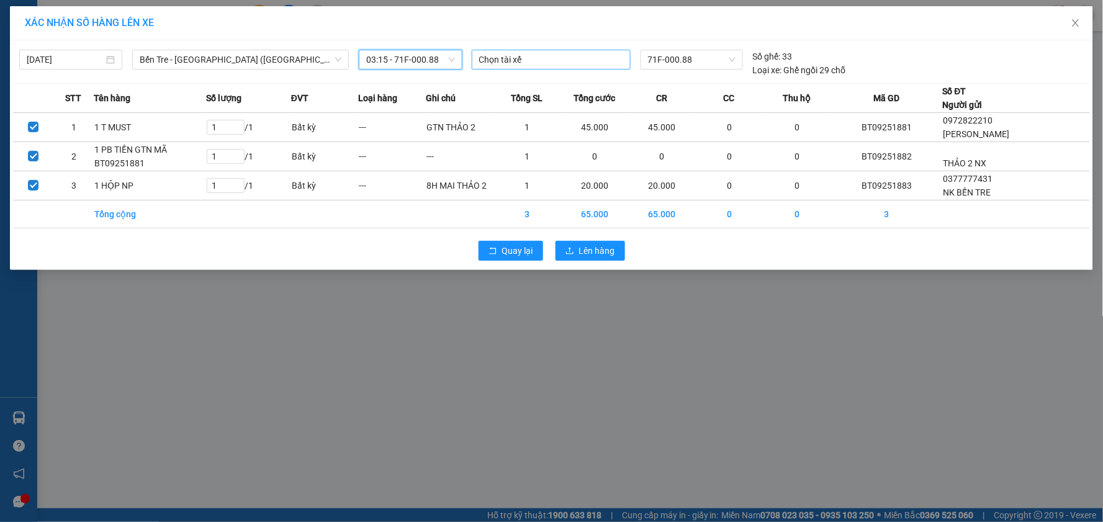
click at [540, 59] on div at bounding box center [551, 59] width 153 height 15
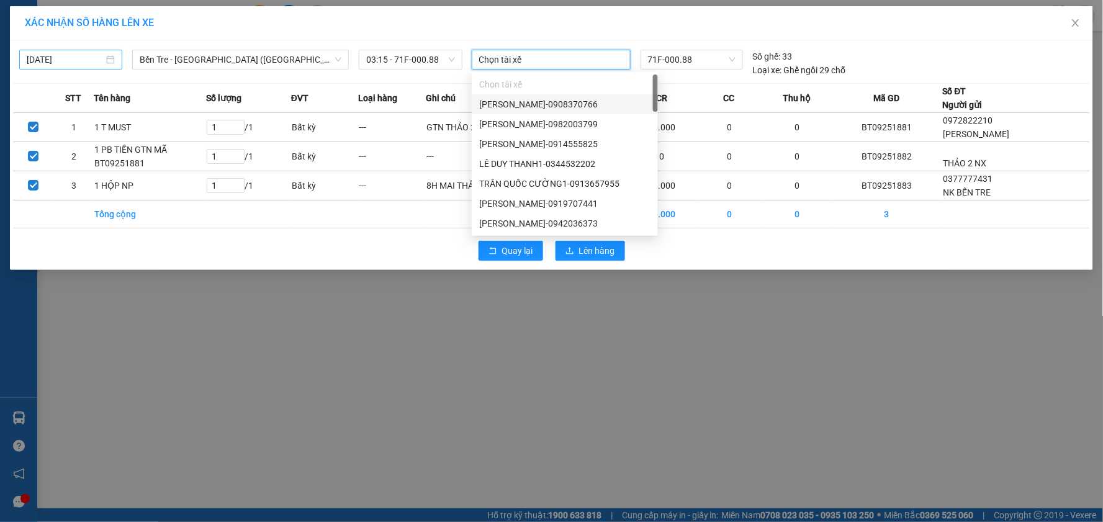
click at [85, 59] on input "[DATE]" at bounding box center [65, 60] width 77 height 14
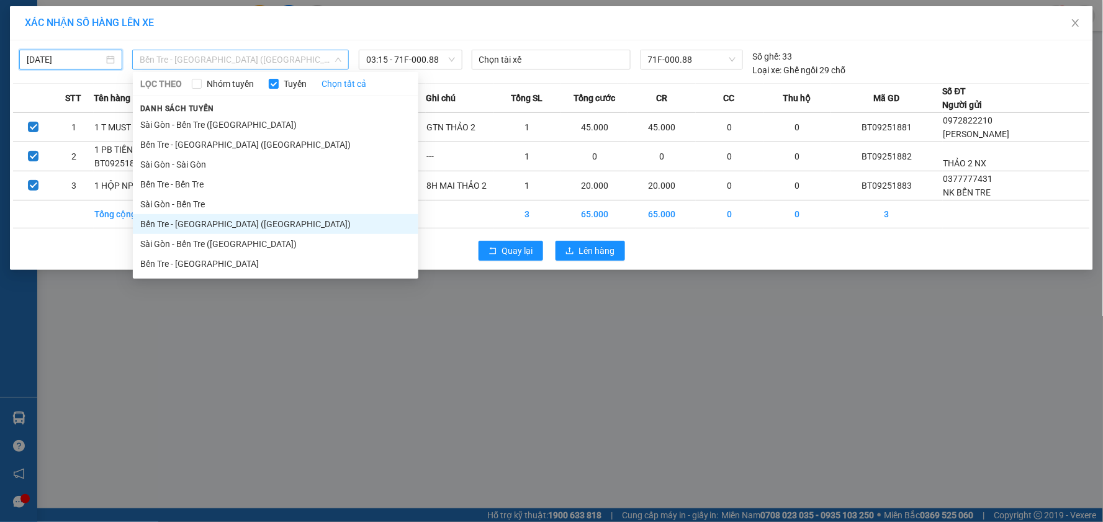
click at [223, 60] on span "Bến Tre - [GEOGRAPHIC_DATA] ([GEOGRAPHIC_DATA])" at bounding box center [241, 59] width 202 height 19
click at [454, 34] on div "XÁC NHẬN SỐ HÀNG LÊN XE" at bounding box center [551, 23] width 1083 height 34
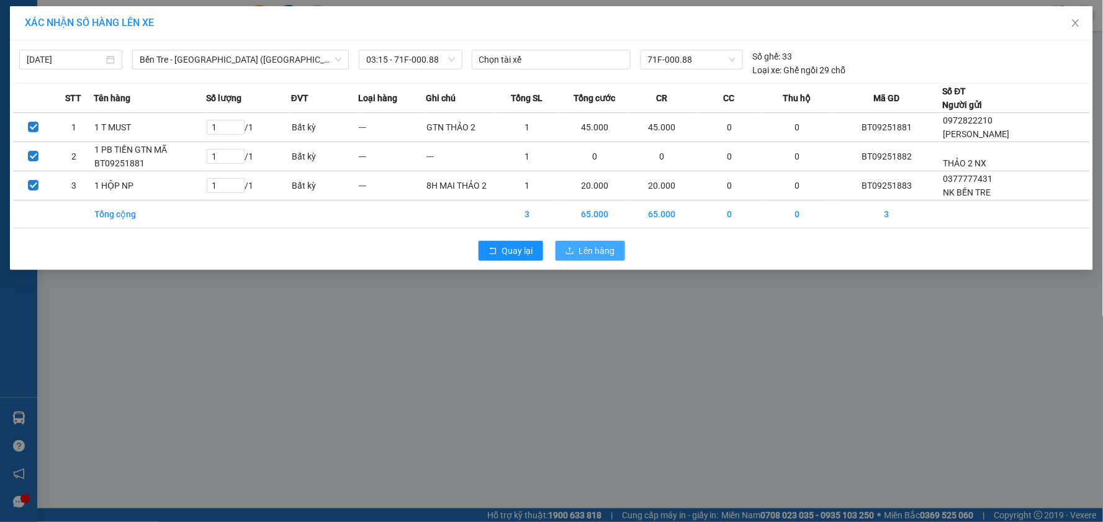
click at [594, 249] on span "Lên hàng" at bounding box center [597, 251] width 36 height 14
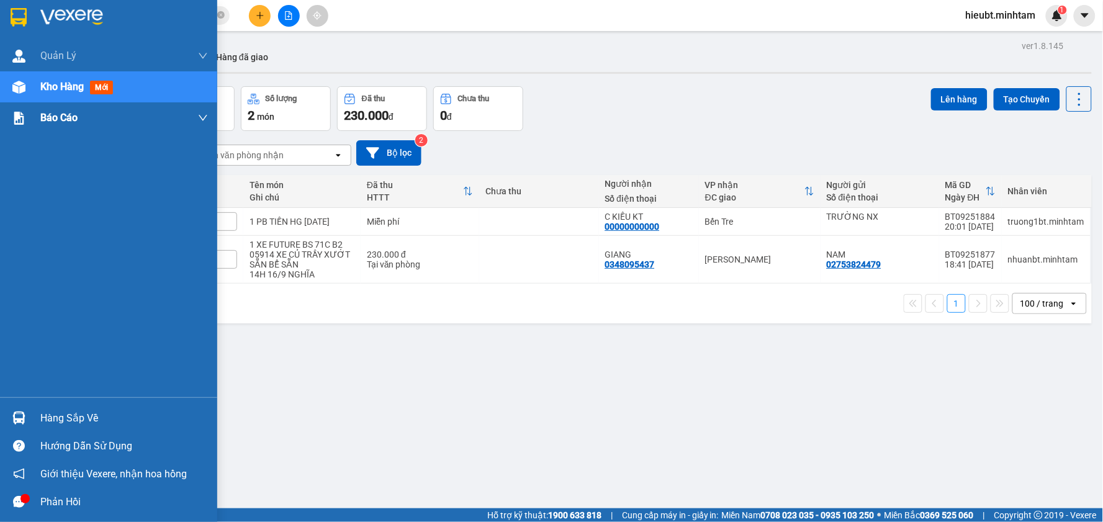
drag, startPoint x: 9, startPoint y: 16, endPoint x: 53, endPoint y: 125, distance: 118.1
click at [10, 16] on div at bounding box center [19, 17] width 22 height 22
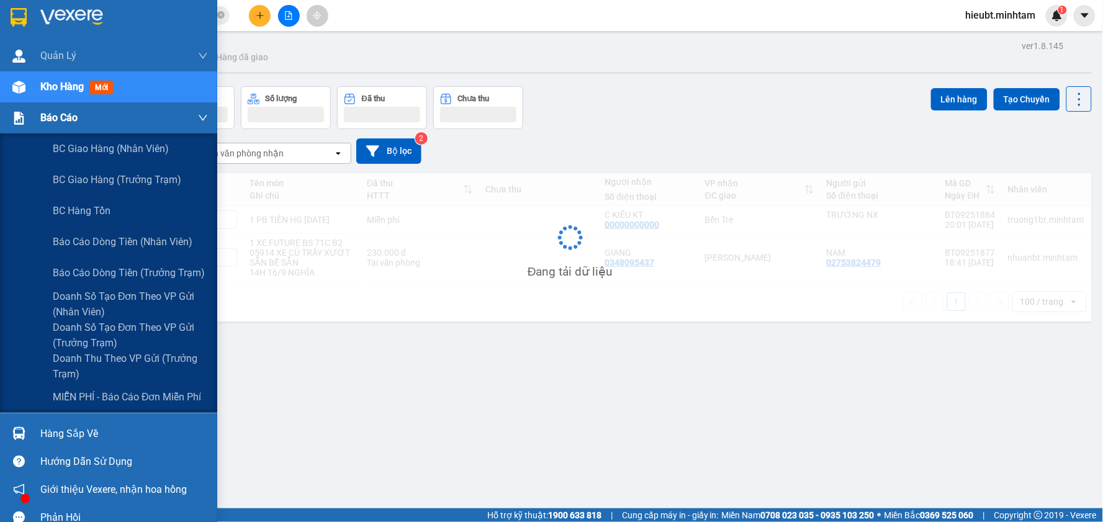
click at [44, 107] on div "Báo cáo" at bounding box center [124, 117] width 168 height 31
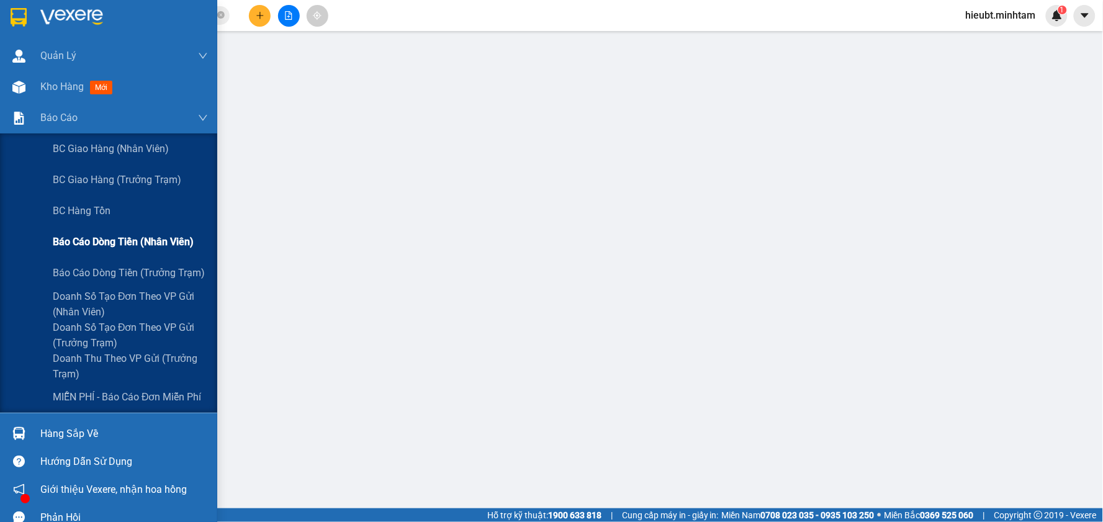
click at [98, 251] on div "Báo cáo dòng tiền (nhân viên)" at bounding box center [130, 242] width 155 height 31
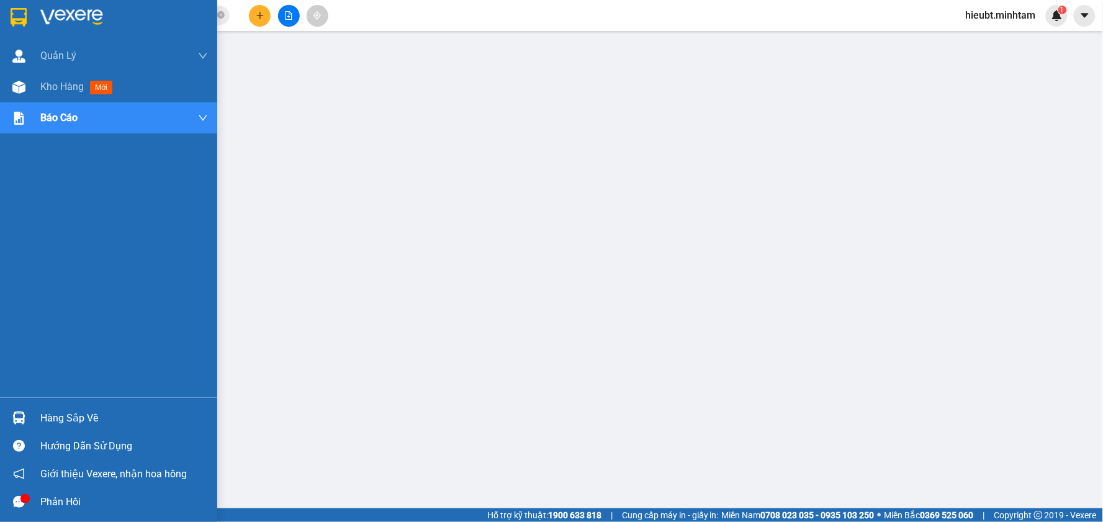
drag, startPoint x: 17, startPoint y: 16, endPoint x: 40, endPoint y: 4, distance: 25.8
click at [16, 16] on img at bounding box center [19, 17] width 16 height 19
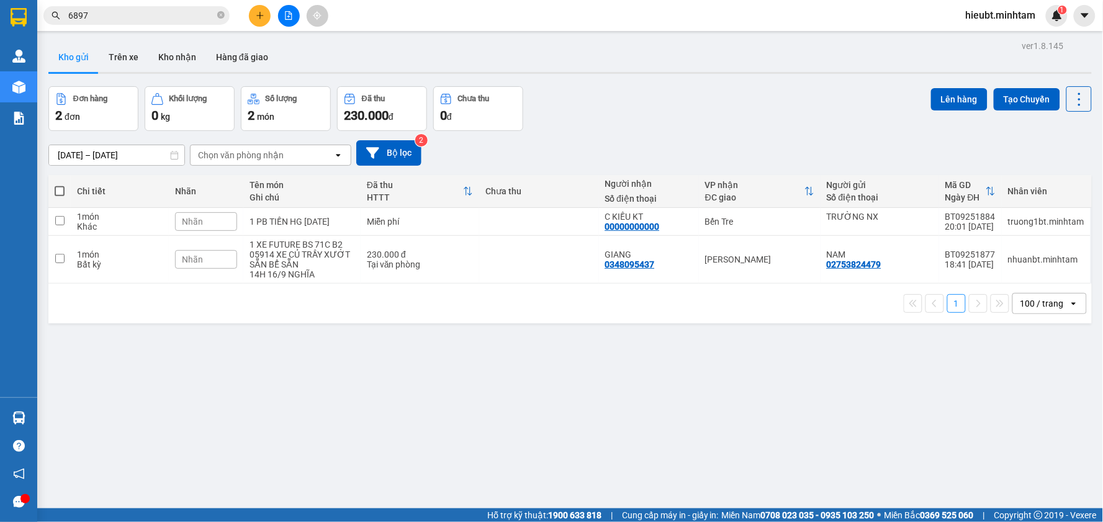
click at [983, 8] on span "hieubt.minhtam" at bounding box center [1001, 15] width 90 height 16
click at [983, 32] on span "Đăng xuất" at bounding box center [1006, 39] width 65 height 14
